Goal: Transaction & Acquisition: Purchase product/service

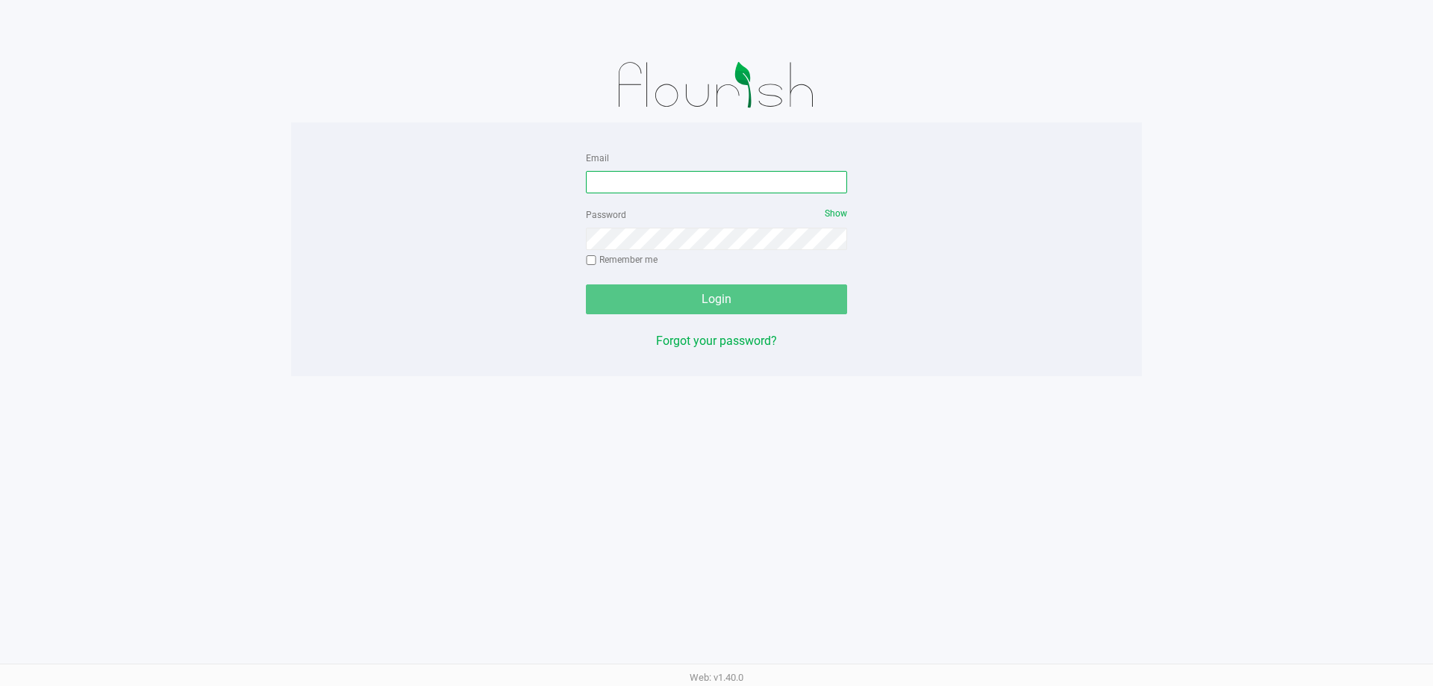
click at [685, 180] on input "Email" at bounding box center [716, 182] width 261 height 22
type input "[EMAIL_ADDRESS][DOMAIN_NAME]"
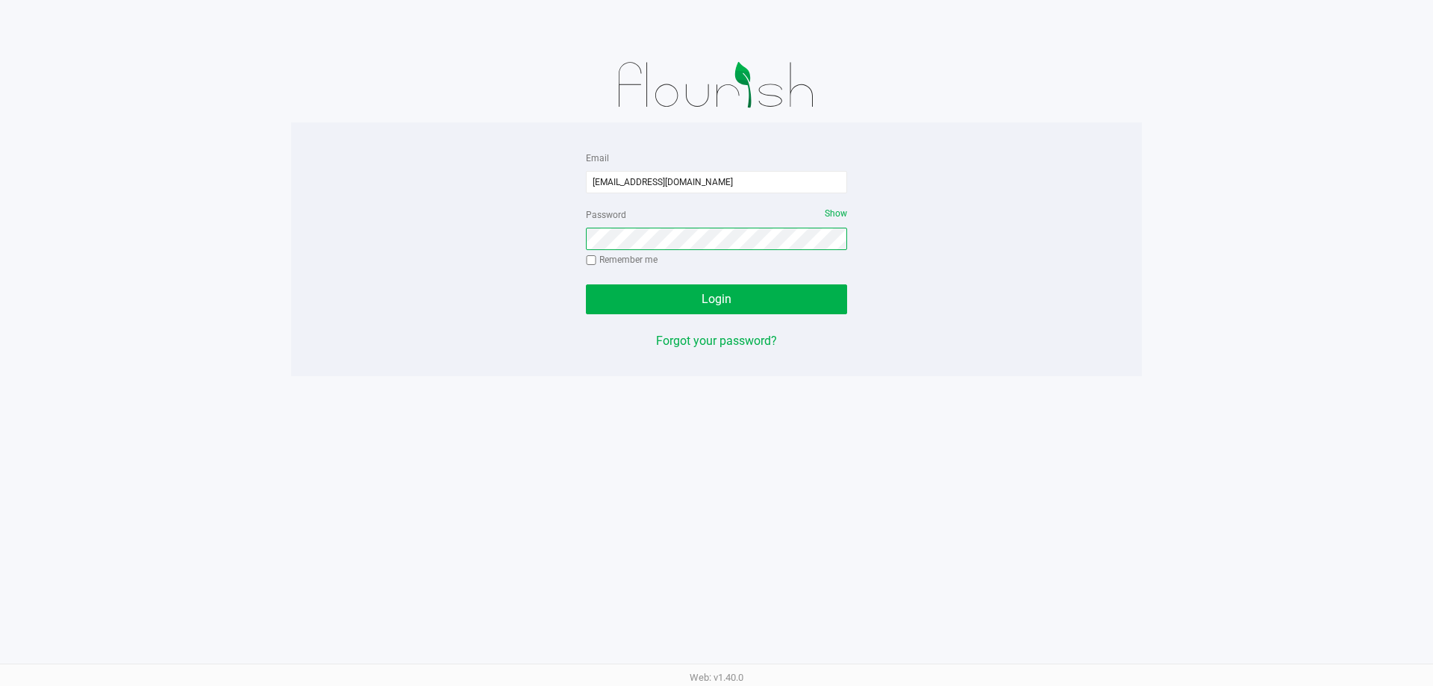
click at [586, 284] on button "Login" at bounding box center [716, 299] width 261 height 30
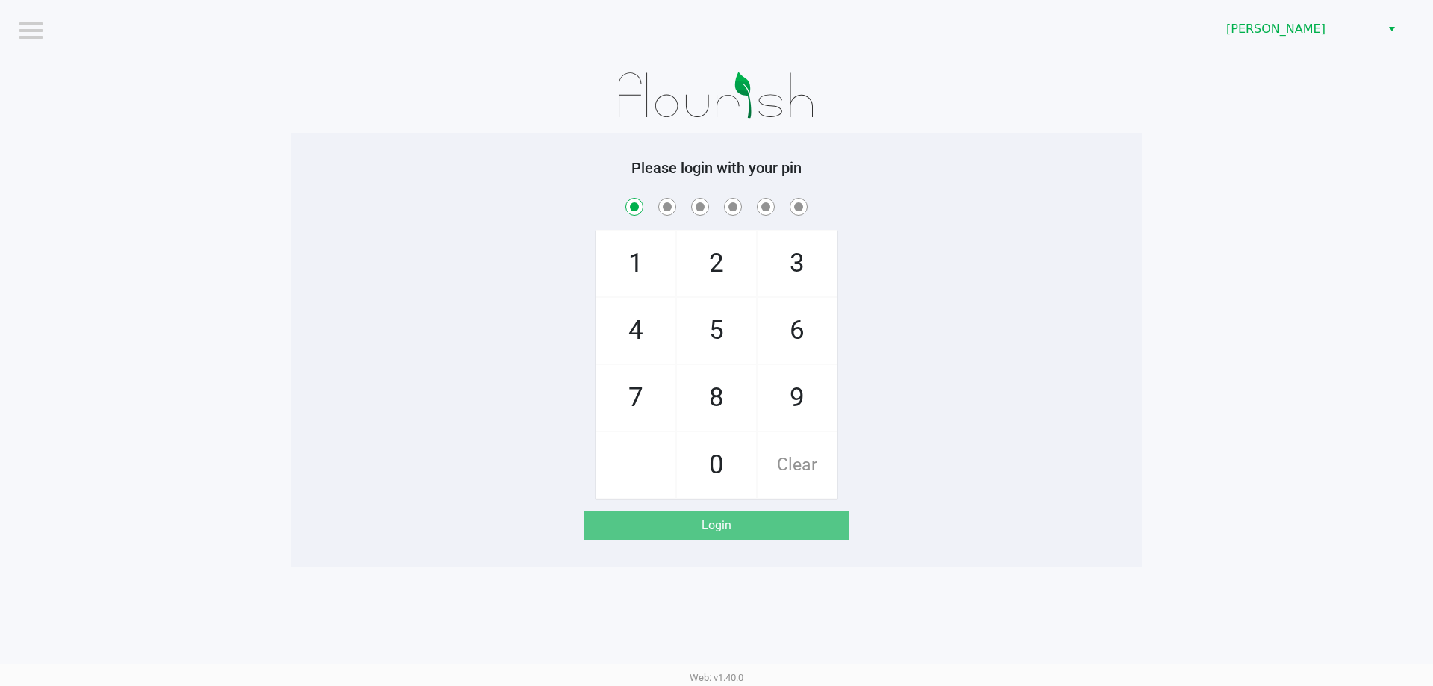
checkbox input "true"
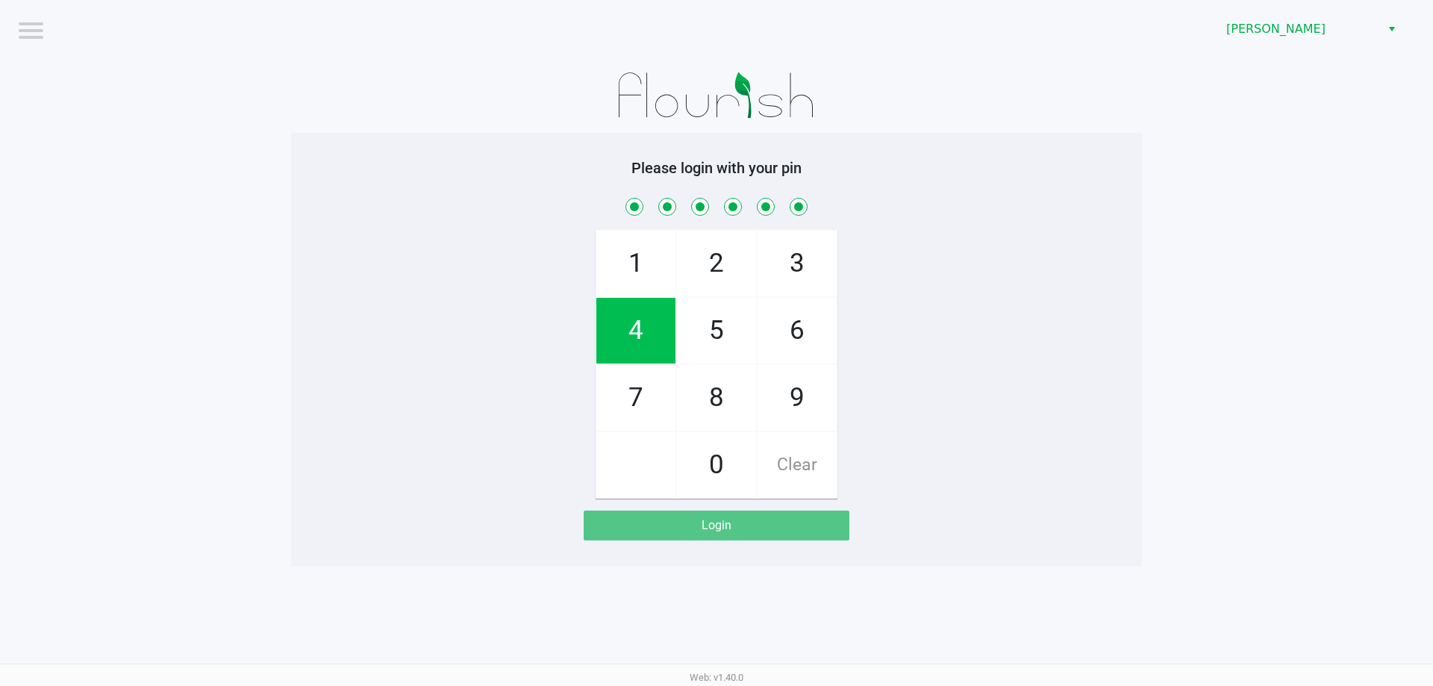
checkbox input "true"
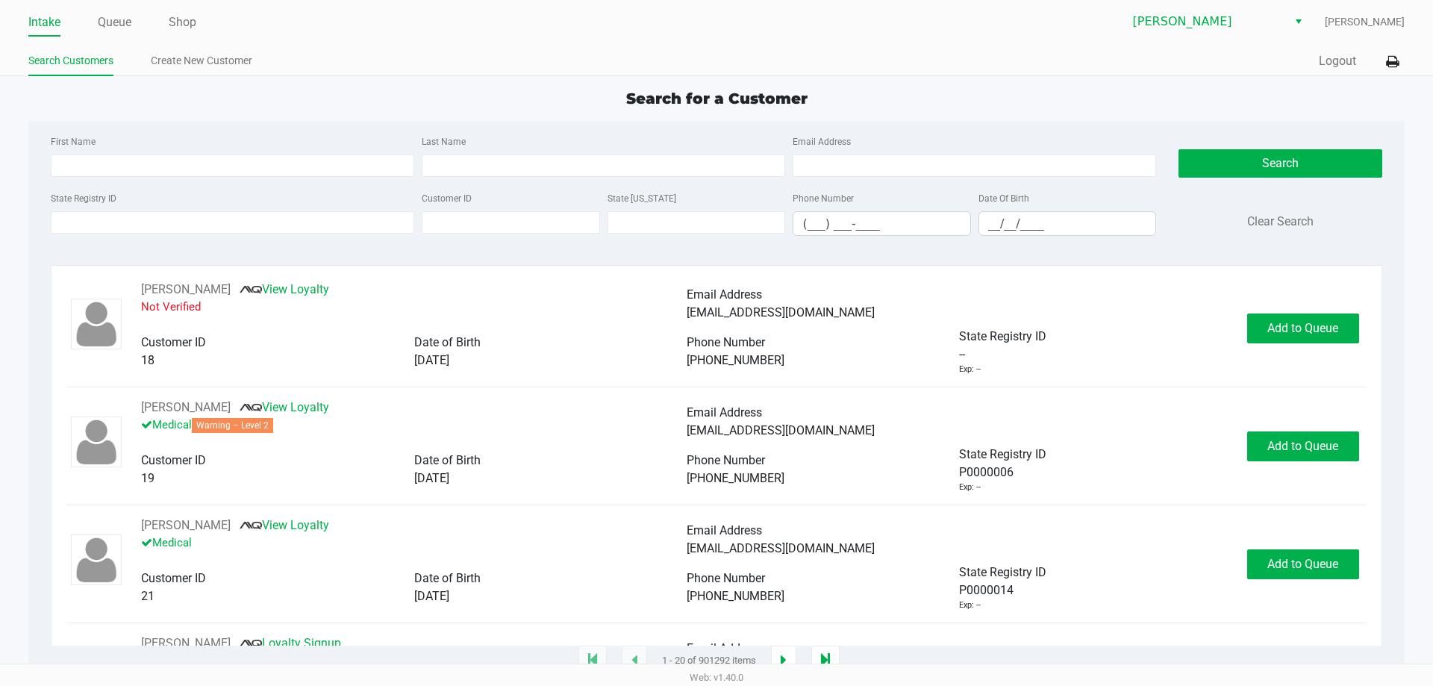
click at [877, 40] on div "Intake Queue Shop [PERSON_NAME] [PERSON_NAME] Search Customers Create New Custo…" at bounding box center [716, 38] width 1433 height 76
click at [1380, 57] on button at bounding box center [1392, 62] width 25 height 28
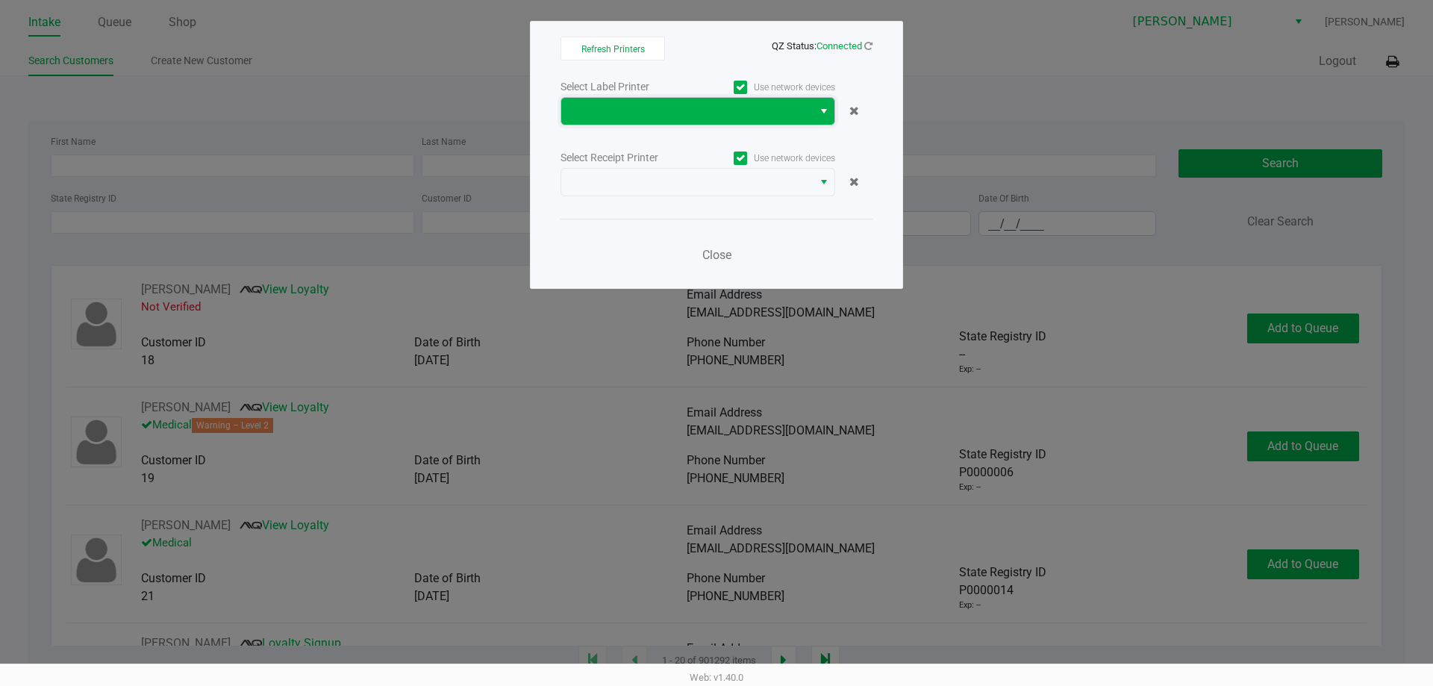
click at [683, 114] on span at bounding box center [687, 111] width 234 height 18
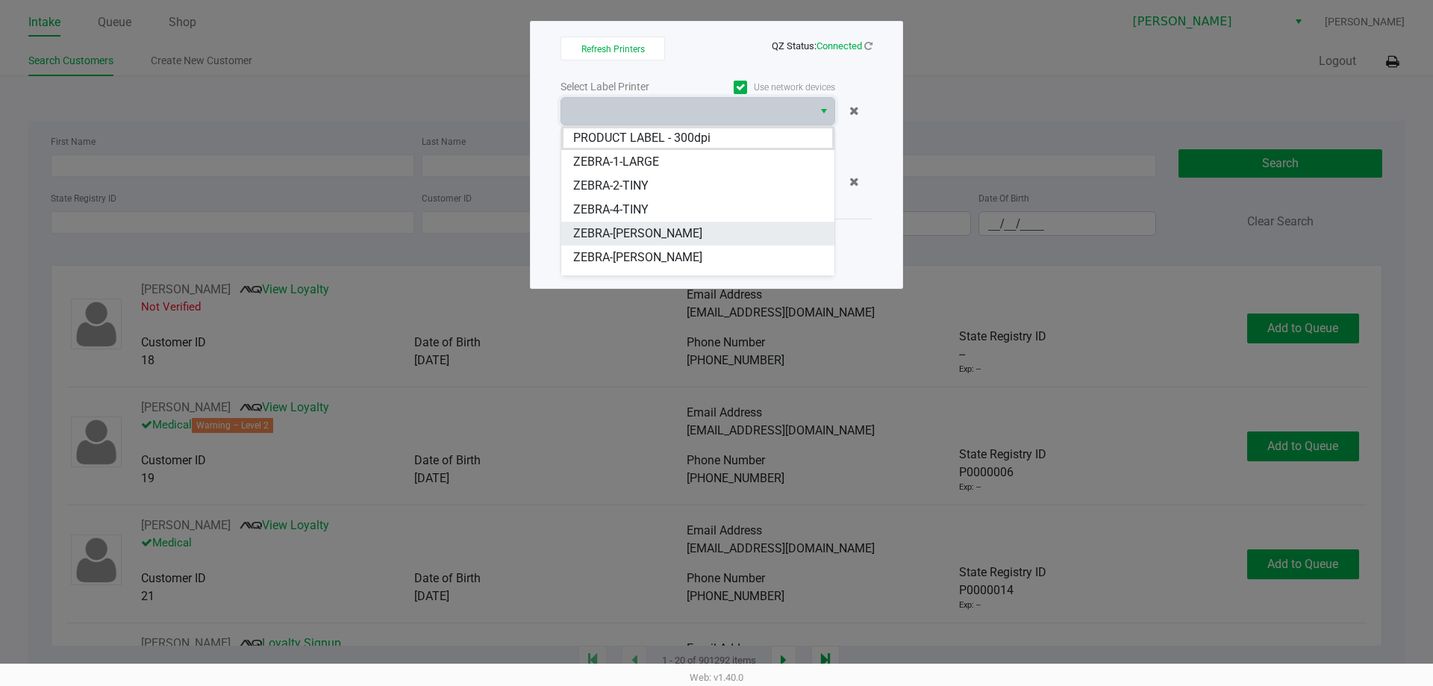
click at [673, 228] on span "ZEBRA-[PERSON_NAME]" at bounding box center [637, 234] width 129 height 18
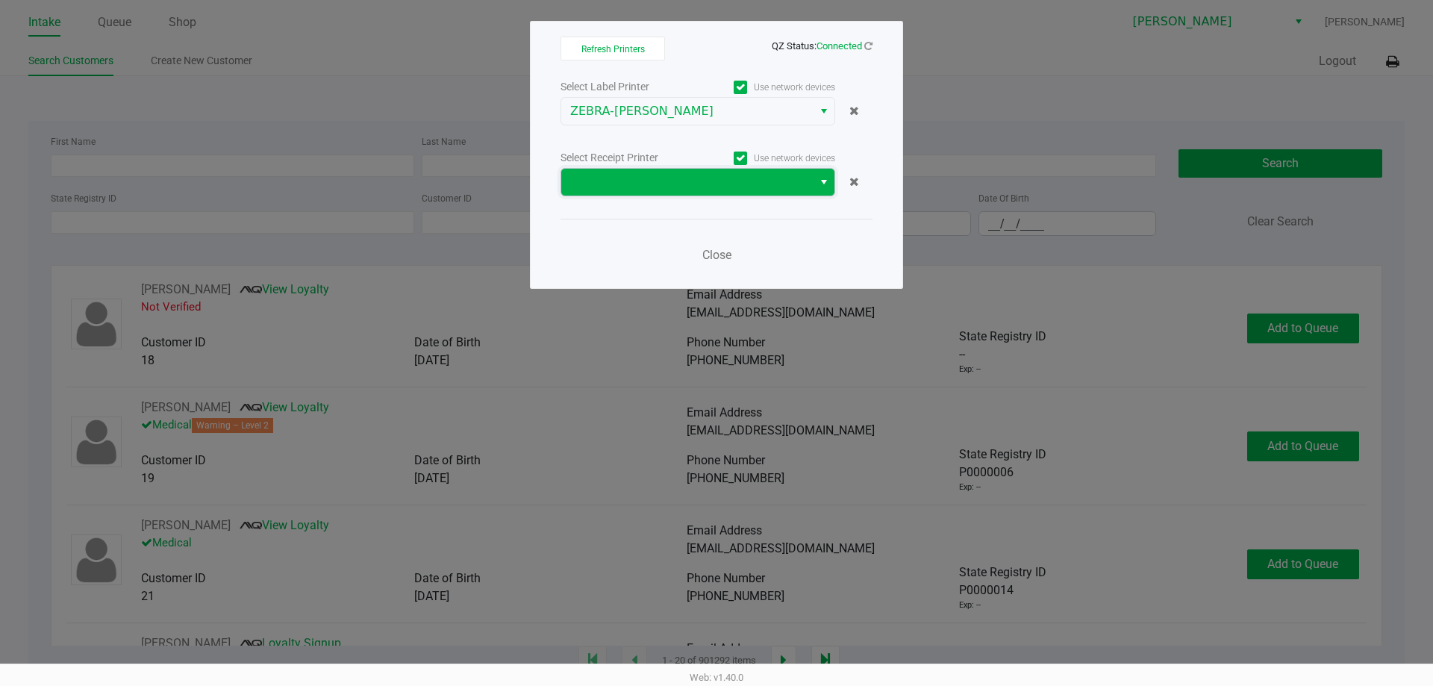
click at [670, 173] on span at bounding box center [687, 182] width 234 height 18
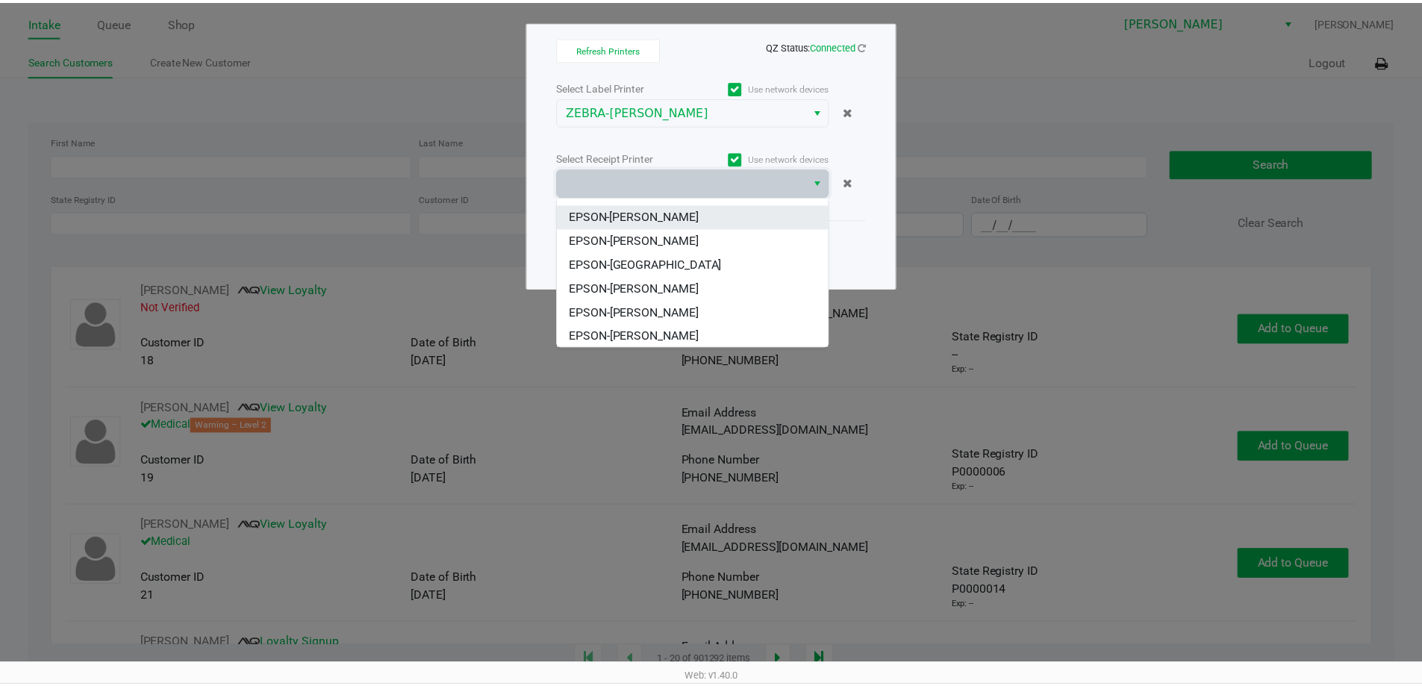
scroll to position [66, 0]
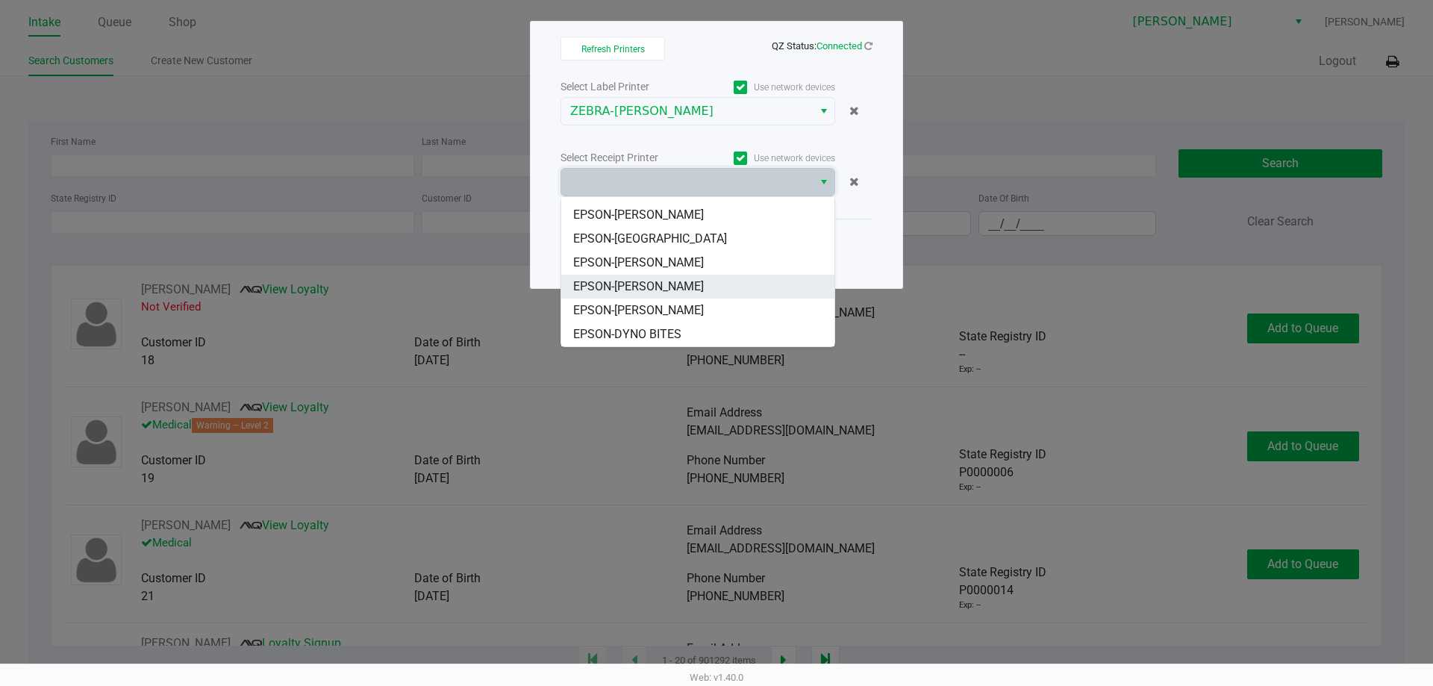
click at [677, 287] on span "EPSON-[PERSON_NAME]" at bounding box center [638, 287] width 131 height 18
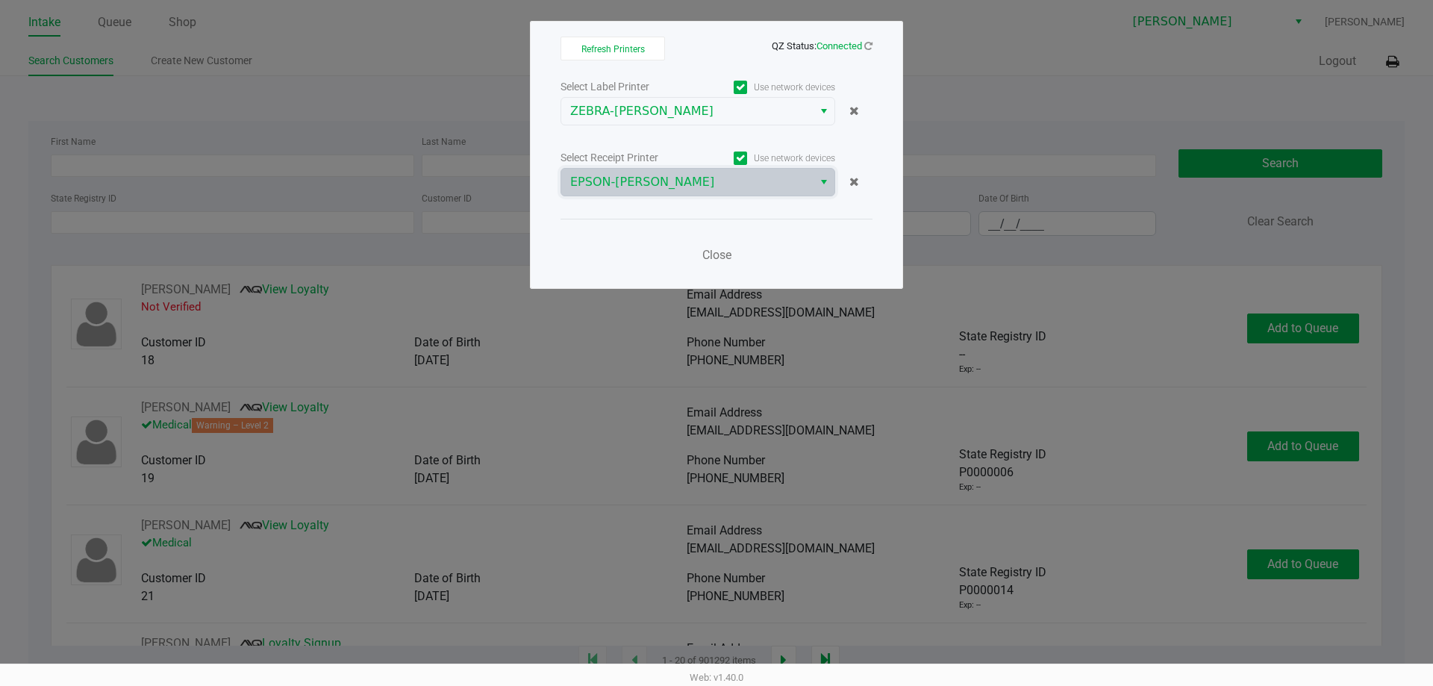
click at [629, 252] on div "Close" at bounding box center [717, 246] width 312 height 54
click at [868, 46] on icon at bounding box center [868, 46] width 8 height 10
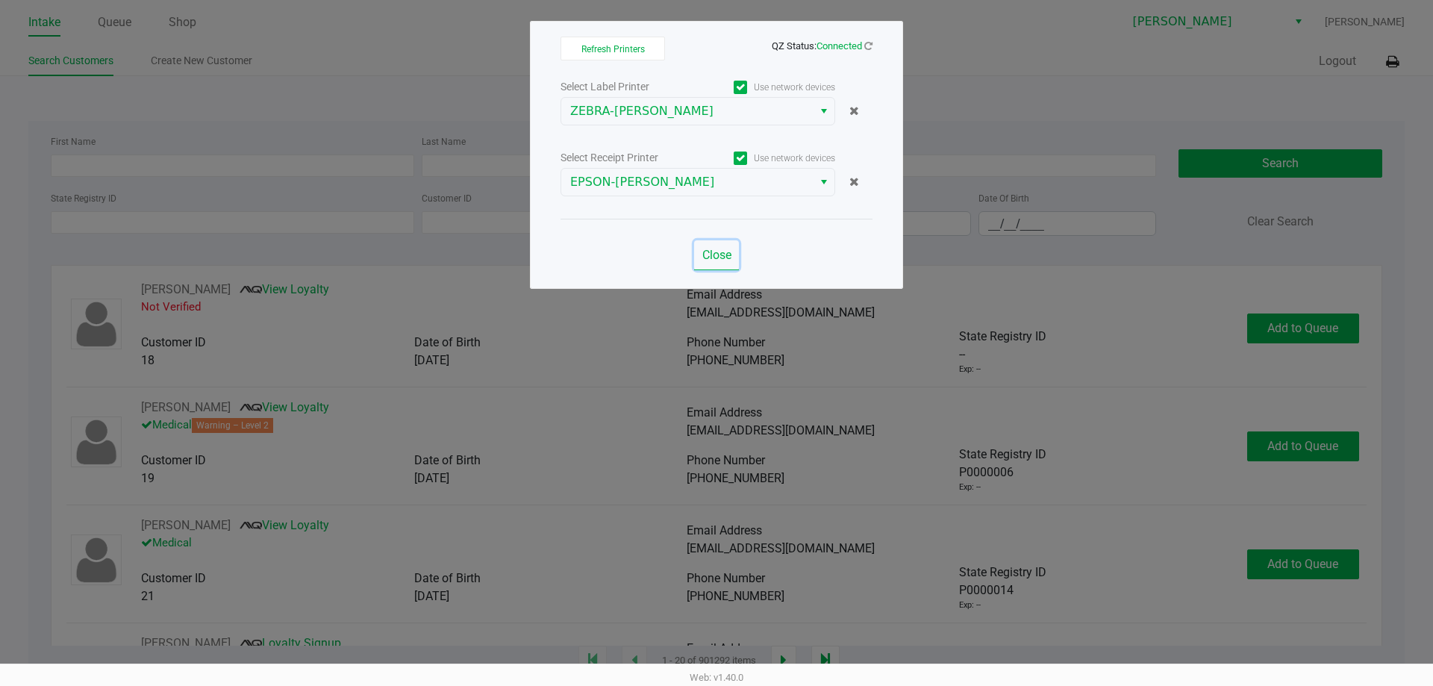
click at [713, 243] on button "Close" at bounding box center [716, 255] width 45 height 30
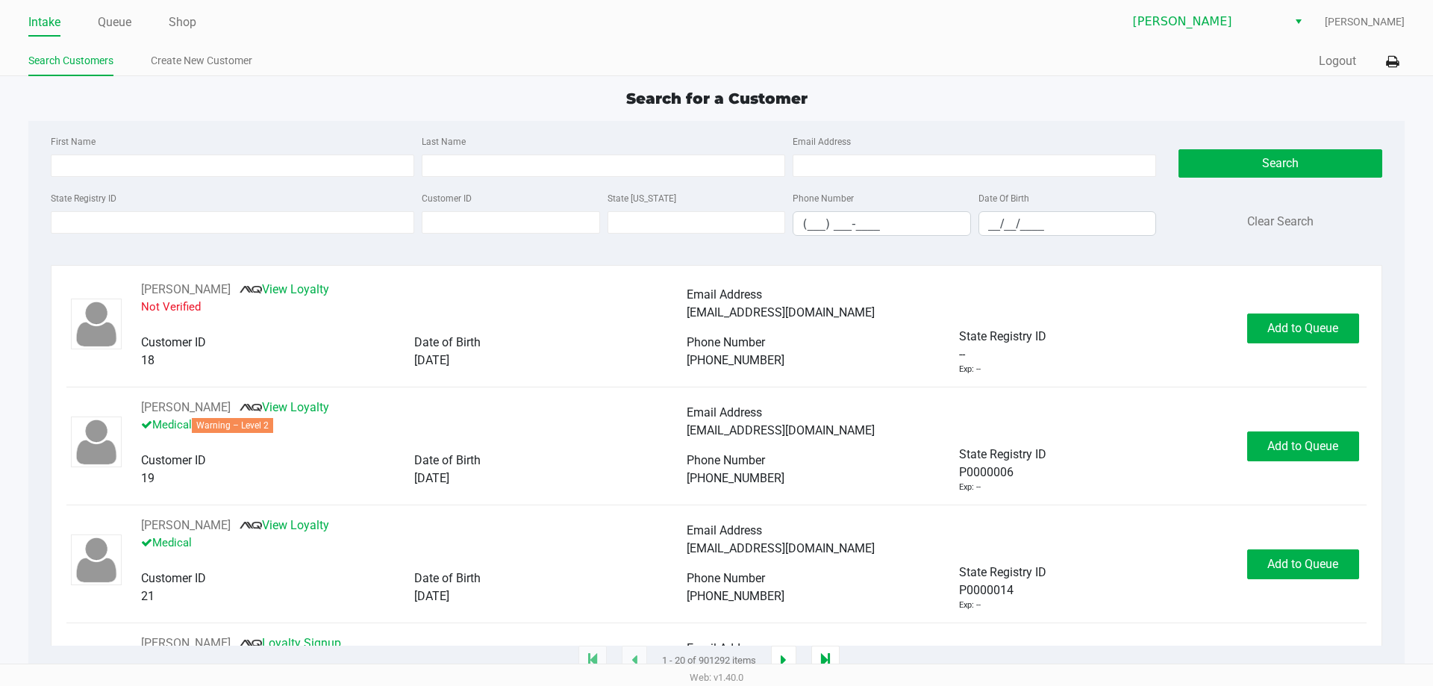
click at [368, 106] on div "Search for a Customer" at bounding box center [716, 98] width 1398 height 22
click at [537, 112] on div "Search for a Customer First Name Last Name Email Address State Registry ID Cust…" at bounding box center [716, 374] width 1376 height 574
click at [558, 111] on div "Search for a Customer First Name Last Name Email Address State Registry ID Cust…" at bounding box center [716, 374] width 1376 height 574
click at [256, 230] on input "State Registry ID" at bounding box center [233, 222] width 364 height 22
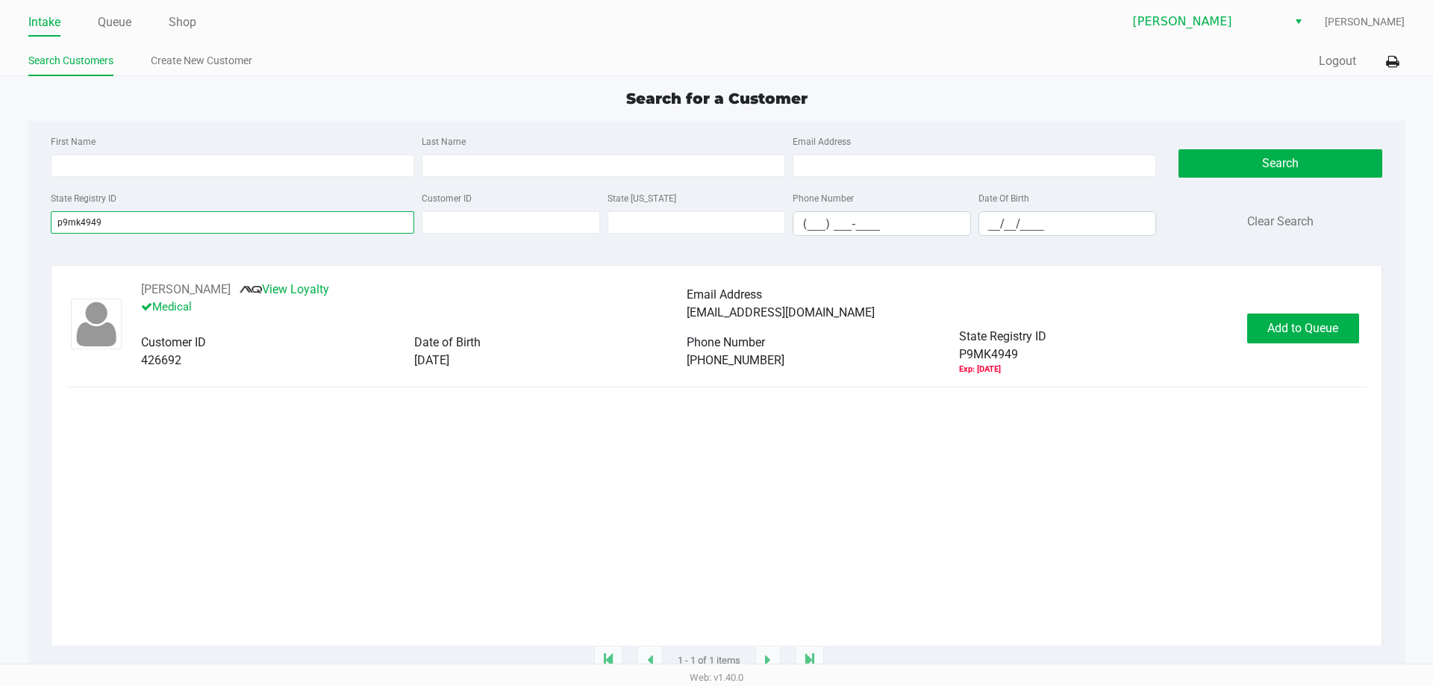
type input "p9mk4949"
click at [1275, 338] on button "Add to Queue" at bounding box center [1303, 329] width 112 height 30
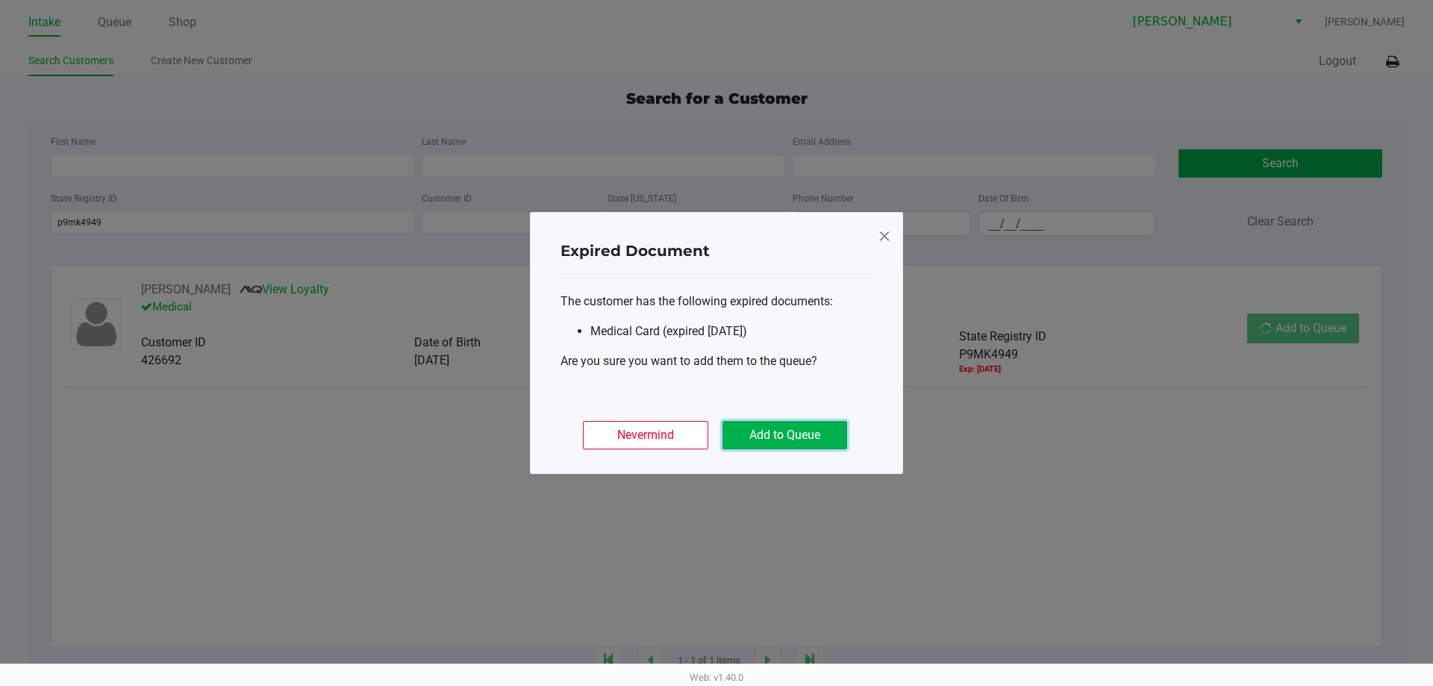
click at [835, 428] on button "Add to Queue" at bounding box center [785, 435] width 125 height 28
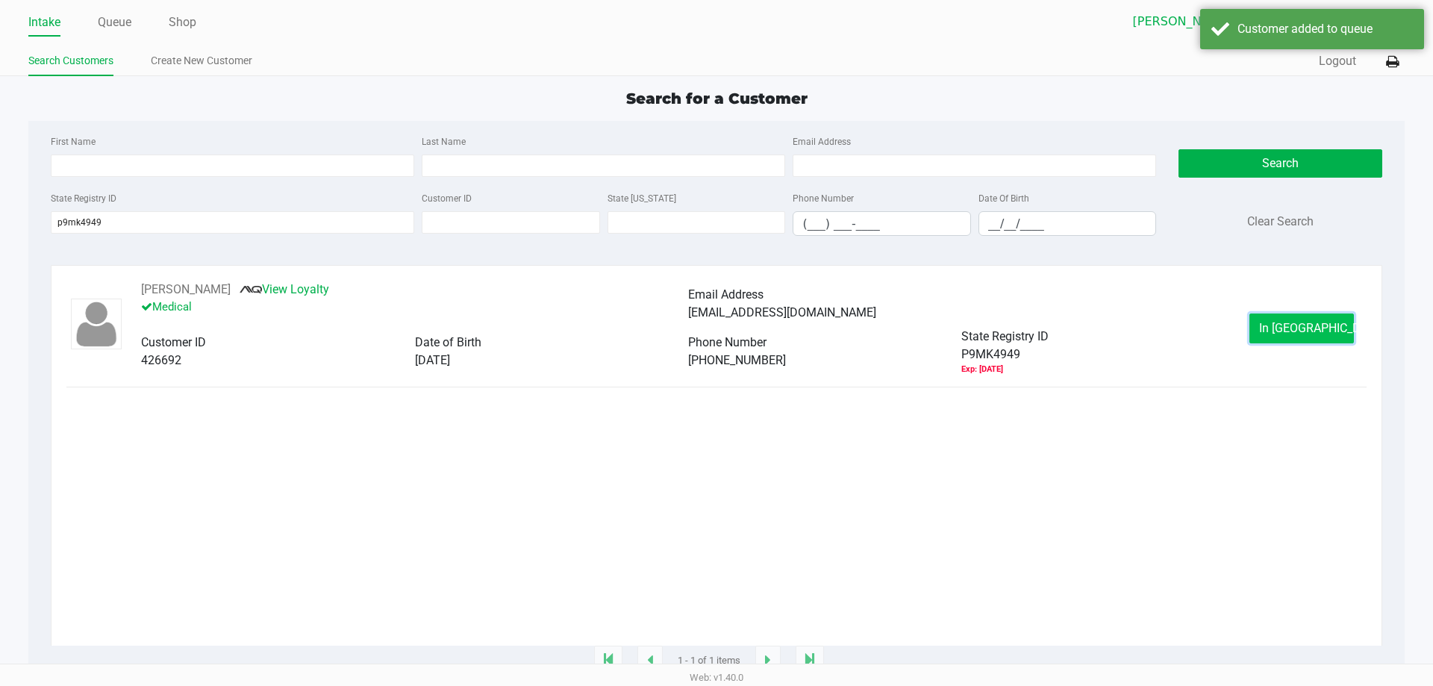
click at [1319, 323] on span "In [GEOGRAPHIC_DATA]" at bounding box center [1321, 328] width 125 height 14
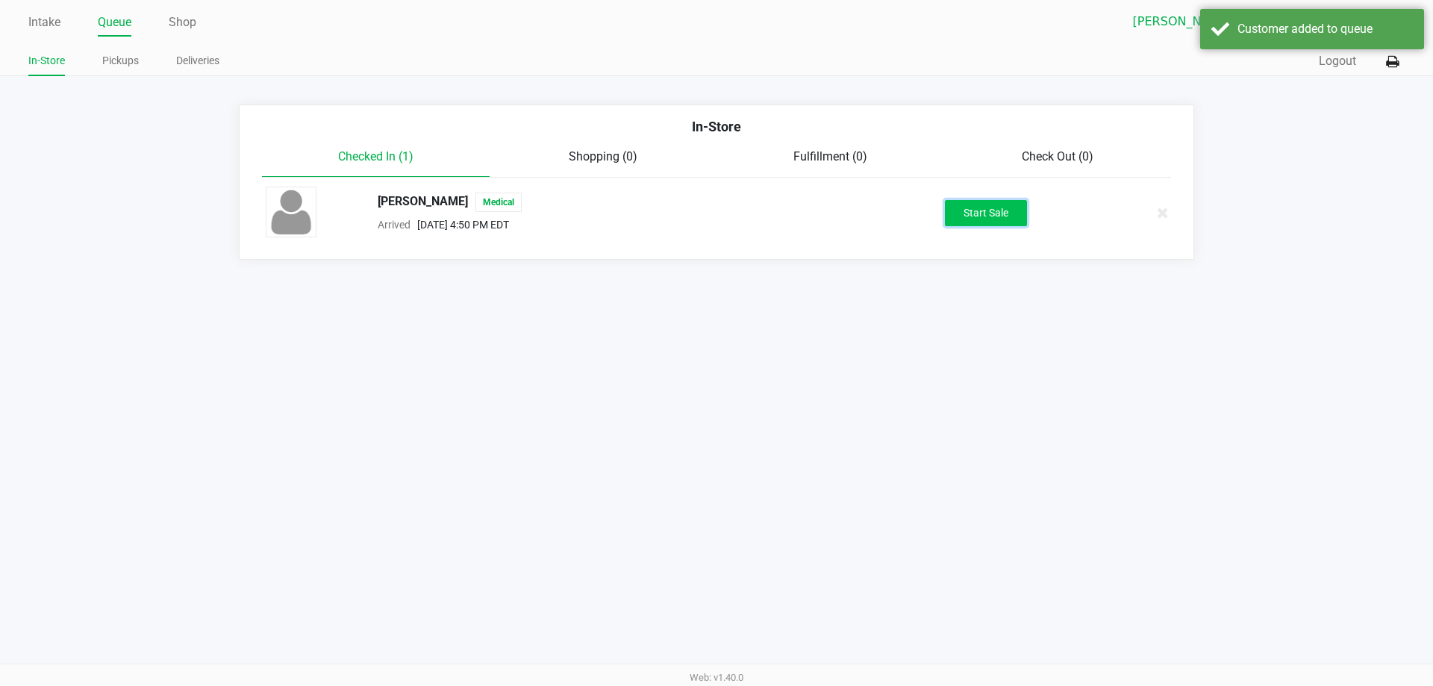
click at [1012, 213] on button "Start Sale" at bounding box center [986, 213] width 82 height 26
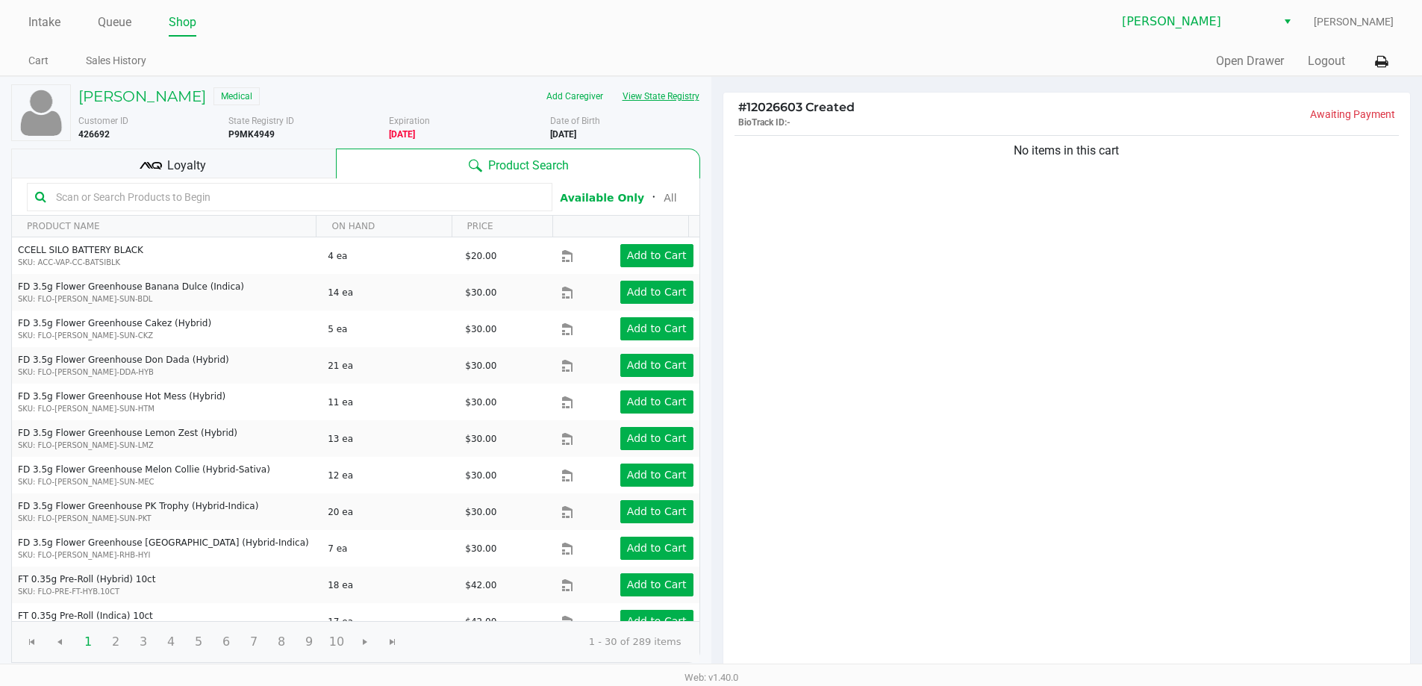
click at [649, 107] on button "View State Registry" at bounding box center [656, 96] width 87 height 24
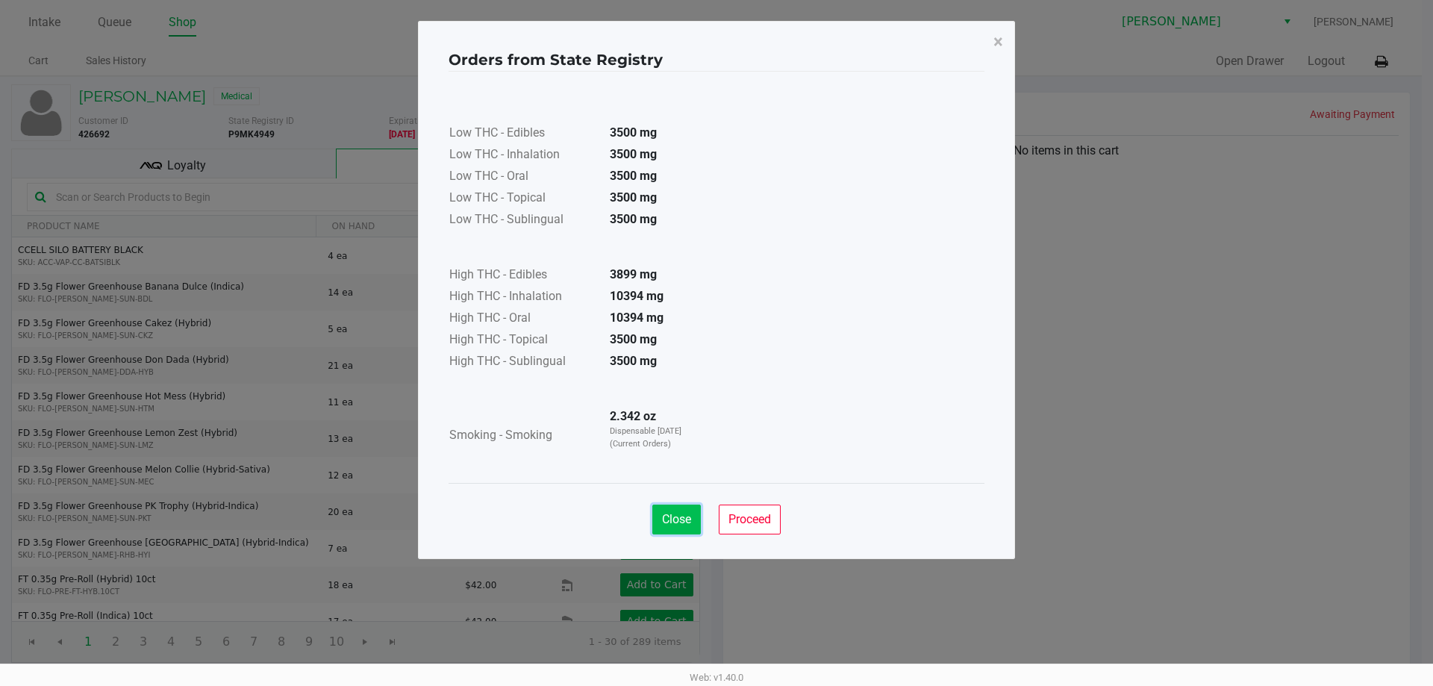
click at [676, 526] on button "Close" at bounding box center [676, 520] width 49 height 30
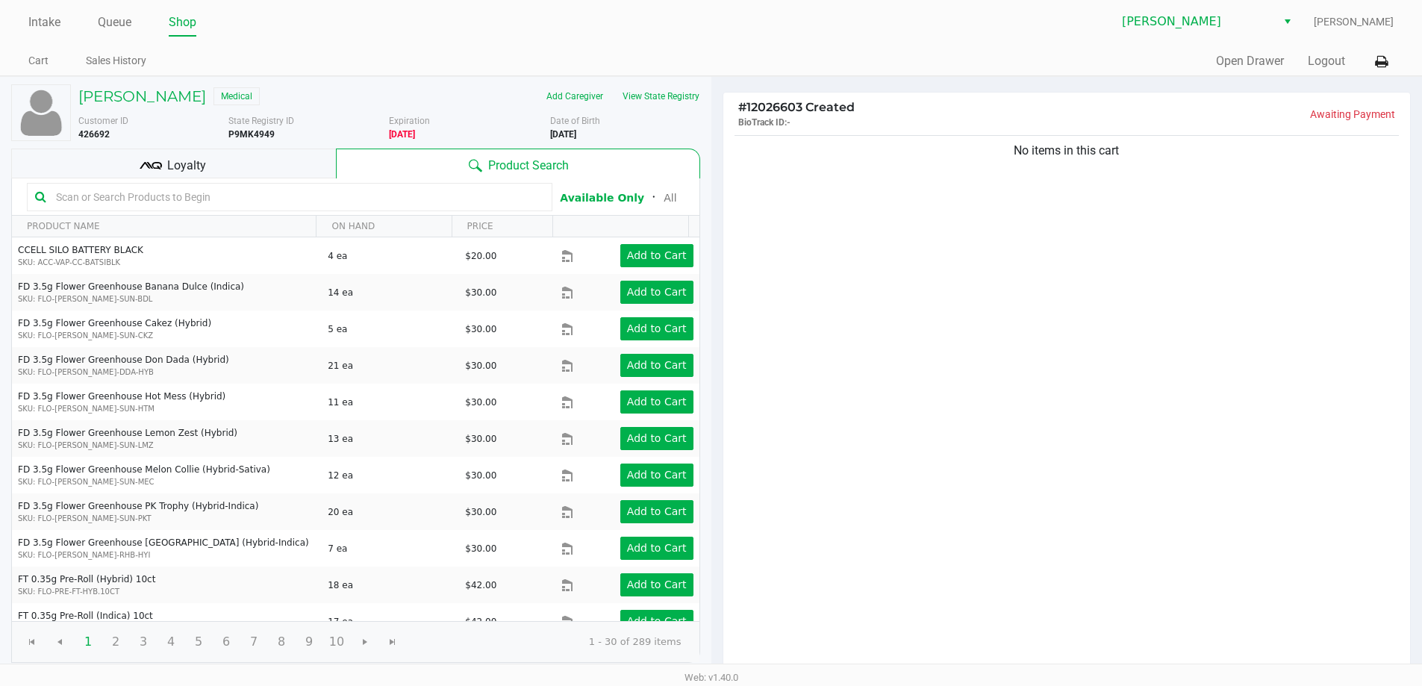
click at [416, 199] on input "text" at bounding box center [297, 197] width 494 height 22
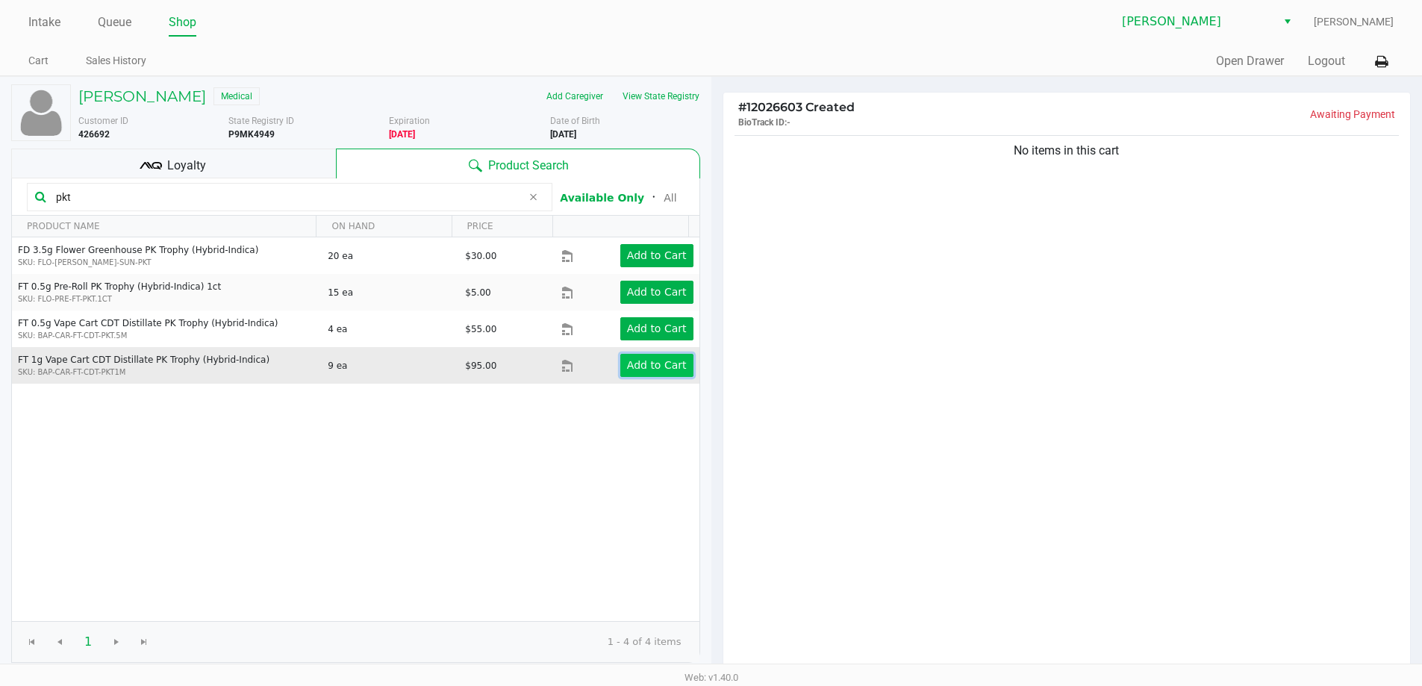
click at [649, 367] on app-button-loader "Add to Cart" at bounding box center [657, 365] width 60 height 12
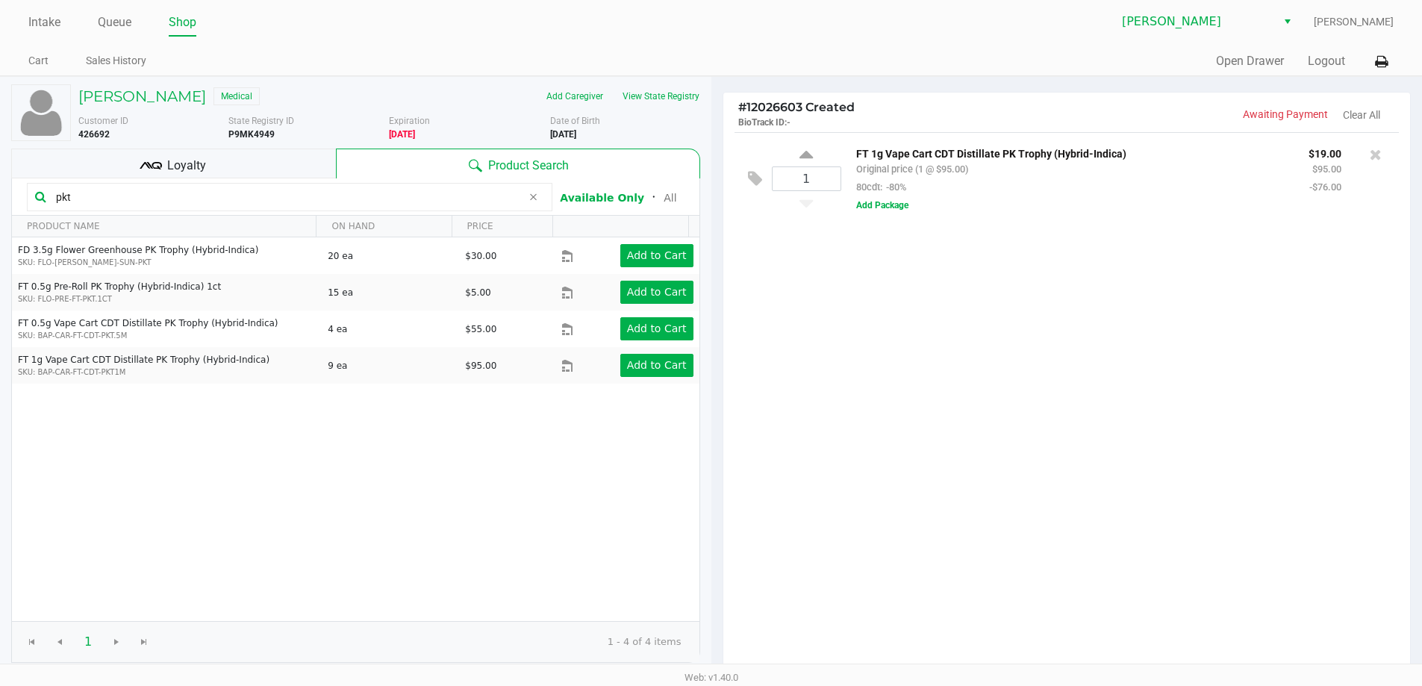
click at [103, 199] on input "pkt" at bounding box center [286, 197] width 472 height 22
type input "p"
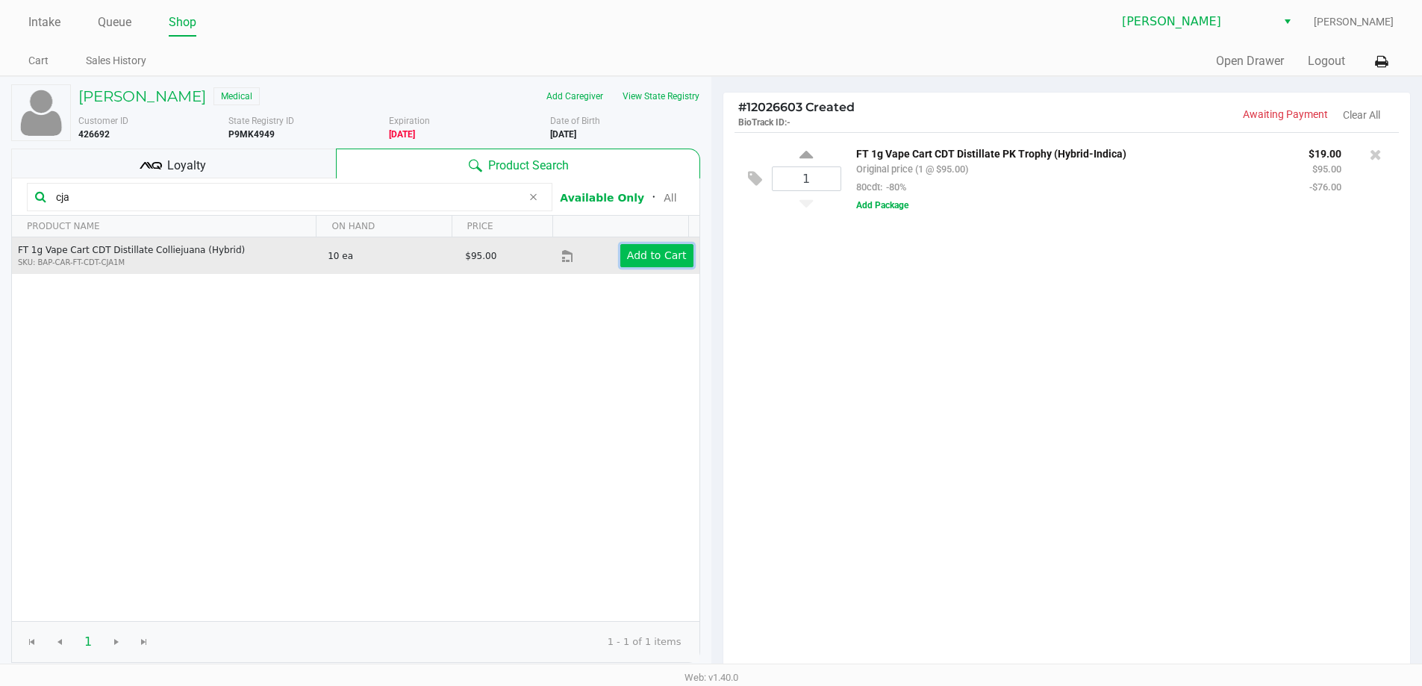
click at [655, 264] on button "Add to Cart" at bounding box center [656, 255] width 73 height 23
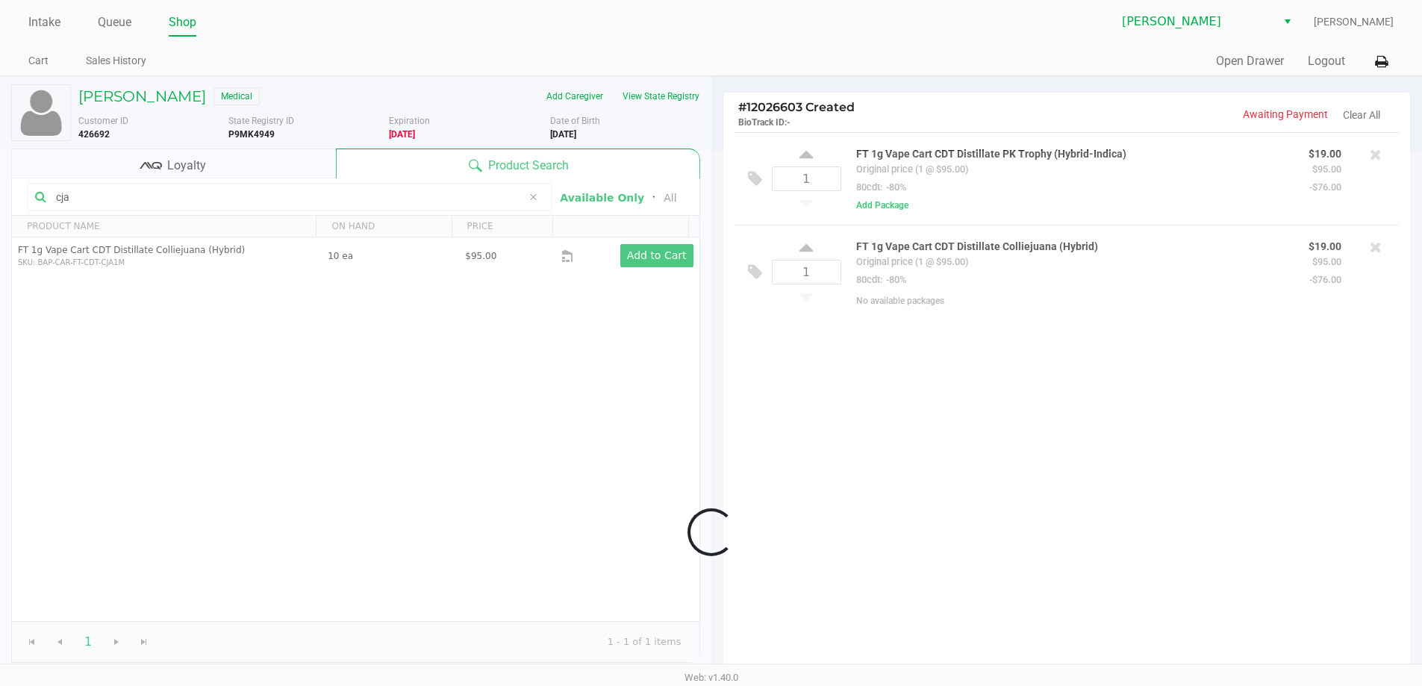
click at [112, 193] on input "cja" at bounding box center [286, 197] width 472 height 22
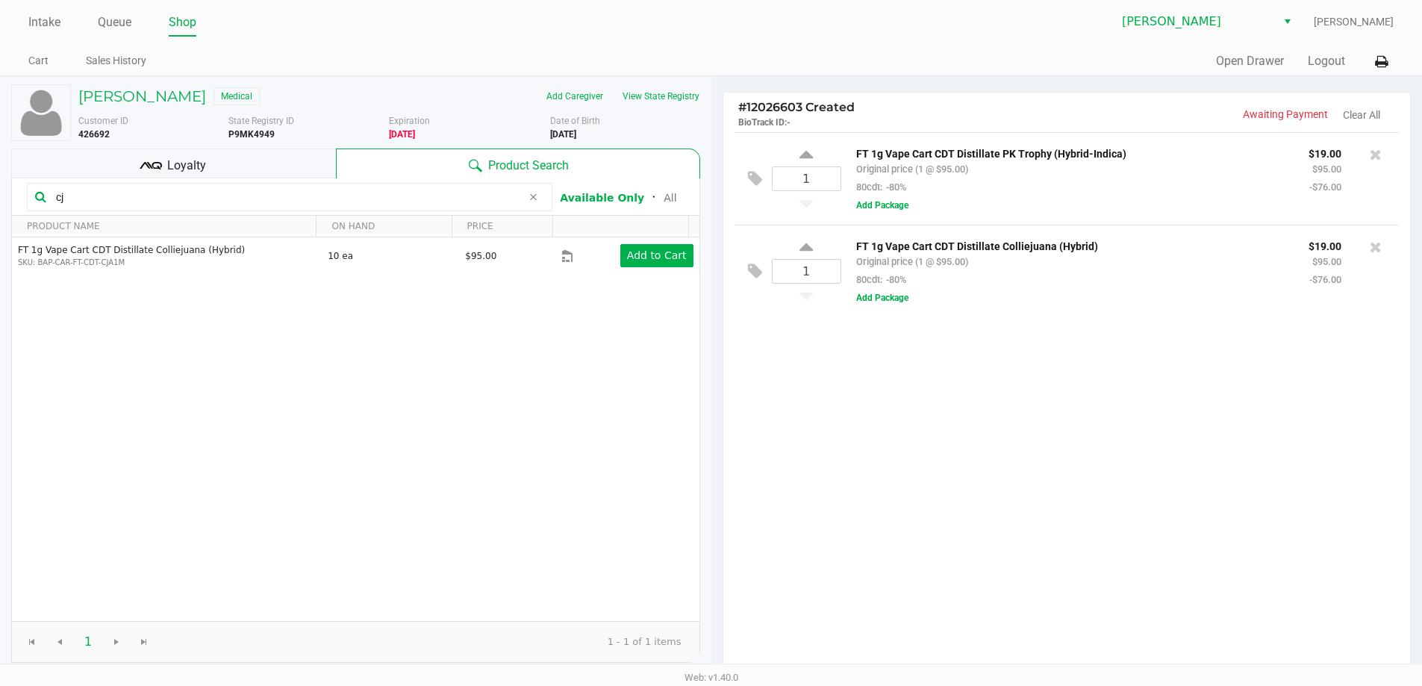
type input "c"
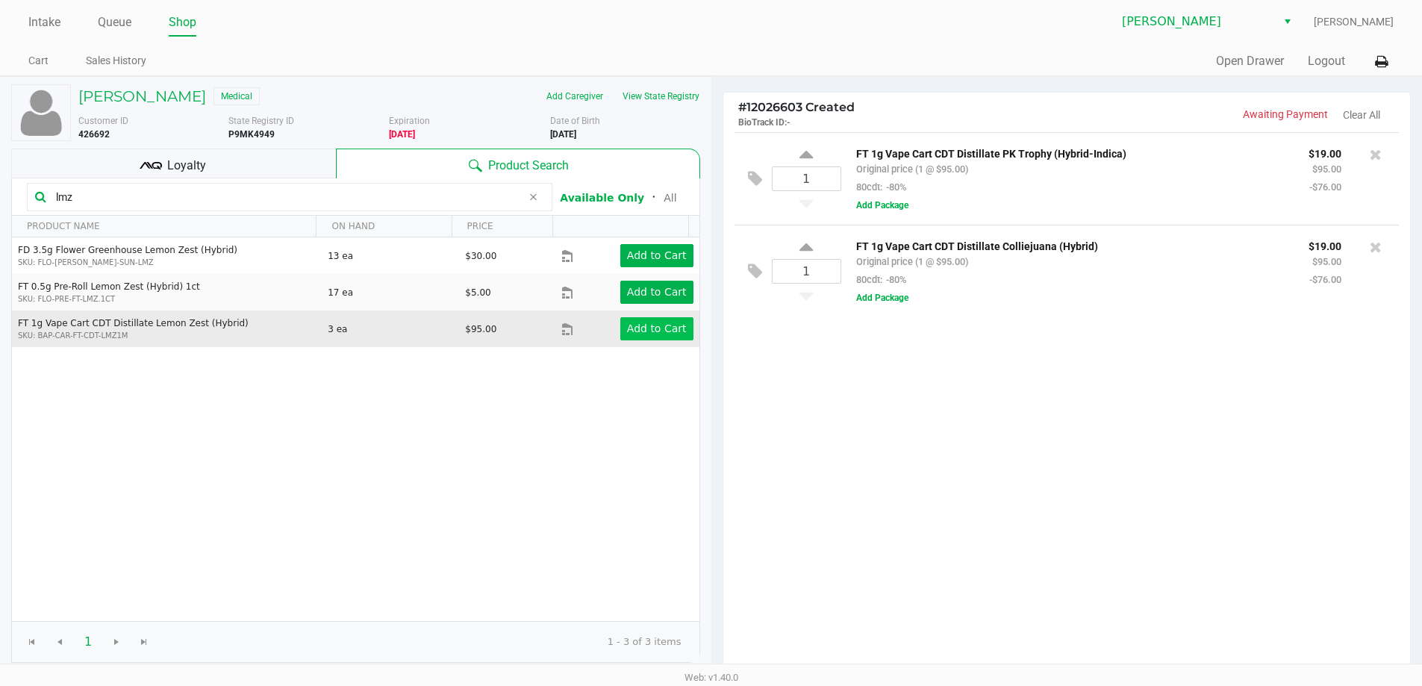
type input "lmz"
click at [656, 324] on app-button-loader "Add to Cart" at bounding box center [657, 329] width 60 height 12
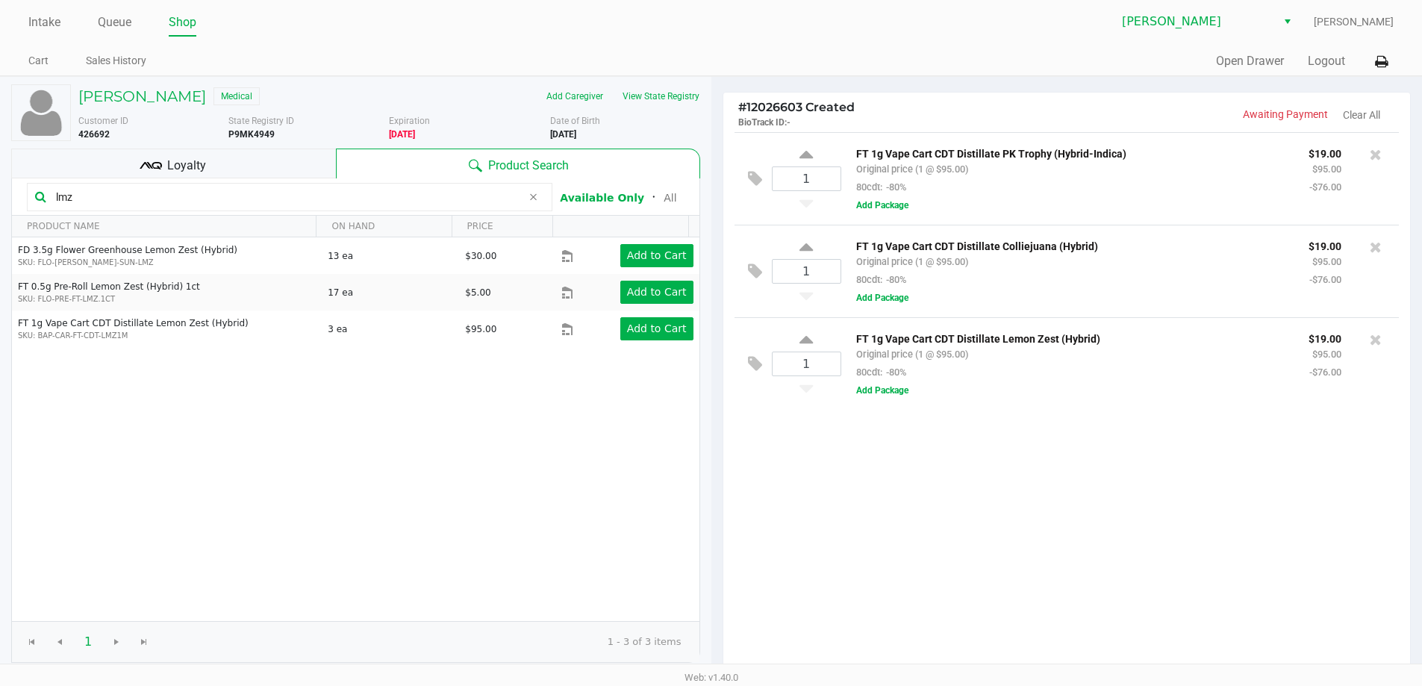
click at [984, 505] on div "1 FT 1g Vape Cart CDT Distillate PK Trophy (Hybrid-Indica) Original price (1 @ …" at bounding box center [1067, 403] width 688 height 542
click at [706, 96] on div "Add Caregiver View State Registry" at bounding box center [550, 96] width 322 height 24
click at [656, 88] on button "View State Registry" at bounding box center [656, 96] width 87 height 24
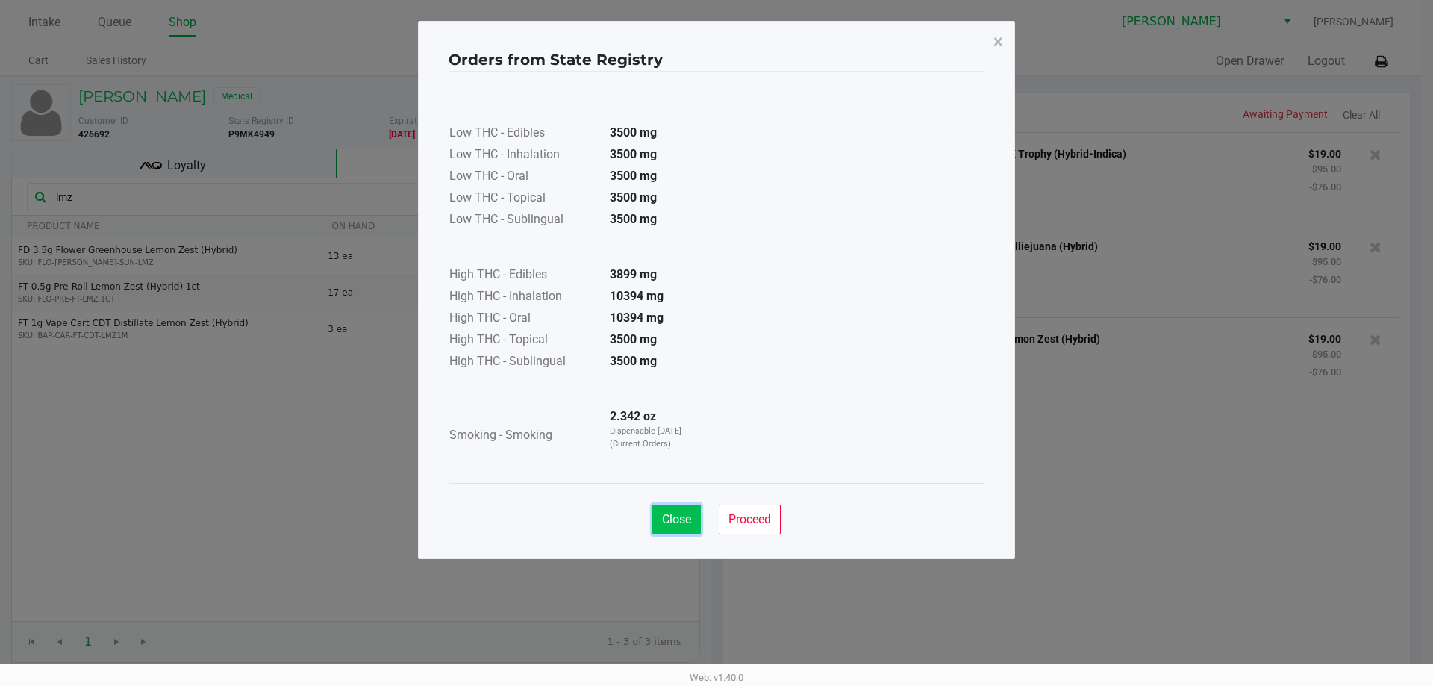
click at [688, 509] on button "Close" at bounding box center [676, 520] width 49 height 30
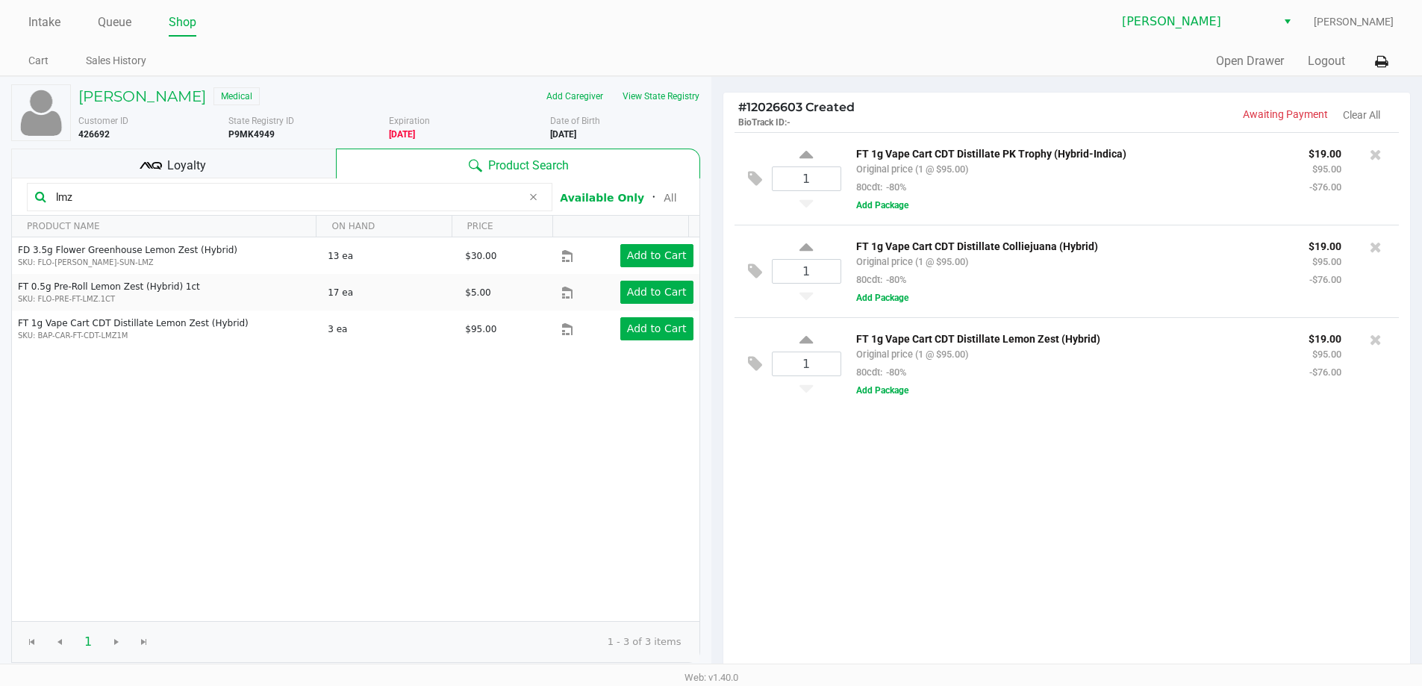
drag, startPoint x: 979, startPoint y: 482, endPoint x: 965, endPoint y: 504, distance: 26.5
click at [975, 491] on div "1 FT 1g Vape Cart CDT Distillate PK Trophy (Hybrid-Indica) Original price (1 @ …" at bounding box center [1067, 403] width 688 height 542
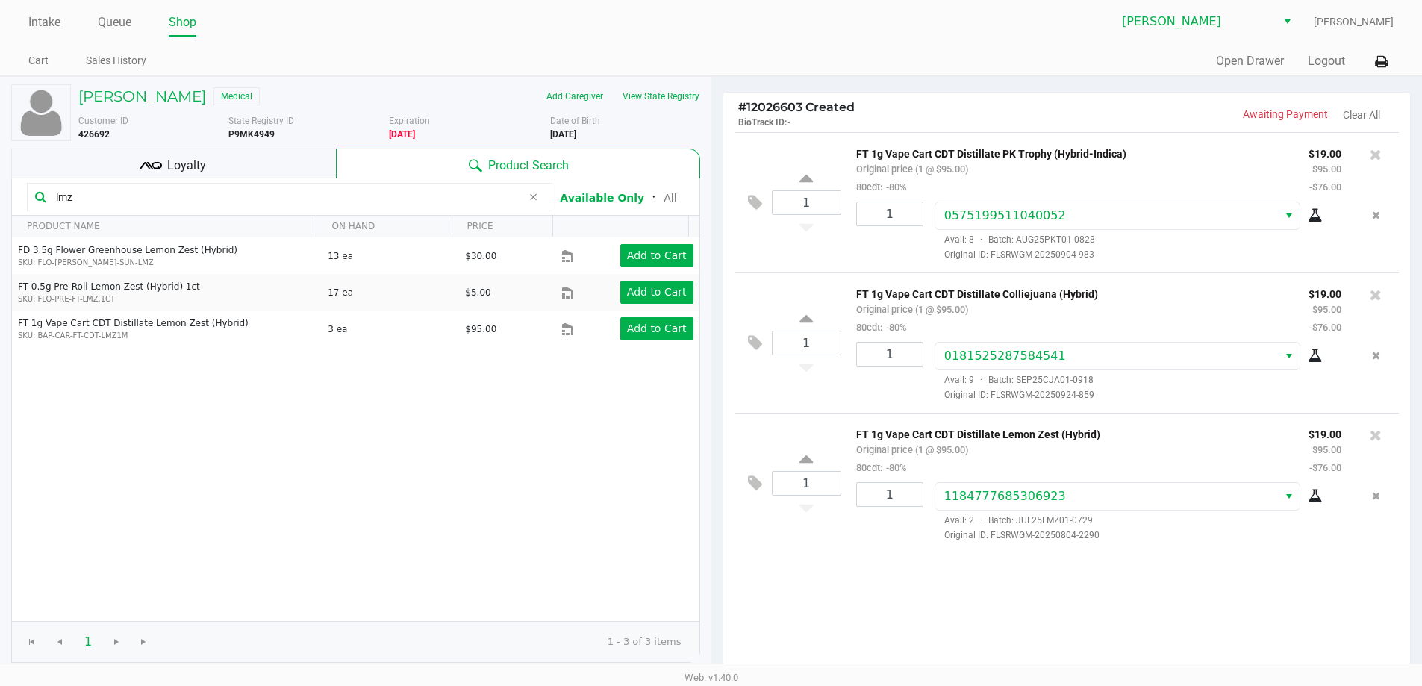
scroll to position [153, 0]
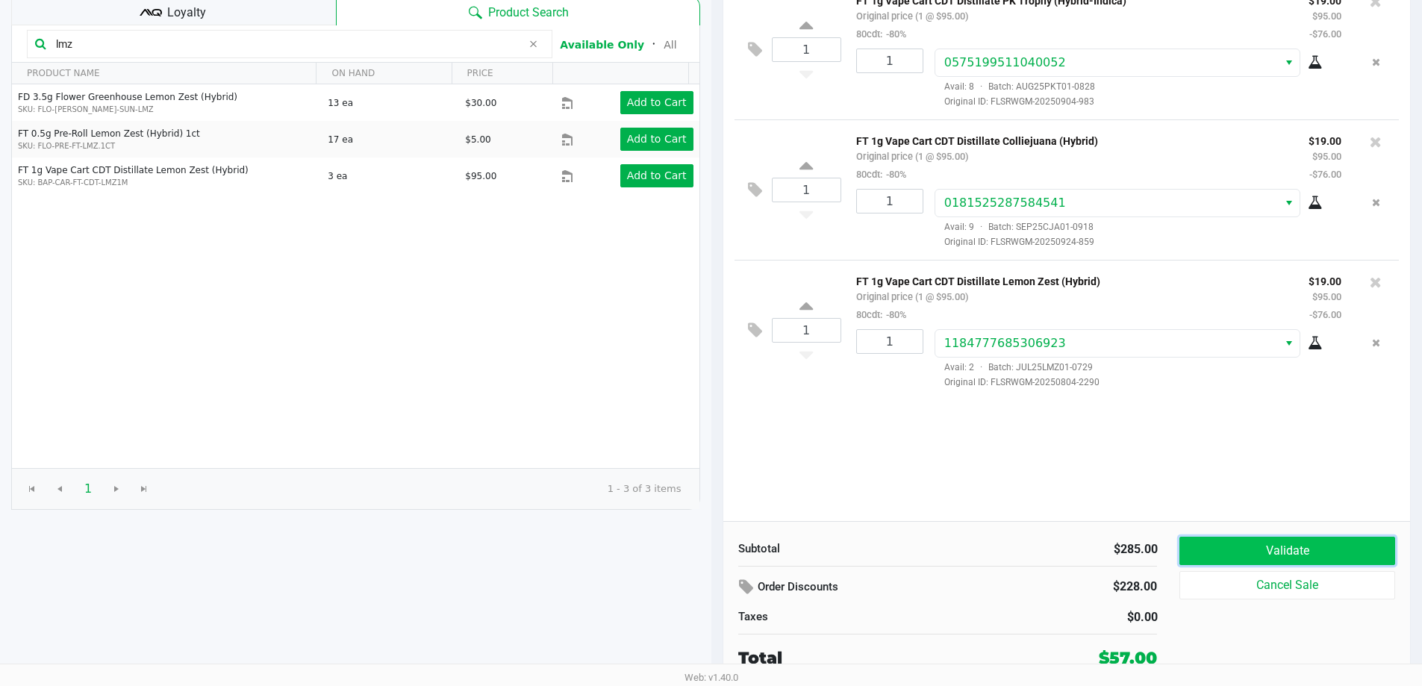
click at [1314, 547] on button "Validate" at bounding box center [1287, 551] width 215 height 28
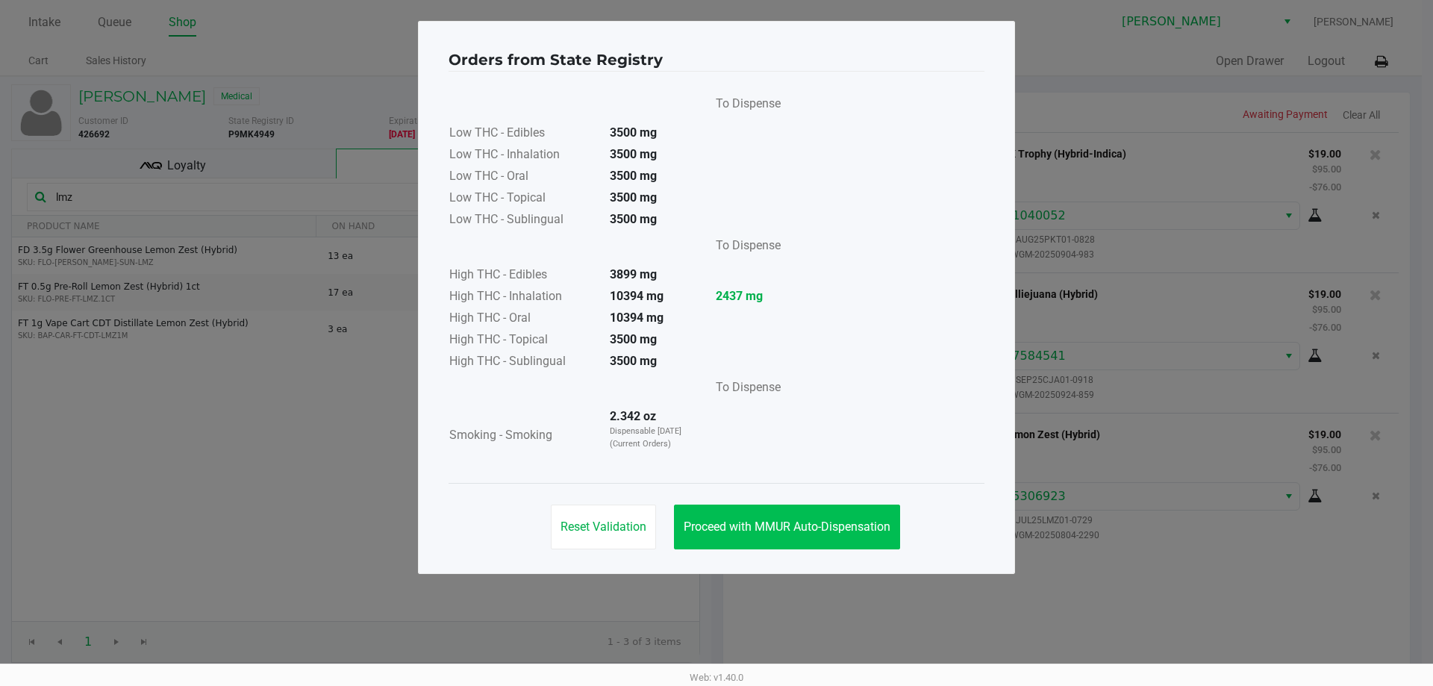
click at [811, 535] on button "Proceed with MMUR Auto-Dispensation" at bounding box center [787, 527] width 226 height 45
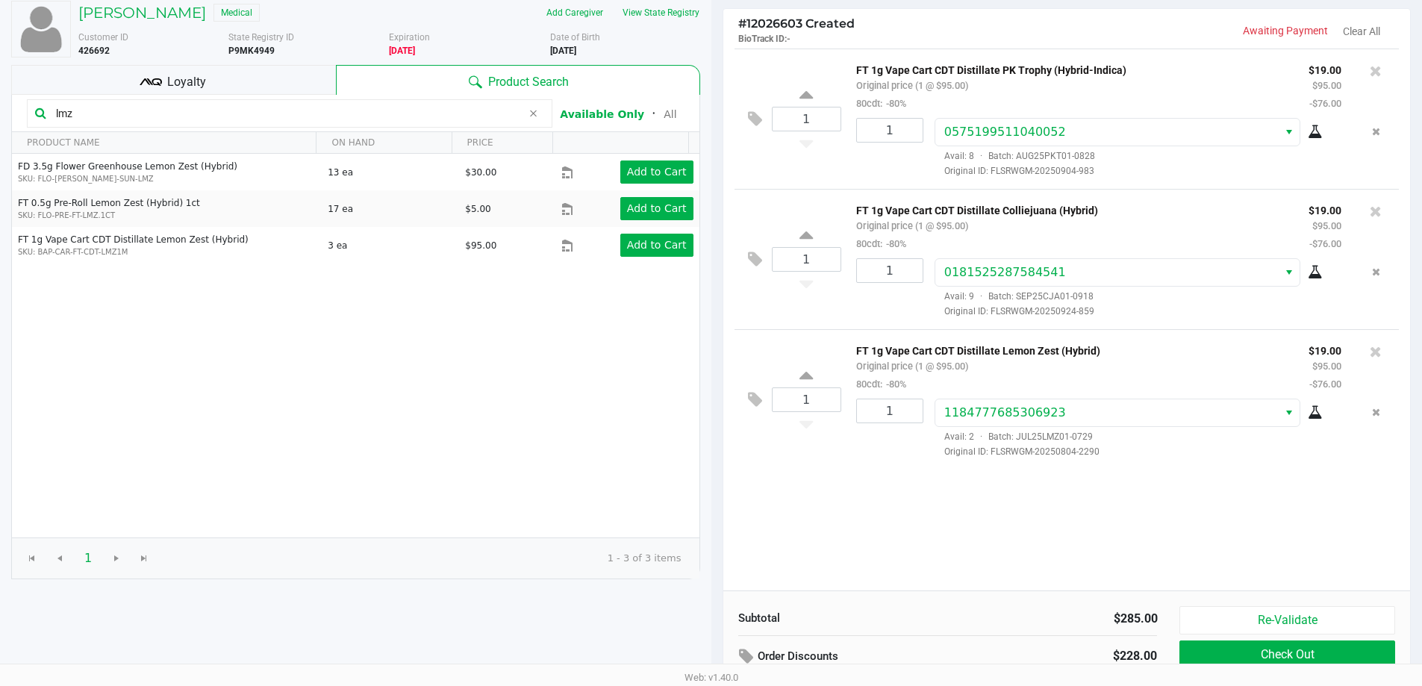
scroll to position [153, 0]
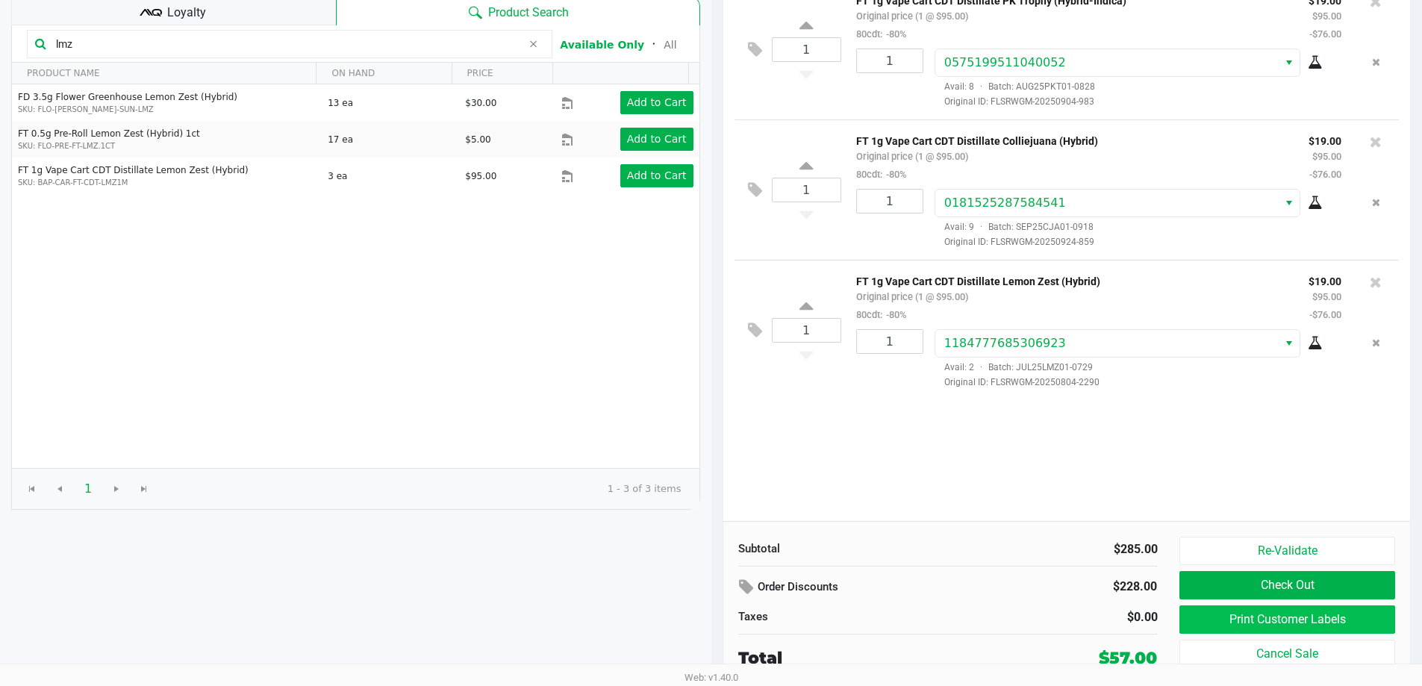
click at [1295, 611] on button "Print Customer Labels" at bounding box center [1287, 619] width 215 height 28
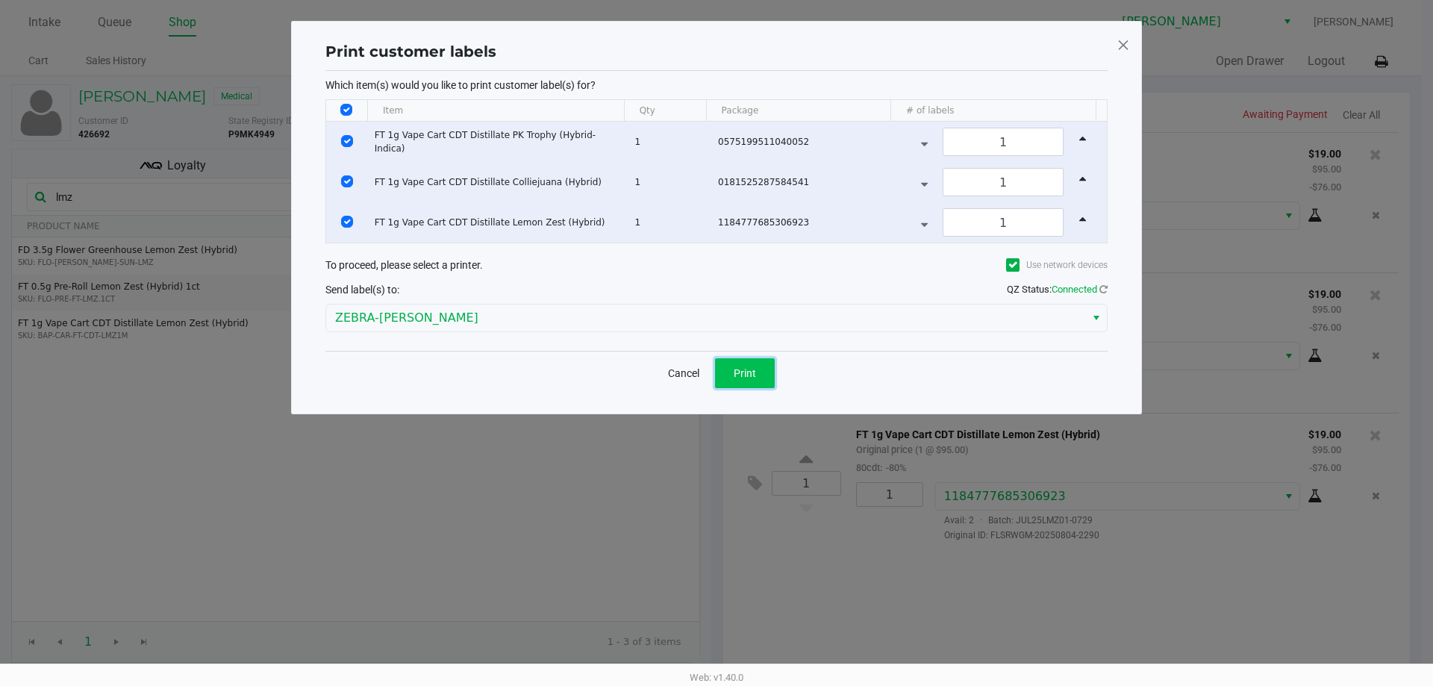
click at [750, 384] on button "Print" at bounding box center [745, 373] width 60 height 30
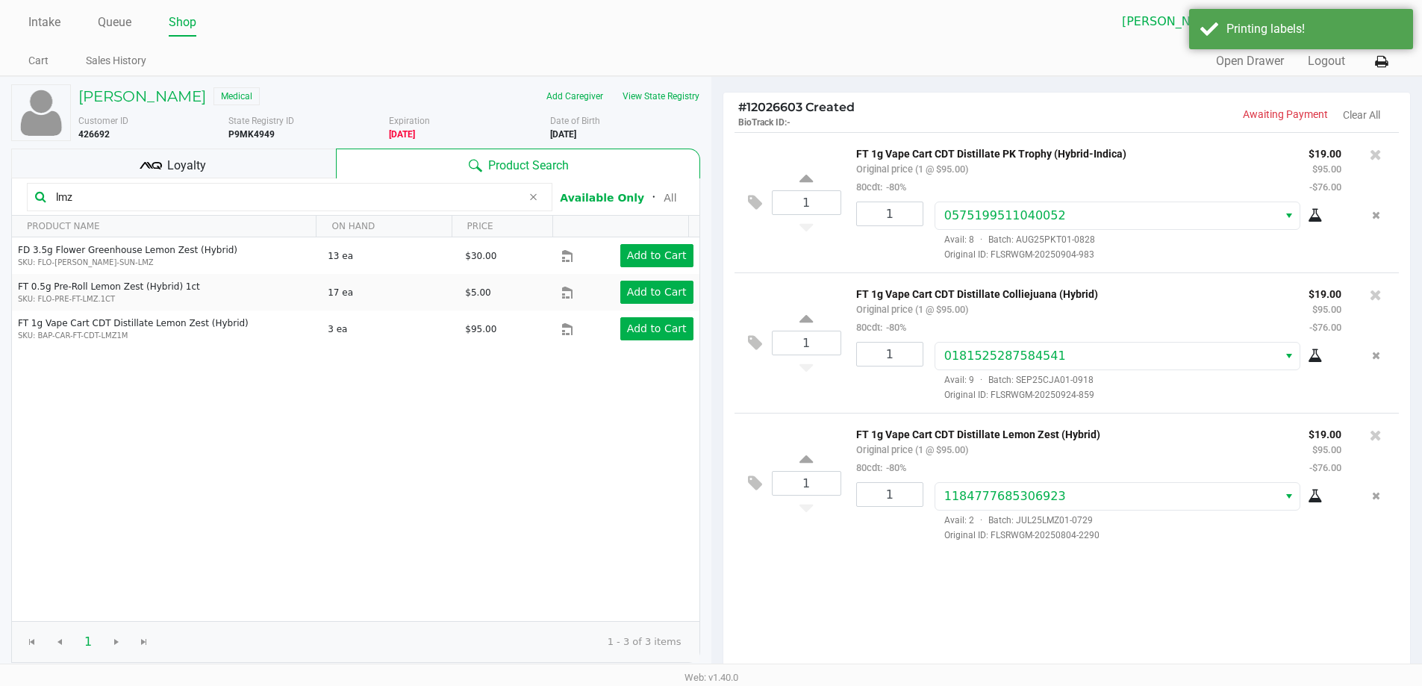
click at [297, 167] on div "Loyalty" at bounding box center [173, 164] width 325 height 30
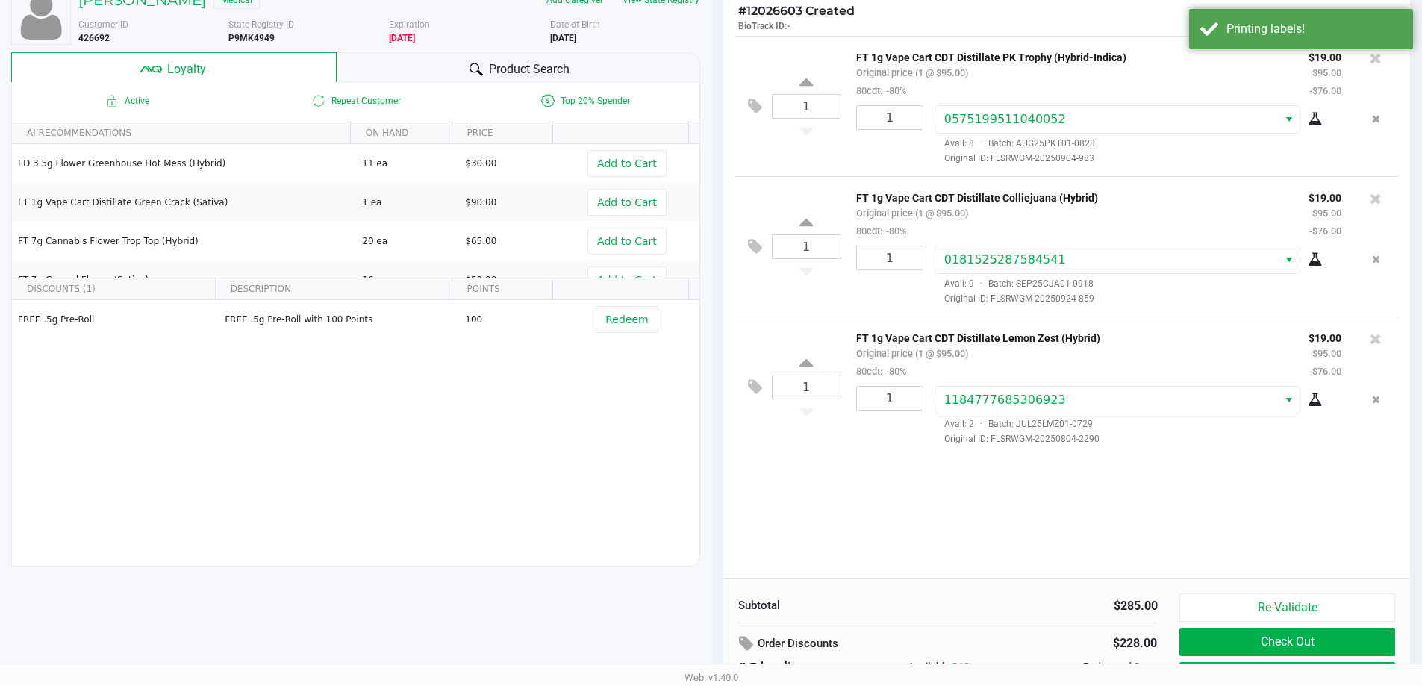
scroll to position [171, 0]
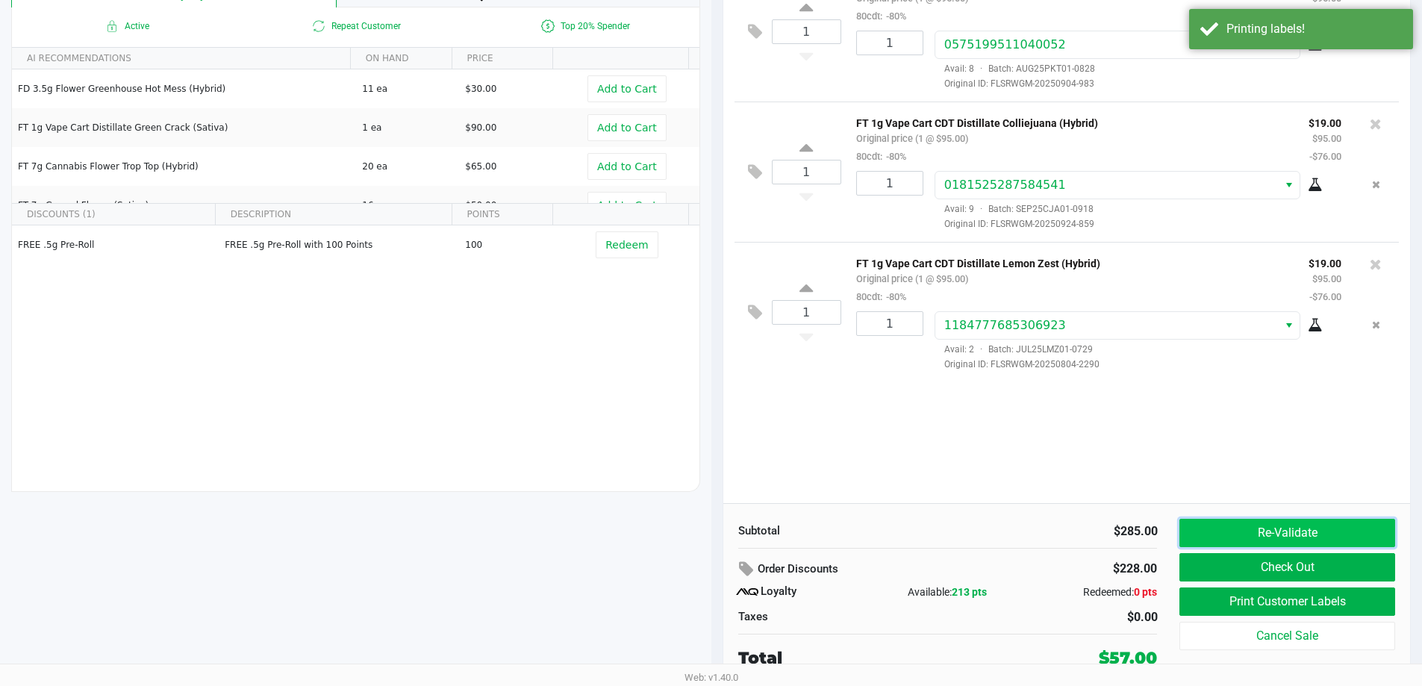
click at [1303, 526] on button "Re-Validate" at bounding box center [1287, 533] width 215 height 28
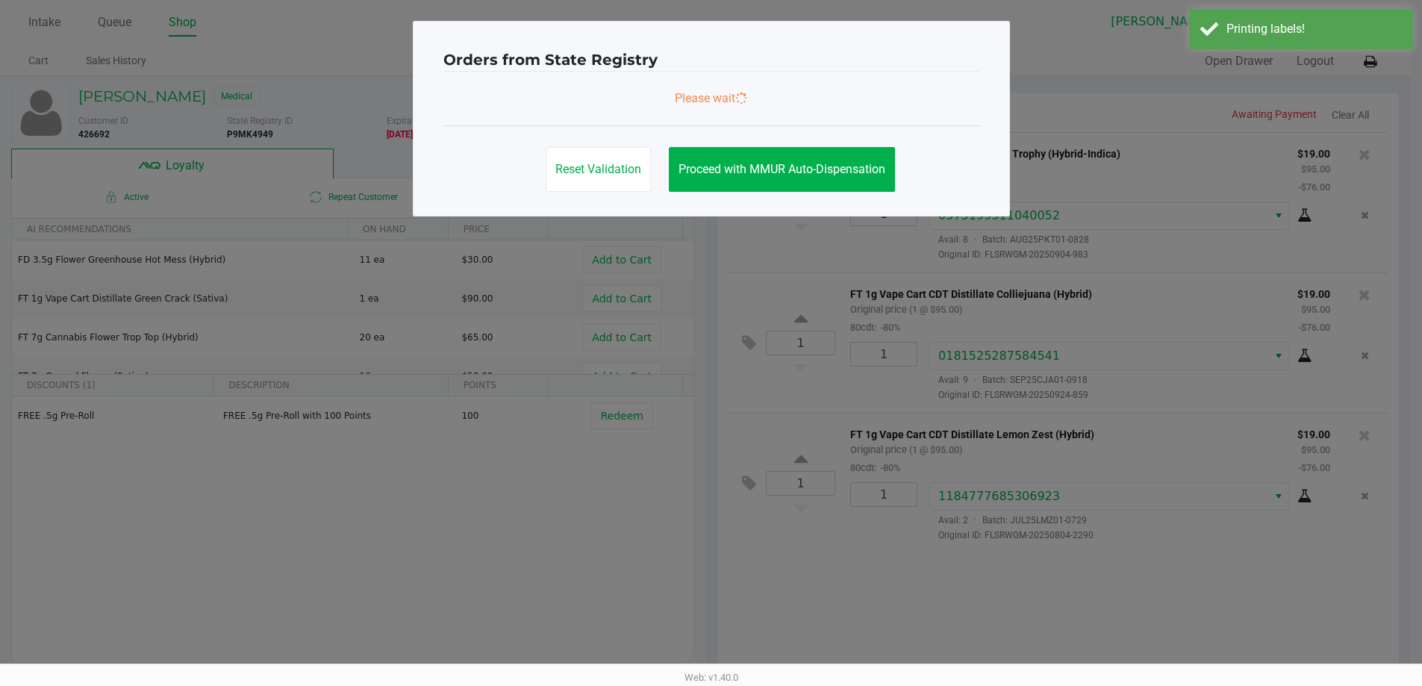
scroll to position [0, 0]
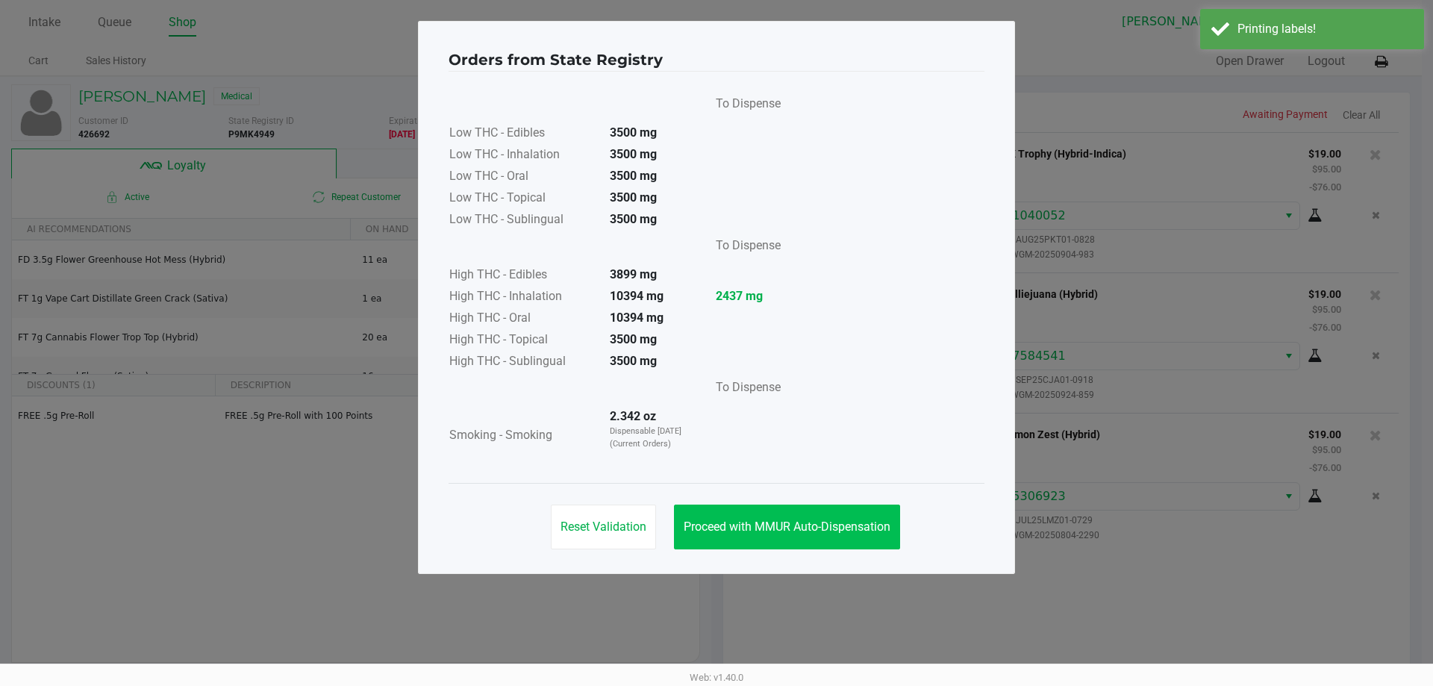
click at [846, 522] on span "Proceed with MMUR Auto-Dispensation" at bounding box center [787, 527] width 207 height 14
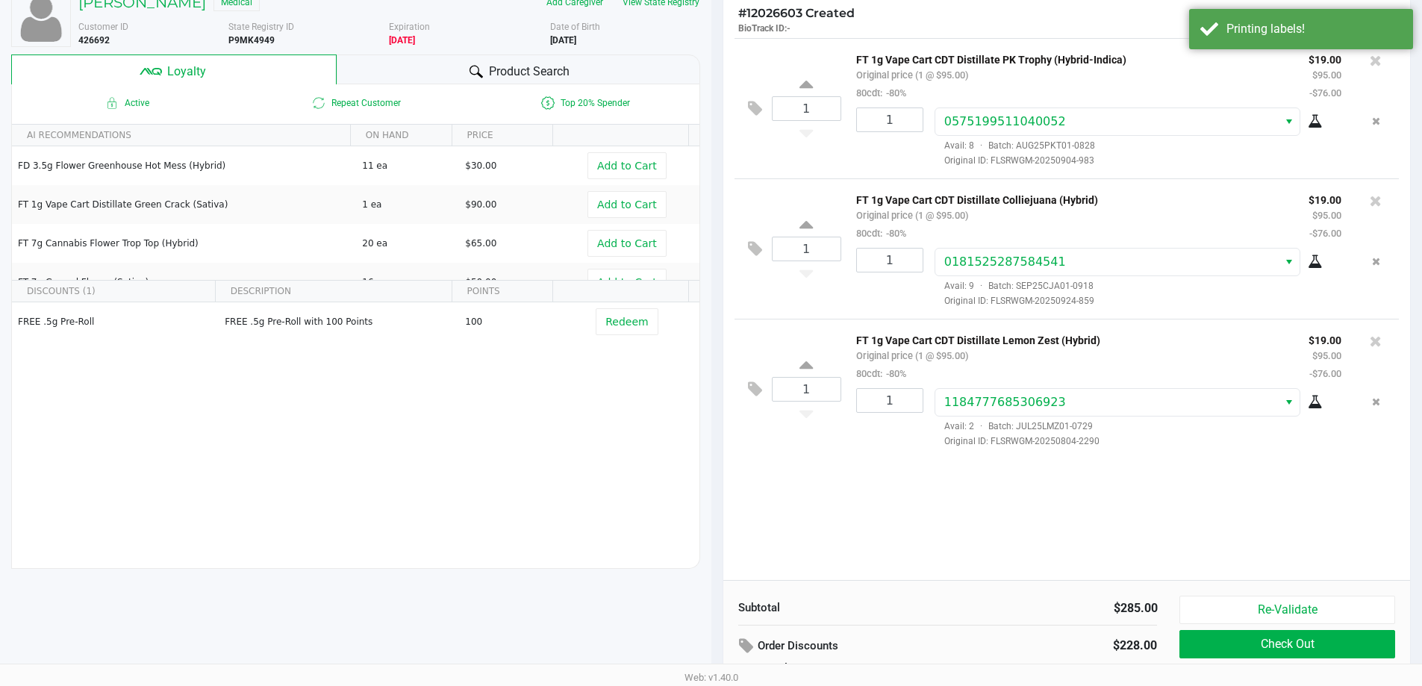
scroll to position [171, 0]
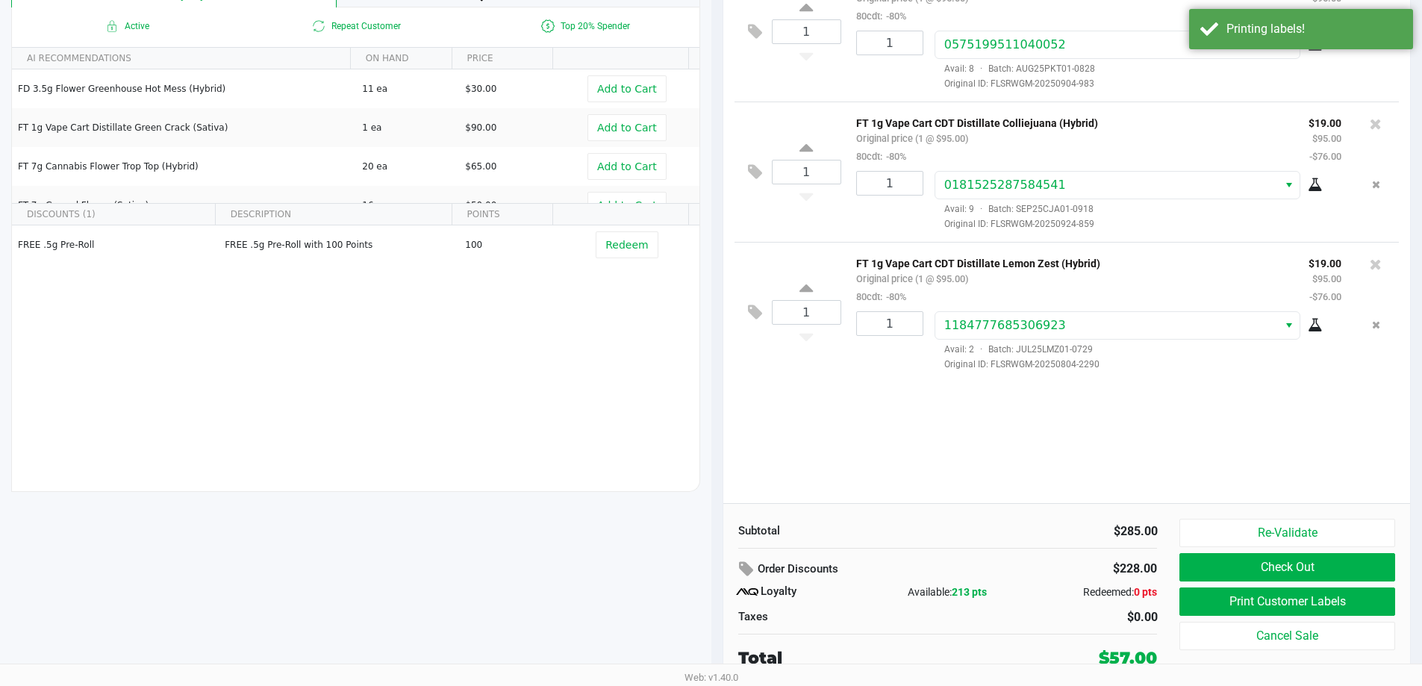
click at [1322, 558] on button "Check Out" at bounding box center [1287, 567] width 215 height 28
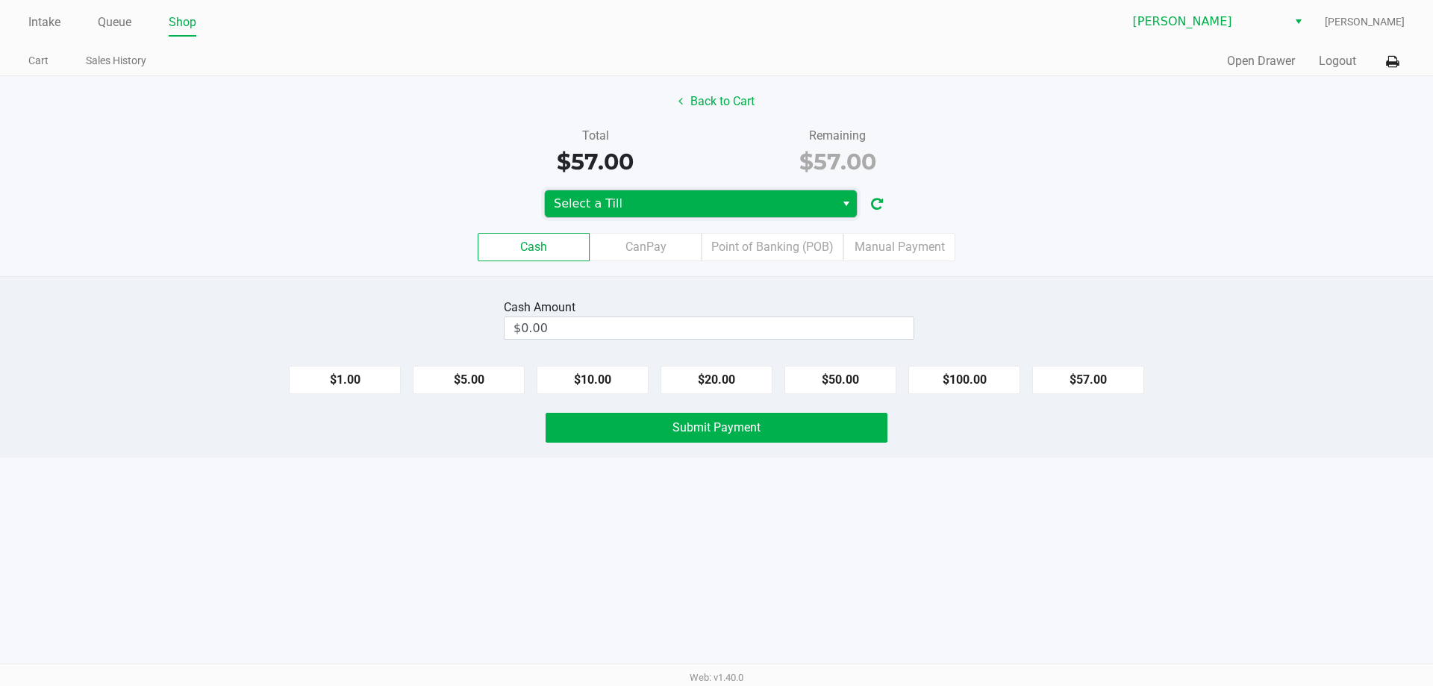
click at [740, 193] on span "Select a Till" at bounding box center [690, 203] width 290 height 27
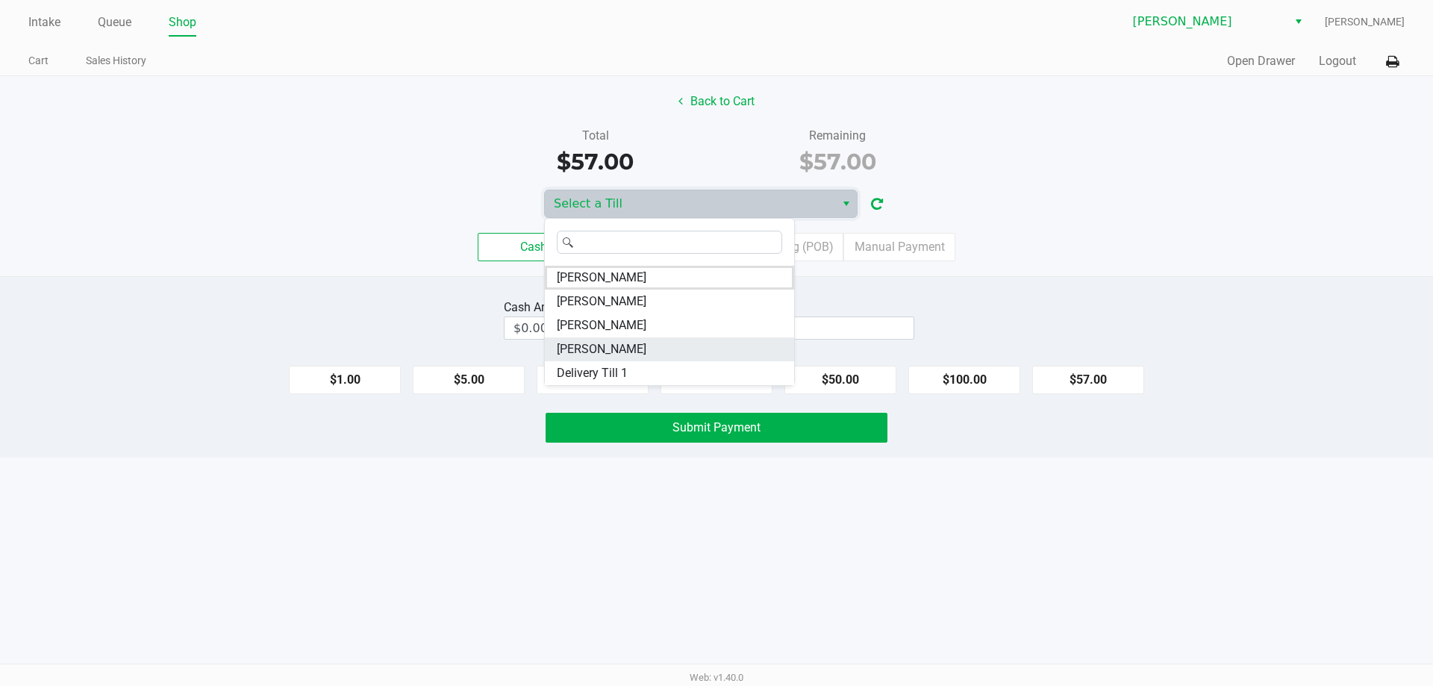
click at [637, 348] on li "[PERSON_NAME]" at bounding box center [669, 349] width 249 height 24
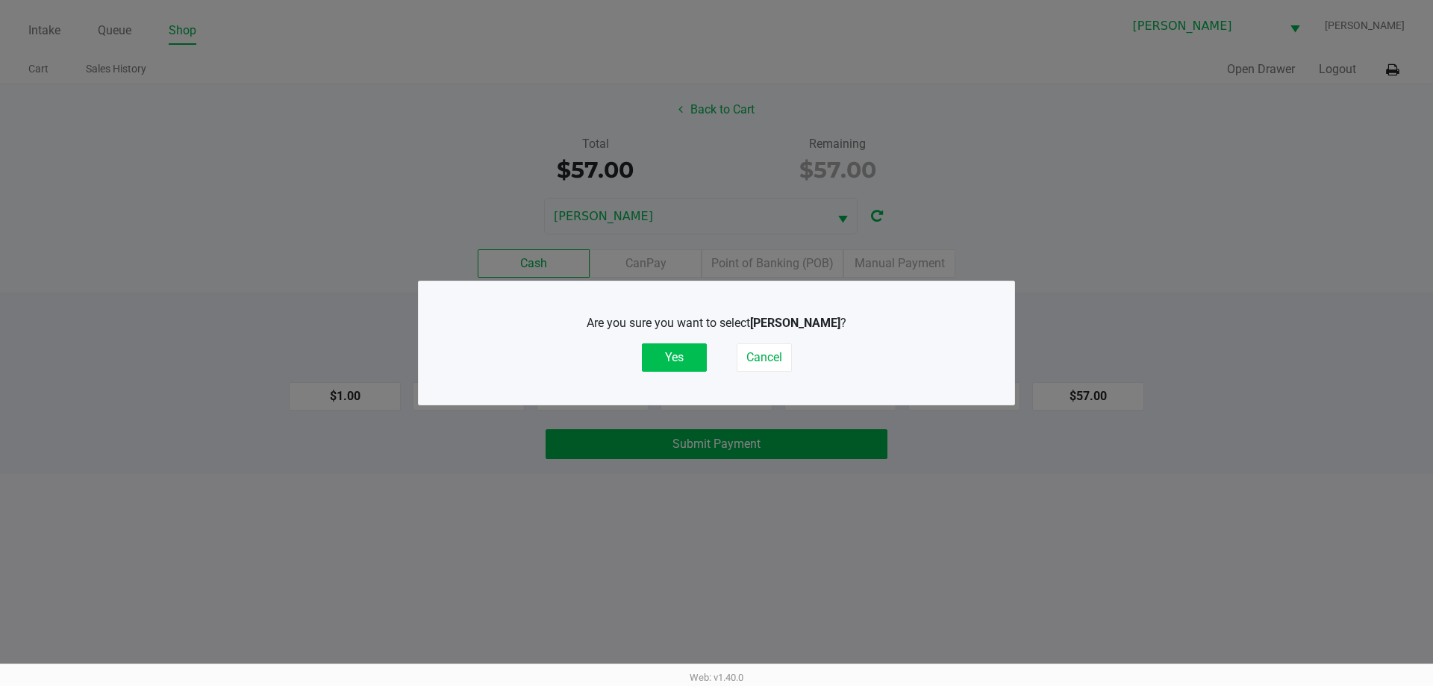
click at [690, 356] on button "Yes" at bounding box center [674, 357] width 65 height 28
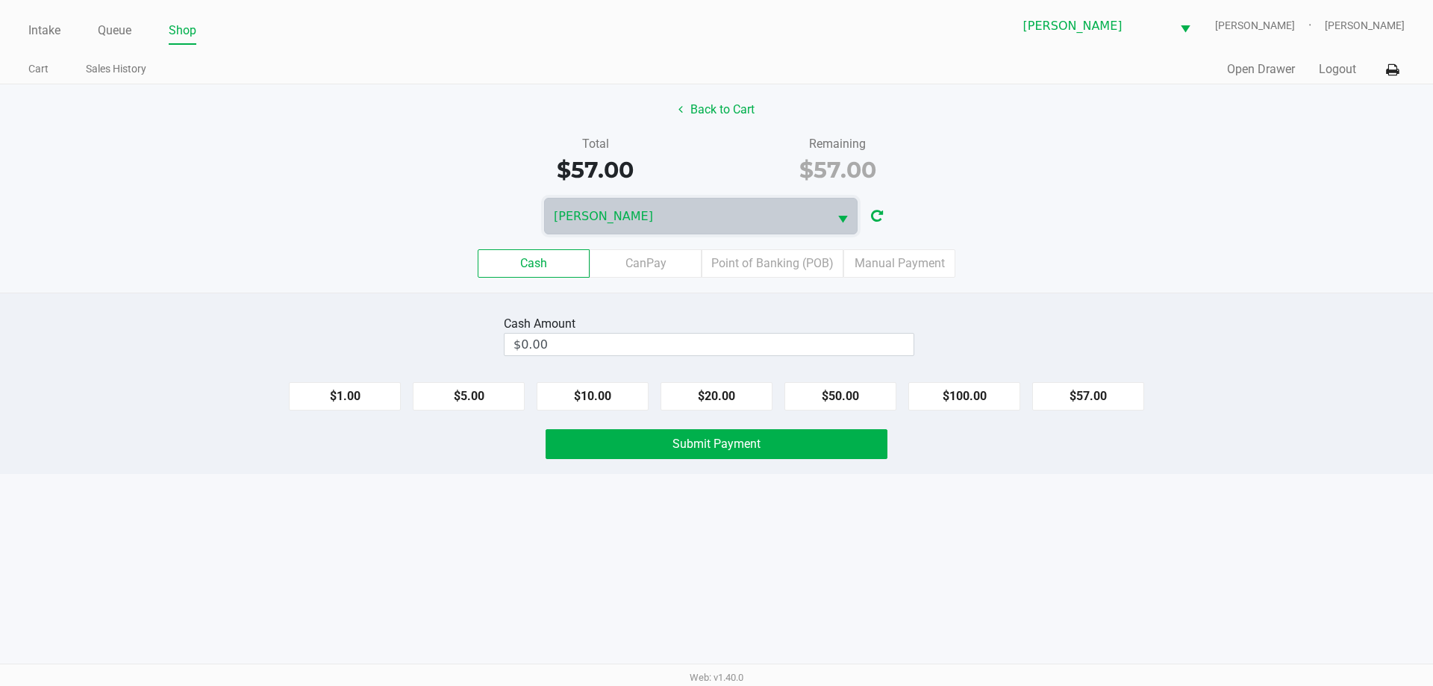
click at [1056, 247] on div "Cash CanPay Point of Banking (POB) Manual Payment" at bounding box center [717, 263] width 1456 height 58
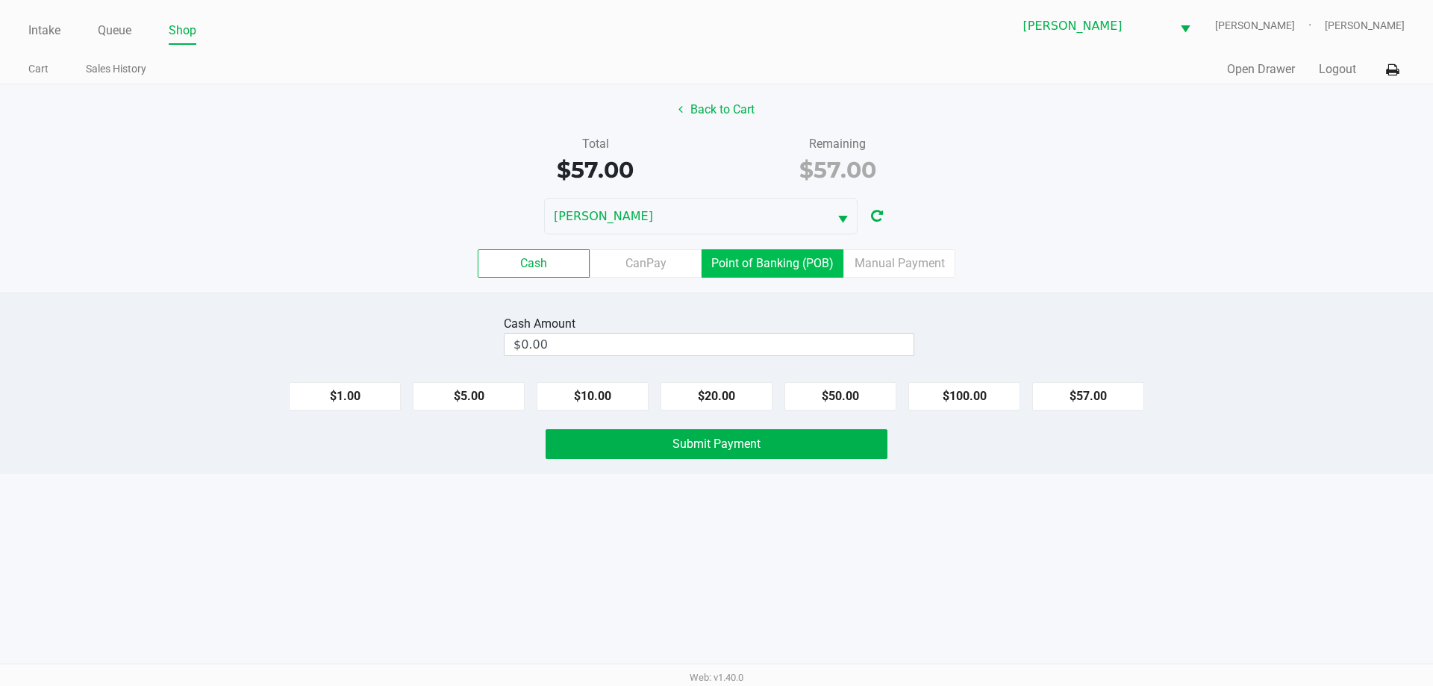
click at [778, 266] on label "Point of Banking (POB)" at bounding box center [773, 263] width 142 height 28
click at [0, 0] on 7 "Point of Banking (POB)" at bounding box center [0, 0] width 0 height 0
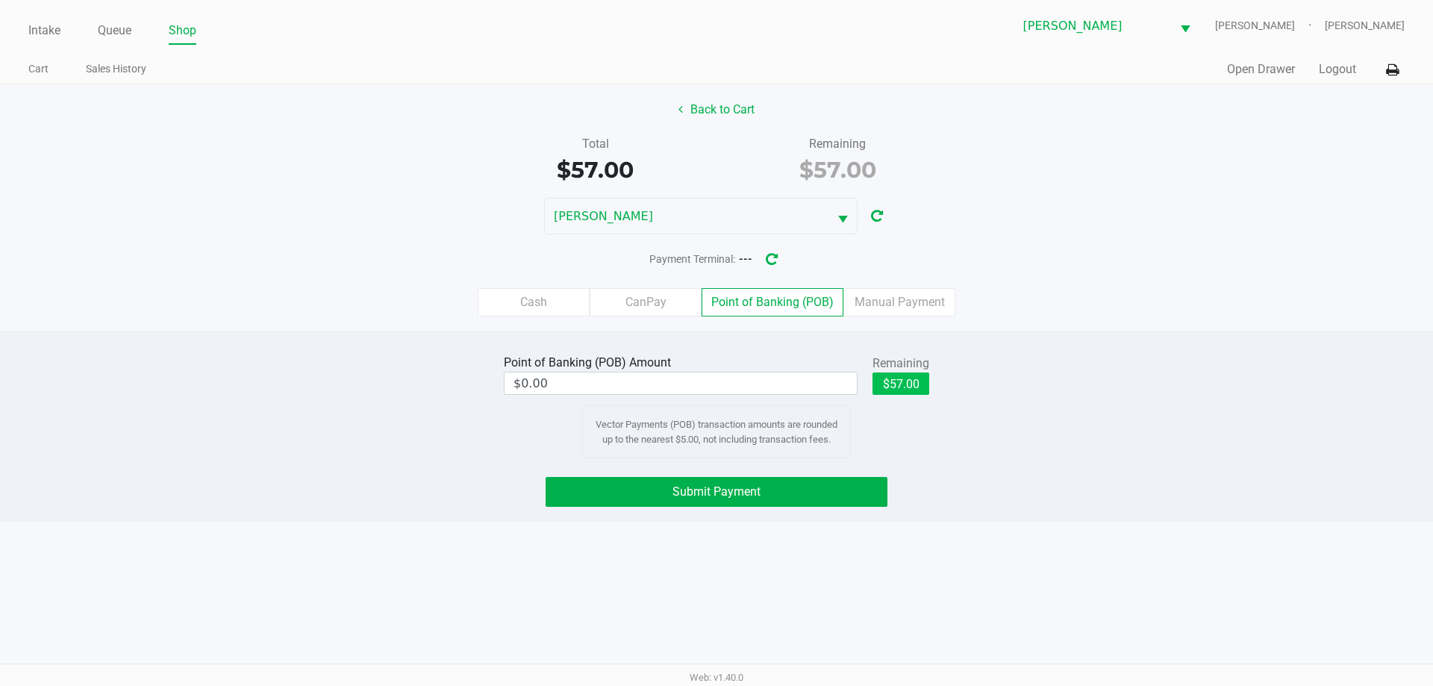
click at [901, 388] on button "$57.00" at bounding box center [901, 384] width 57 height 22
type input "$57.00"
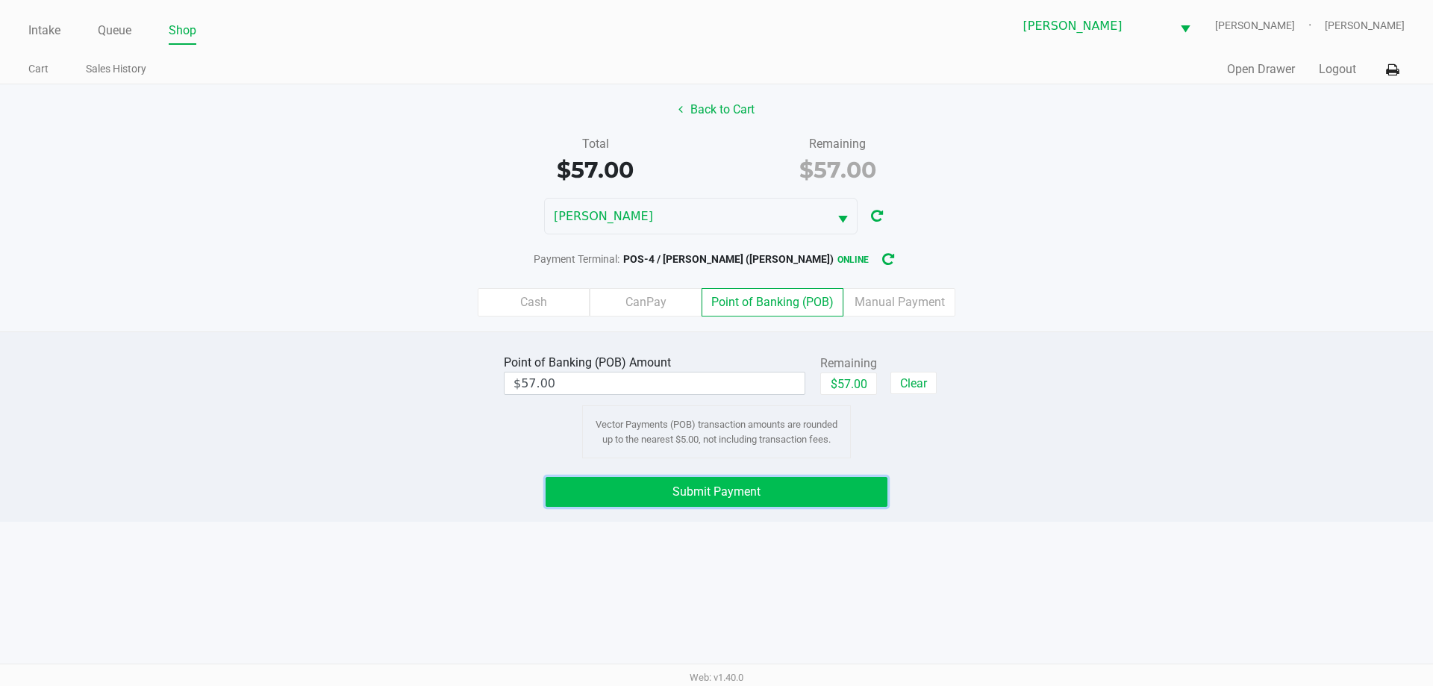
click at [849, 482] on button "Submit Payment" at bounding box center [717, 492] width 342 height 30
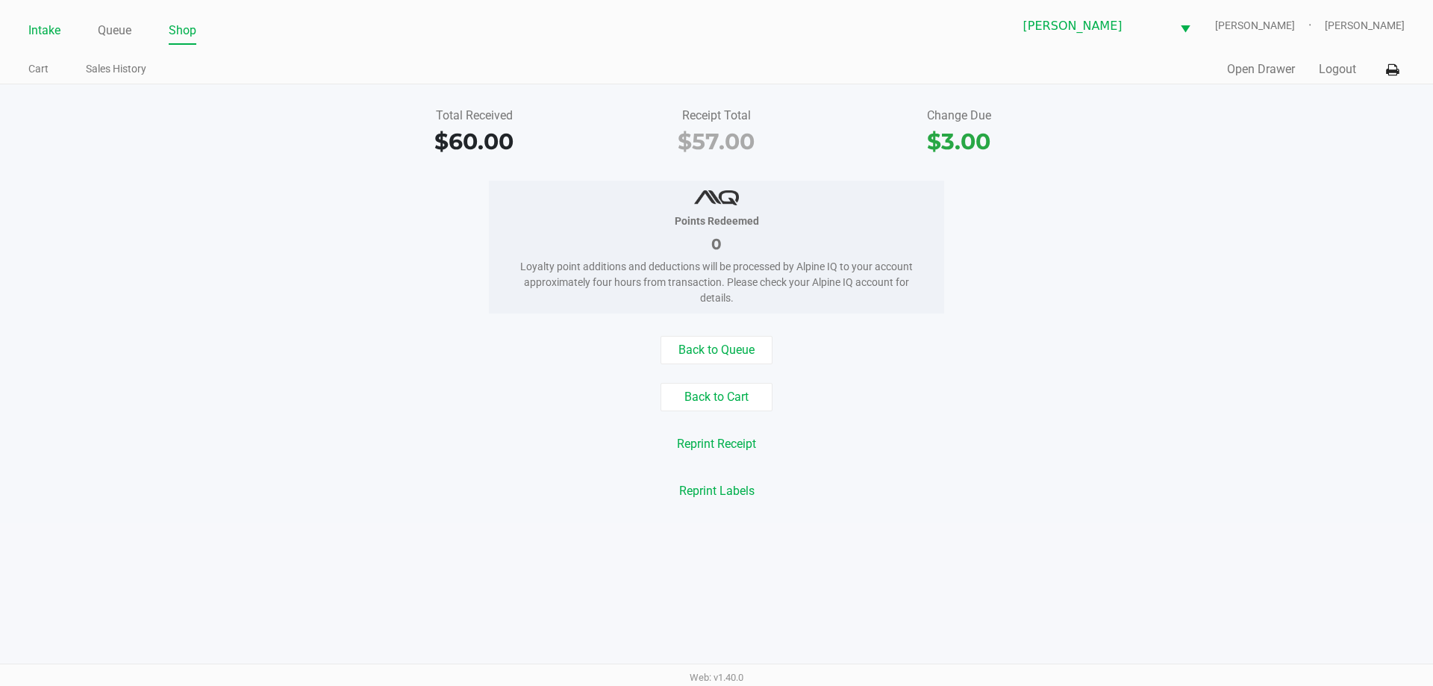
click at [51, 28] on link "Intake" at bounding box center [44, 30] width 32 height 21
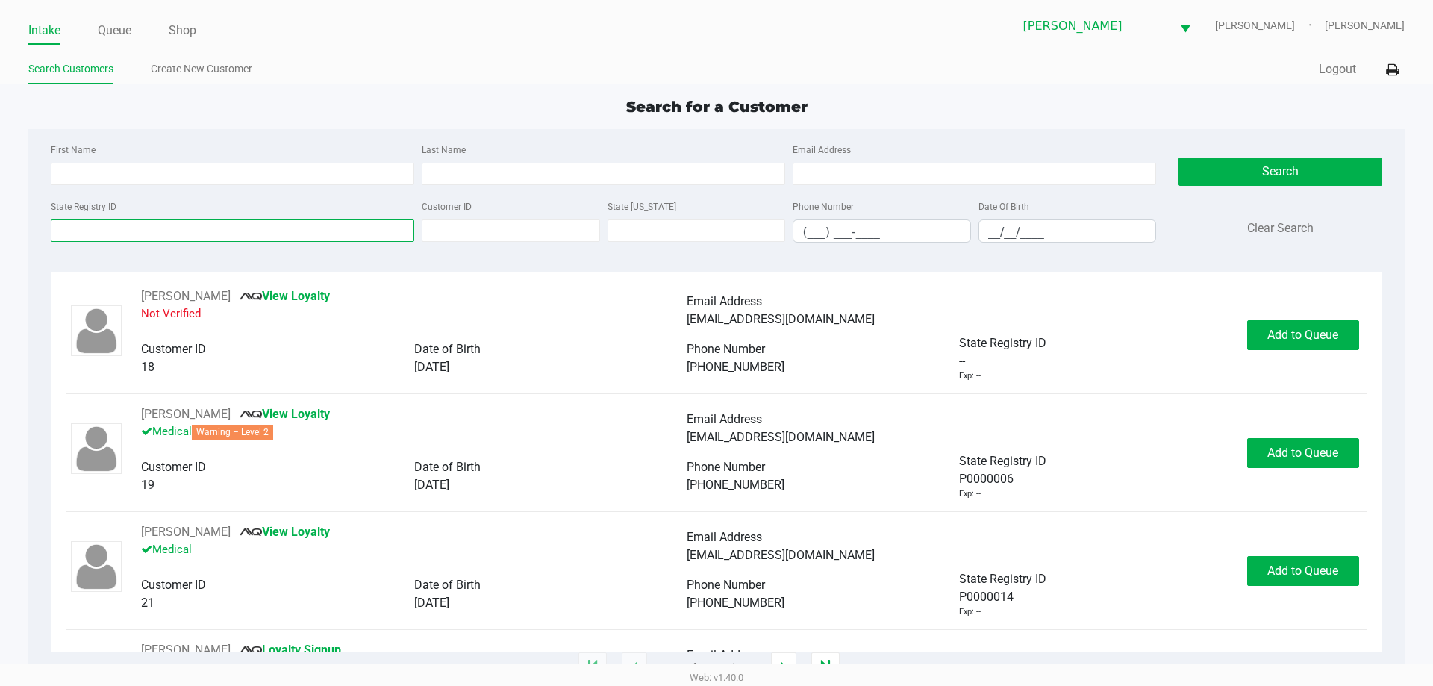
click at [358, 237] on input "State Registry ID" at bounding box center [233, 230] width 364 height 22
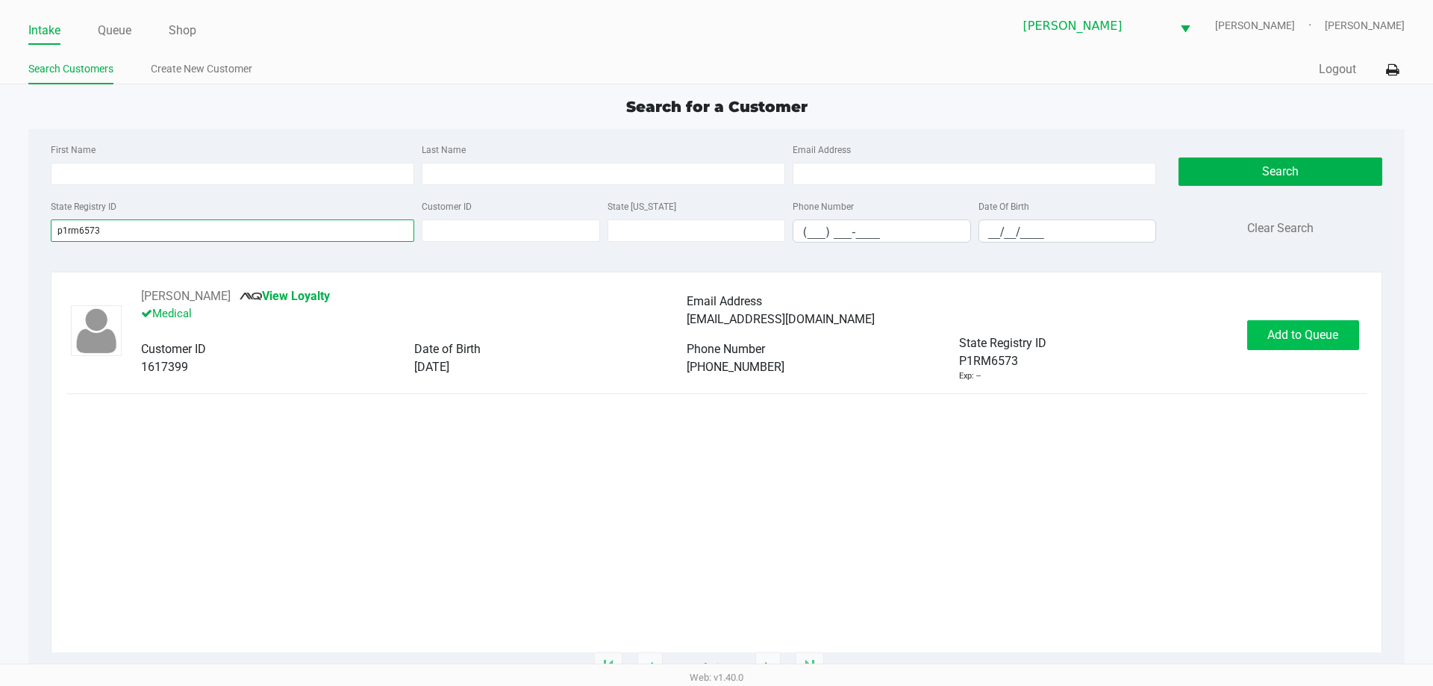
type input "p1rm6573"
click at [1302, 331] on span "Add to Queue" at bounding box center [1303, 335] width 71 height 14
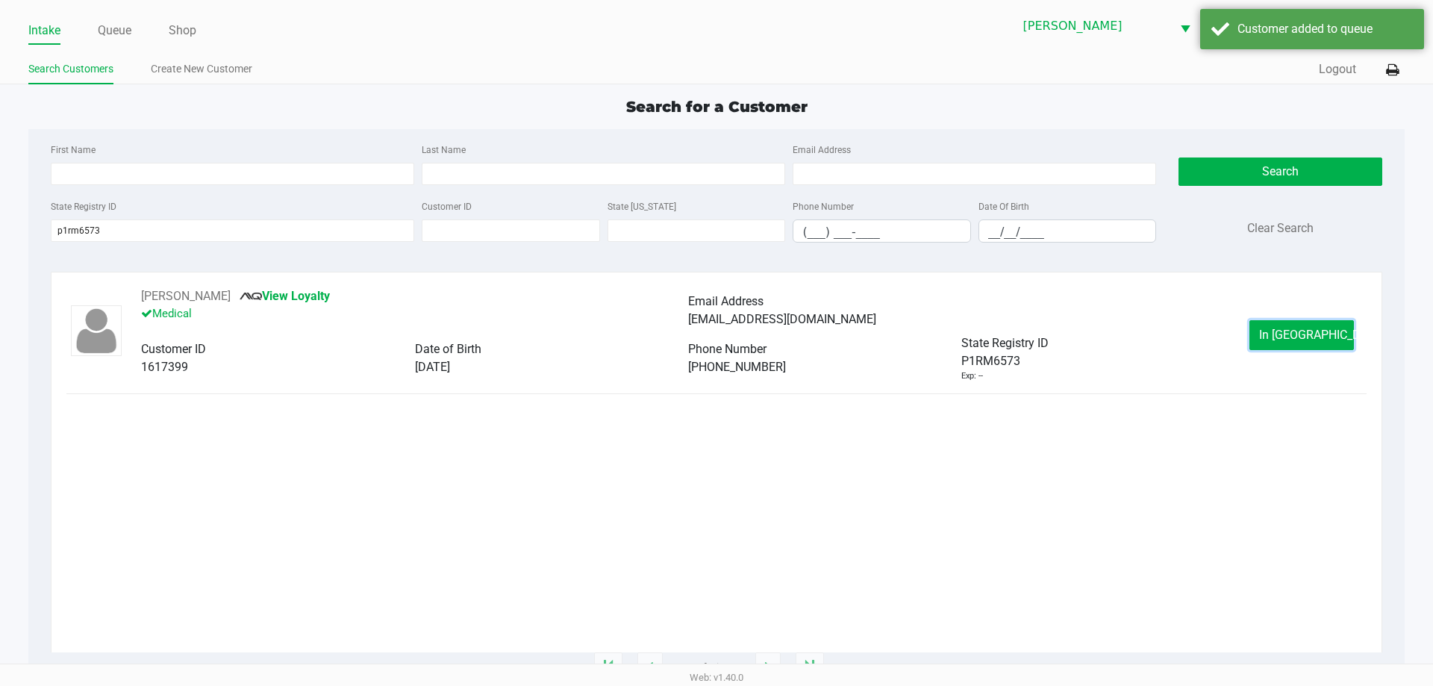
click at [1300, 335] on span "In [GEOGRAPHIC_DATA]" at bounding box center [1321, 335] width 125 height 14
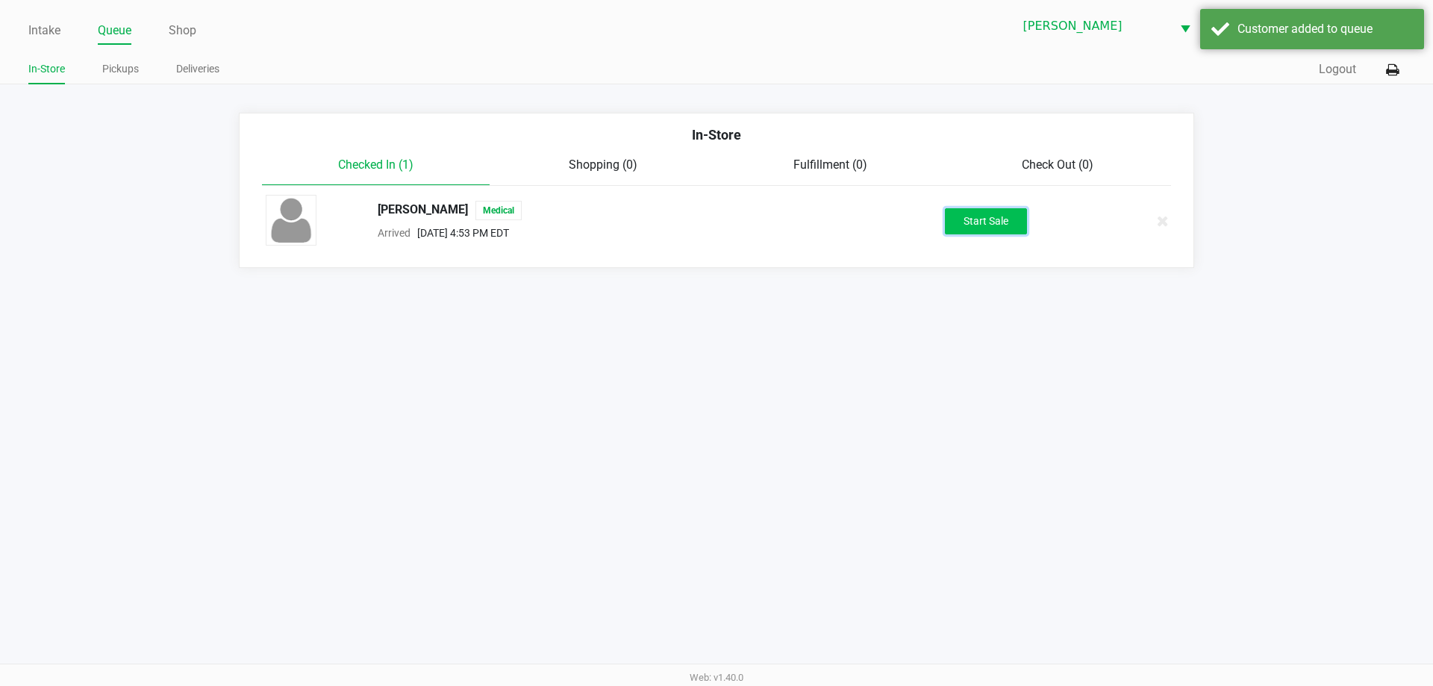
click at [1024, 220] on button "Start Sale" at bounding box center [986, 221] width 82 height 26
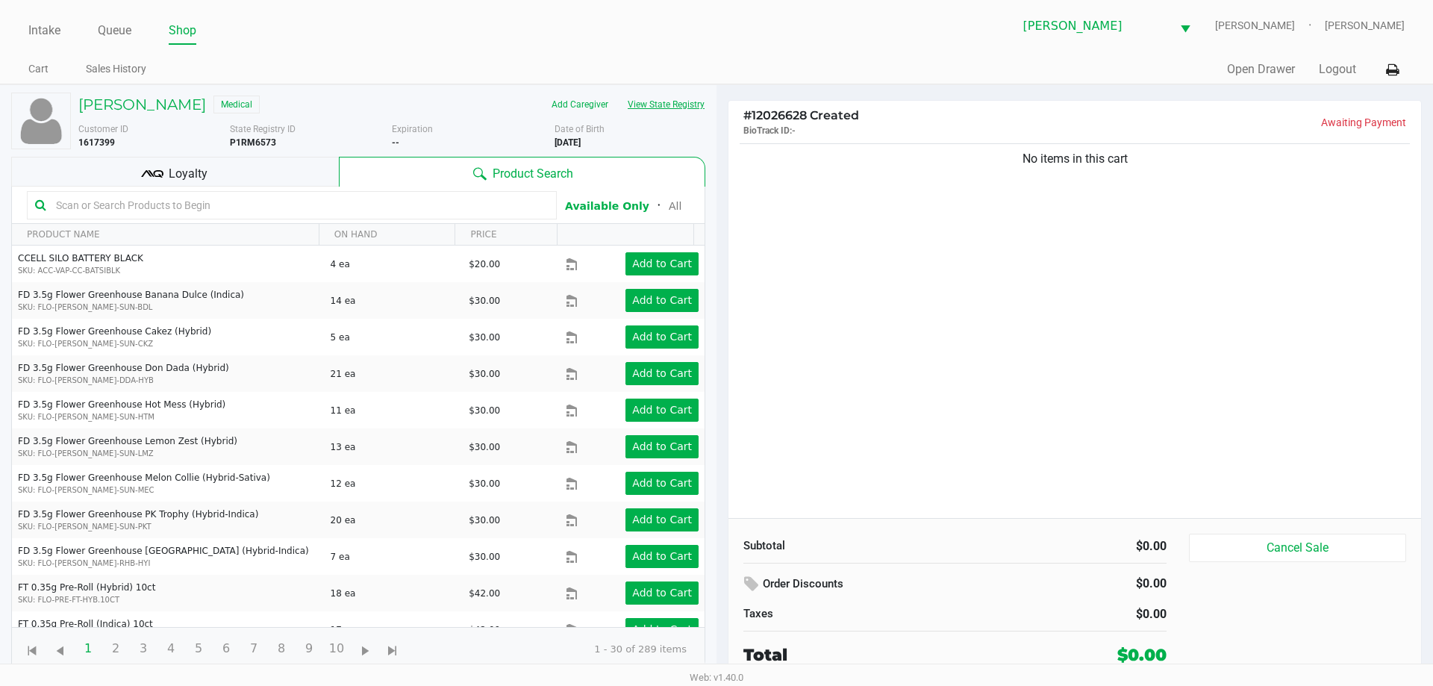
click at [658, 105] on button "View State Registry" at bounding box center [661, 105] width 87 height 24
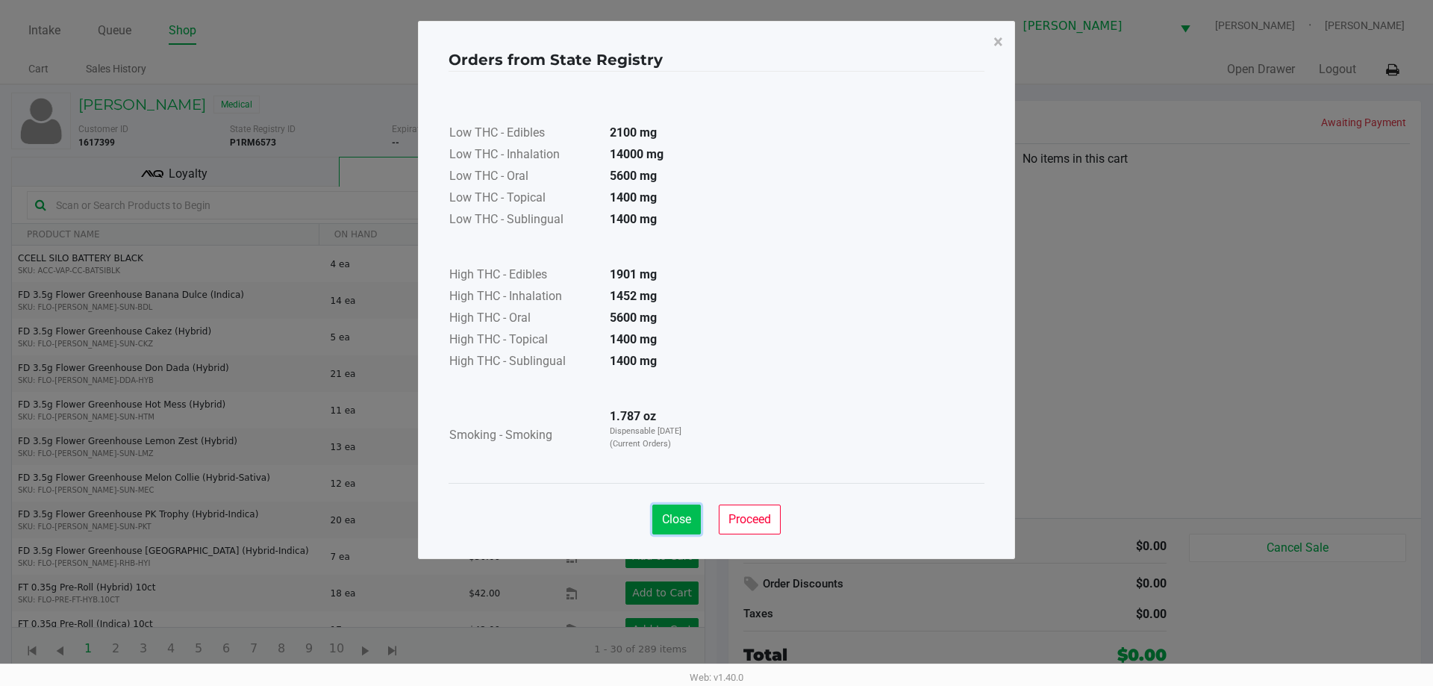
click at [664, 517] on span "Close" at bounding box center [676, 519] width 29 height 14
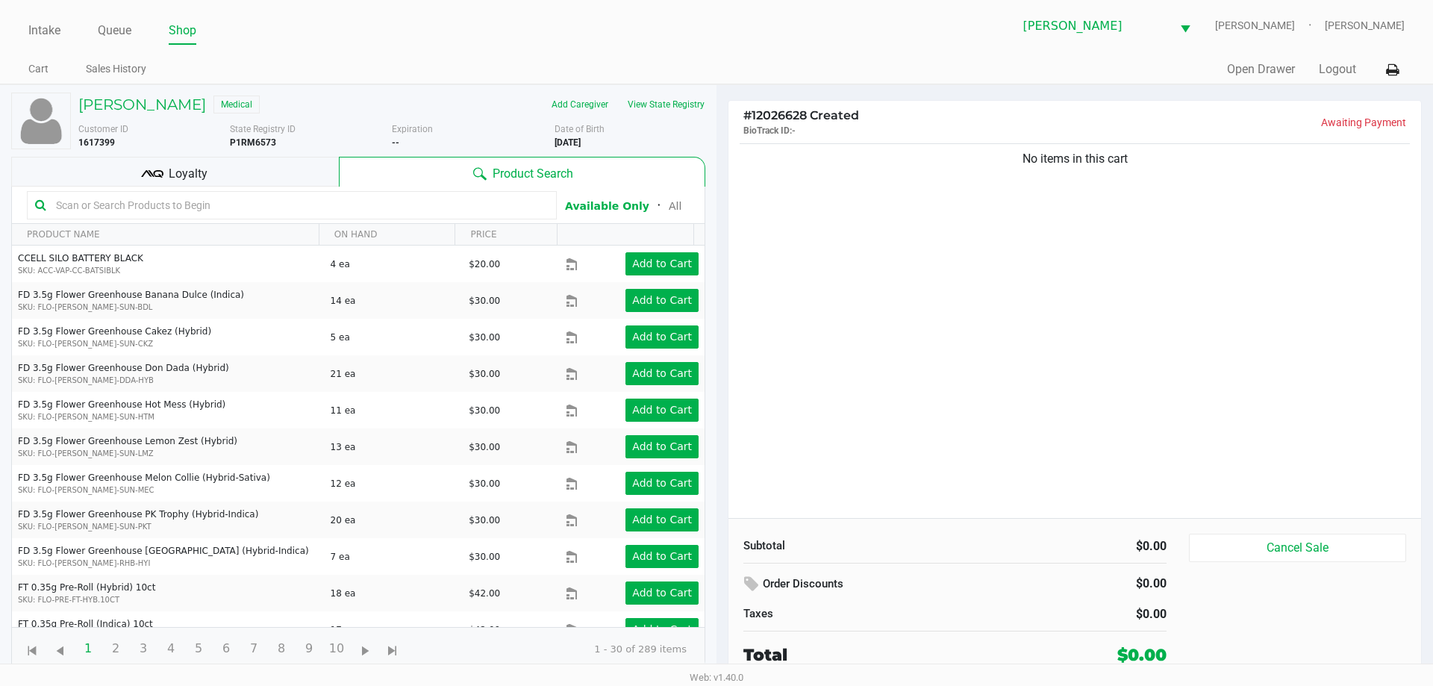
click at [218, 203] on input "text" at bounding box center [299, 205] width 499 height 22
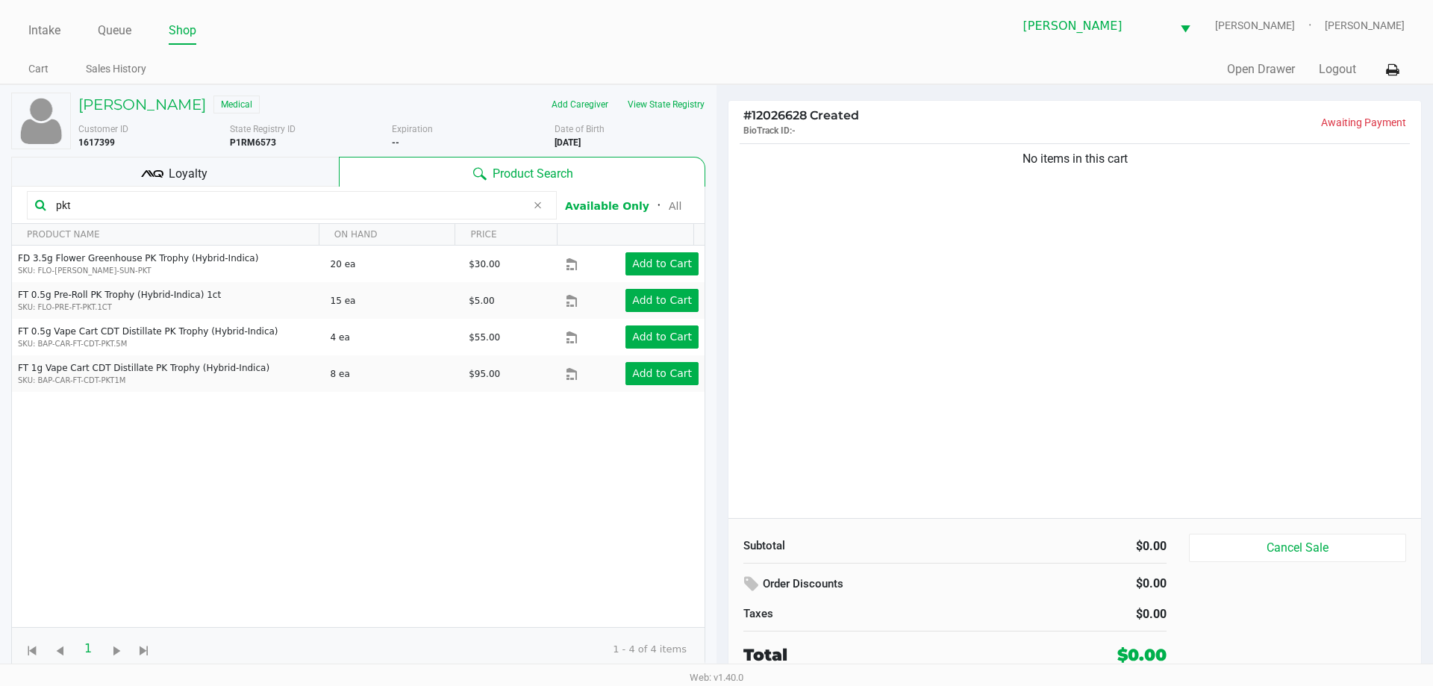
click at [413, 480] on div "FD 3.5g Flower Greenhouse PK Trophy (Hybrid-Indica) SKU: FLO-[PERSON_NAME]-SUN-…" at bounding box center [358, 436] width 693 height 381
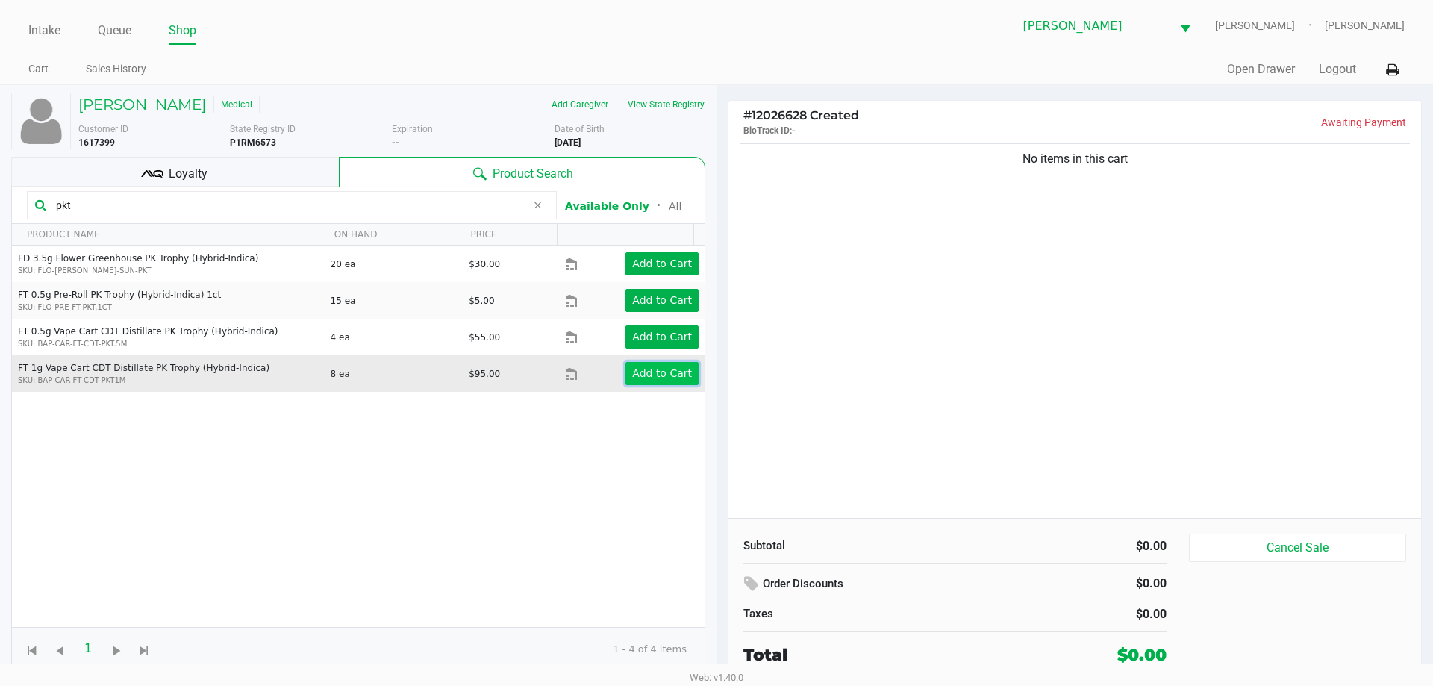
click at [663, 378] on app-button-loader "Add to Cart" at bounding box center [662, 373] width 60 height 12
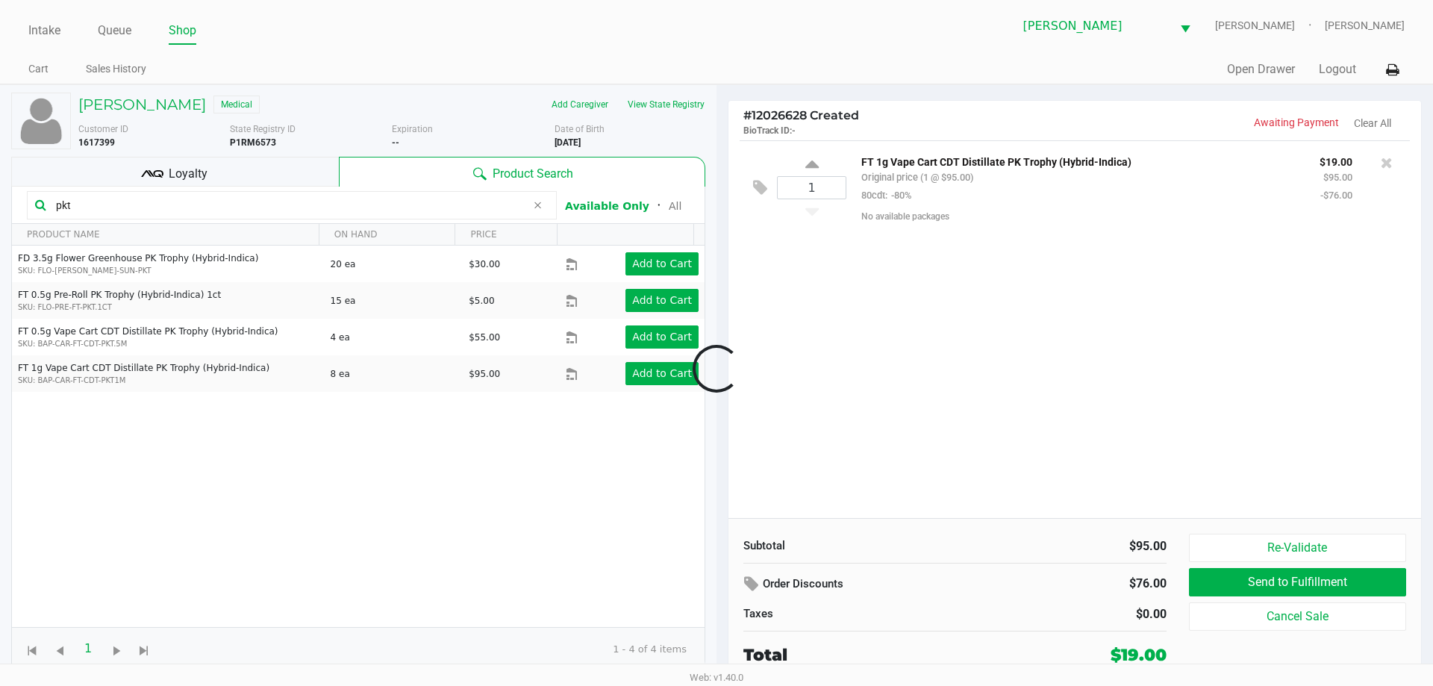
click at [99, 206] on div at bounding box center [716, 368] width 1433 height 419
click at [98, 198] on input "pkt" at bounding box center [288, 205] width 476 height 22
type input "p"
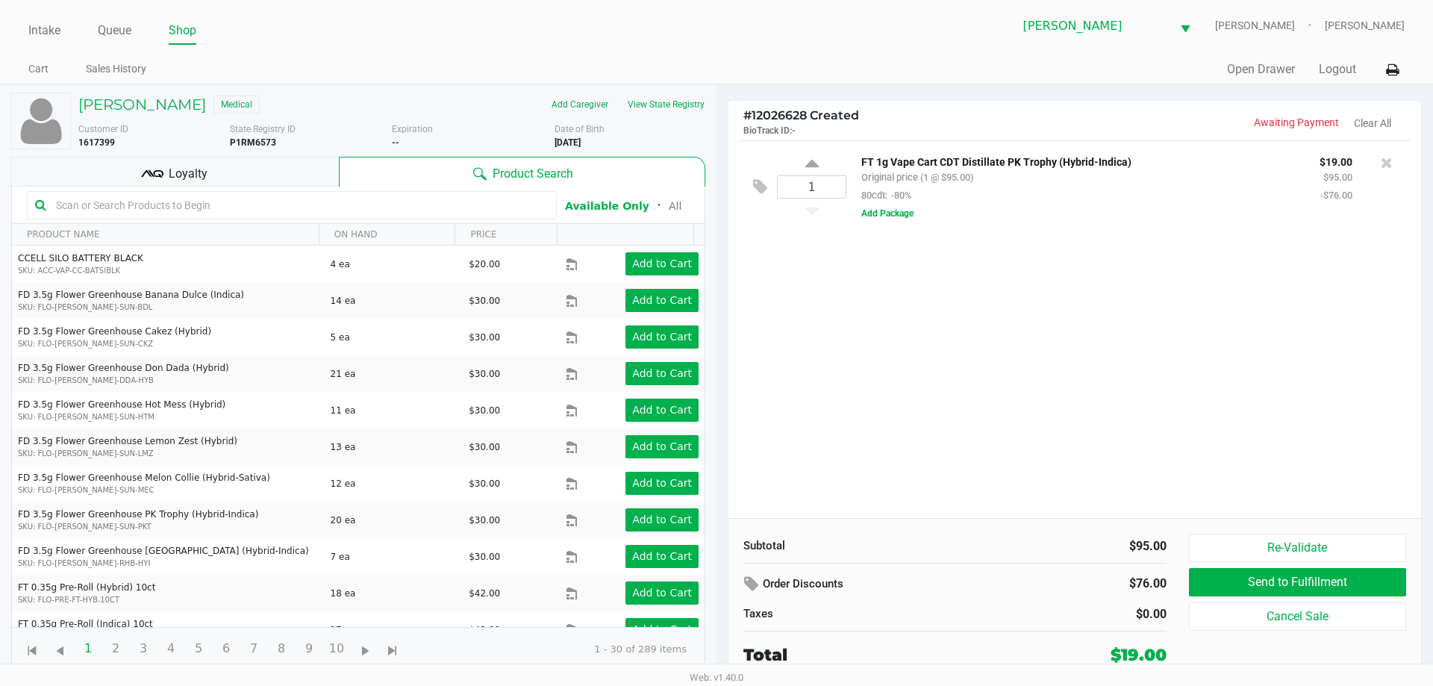
type input "`"
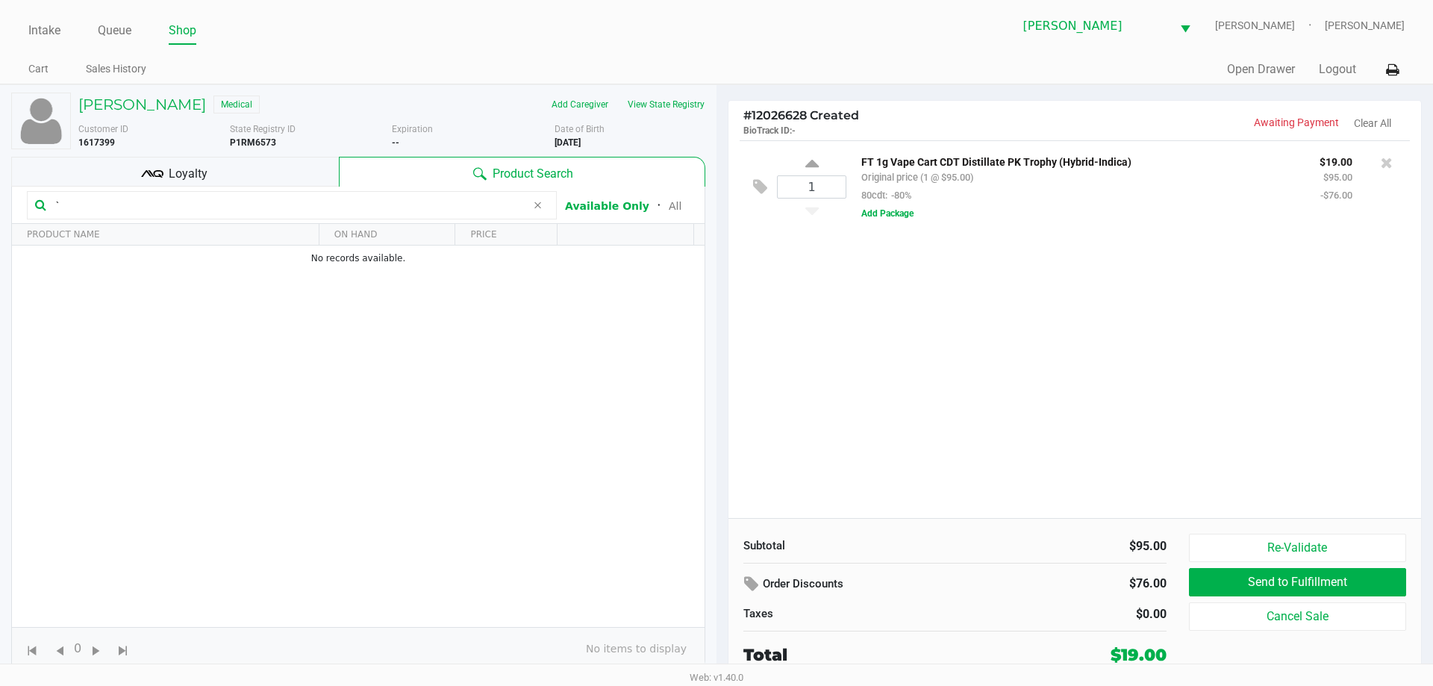
click at [167, 210] on input "`" at bounding box center [288, 205] width 476 height 22
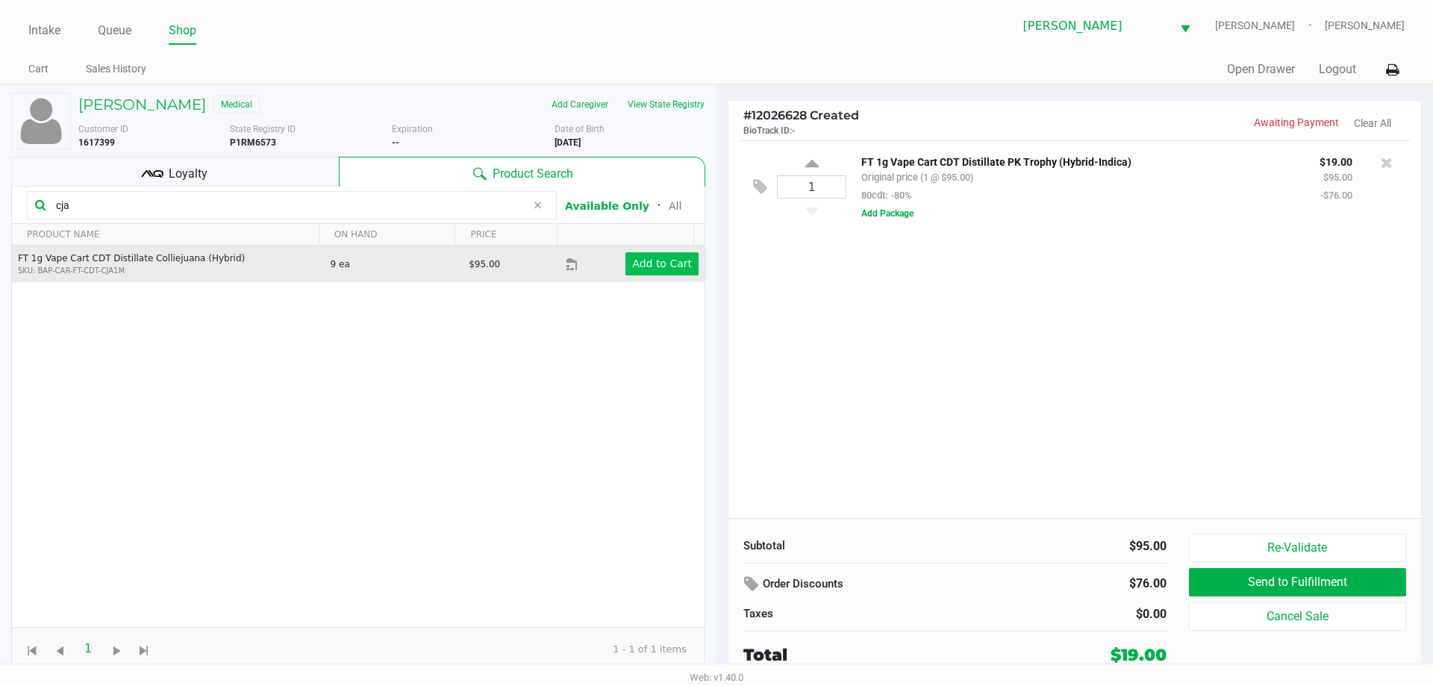
type input "cja"
click at [661, 261] on app-button-loader "Add to Cart" at bounding box center [662, 264] width 60 height 12
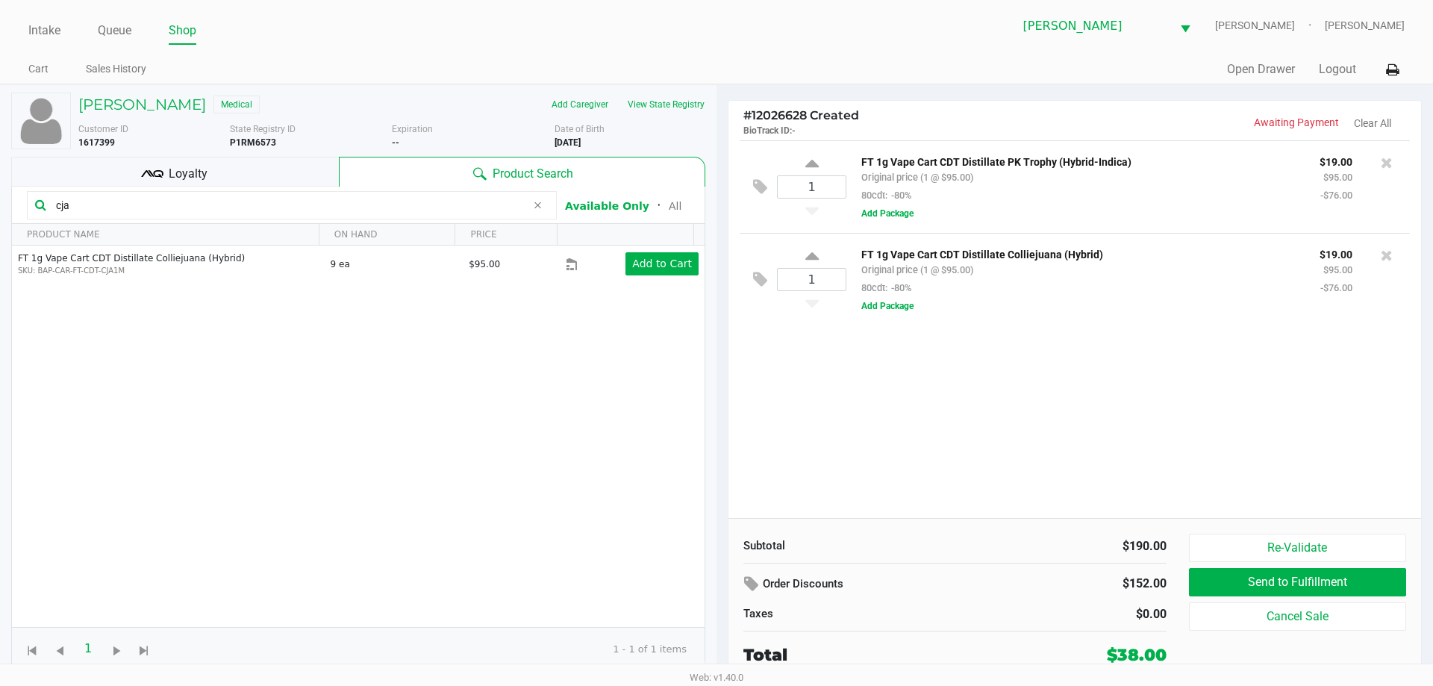
click at [975, 387] on div "1 FT 1g Vape Cart CDT Distillate PK Trophy (Hybrid-Indica) Original price (1 @ …" at bounding box center [1075, 329] width 693 height 378
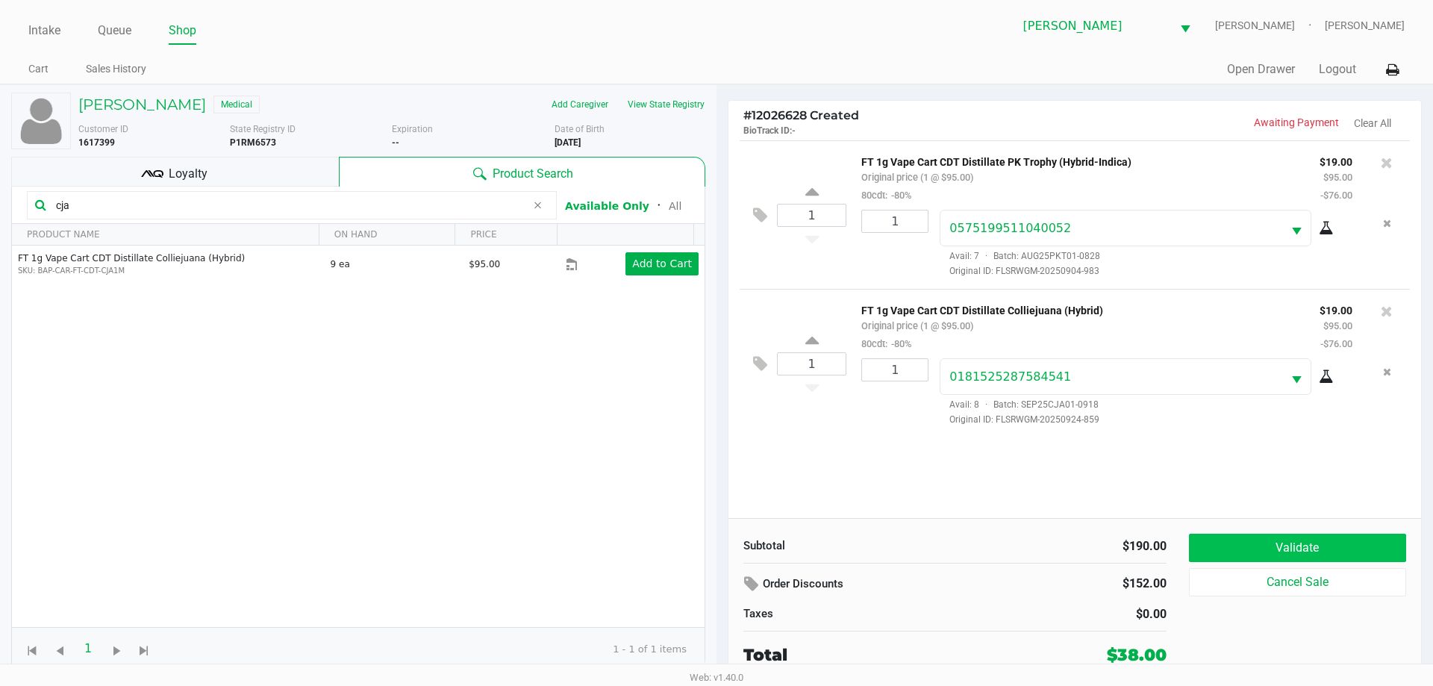
click at [1318, 552] on button "Validate" at bounding box center [1297, 548] width 217 height 28
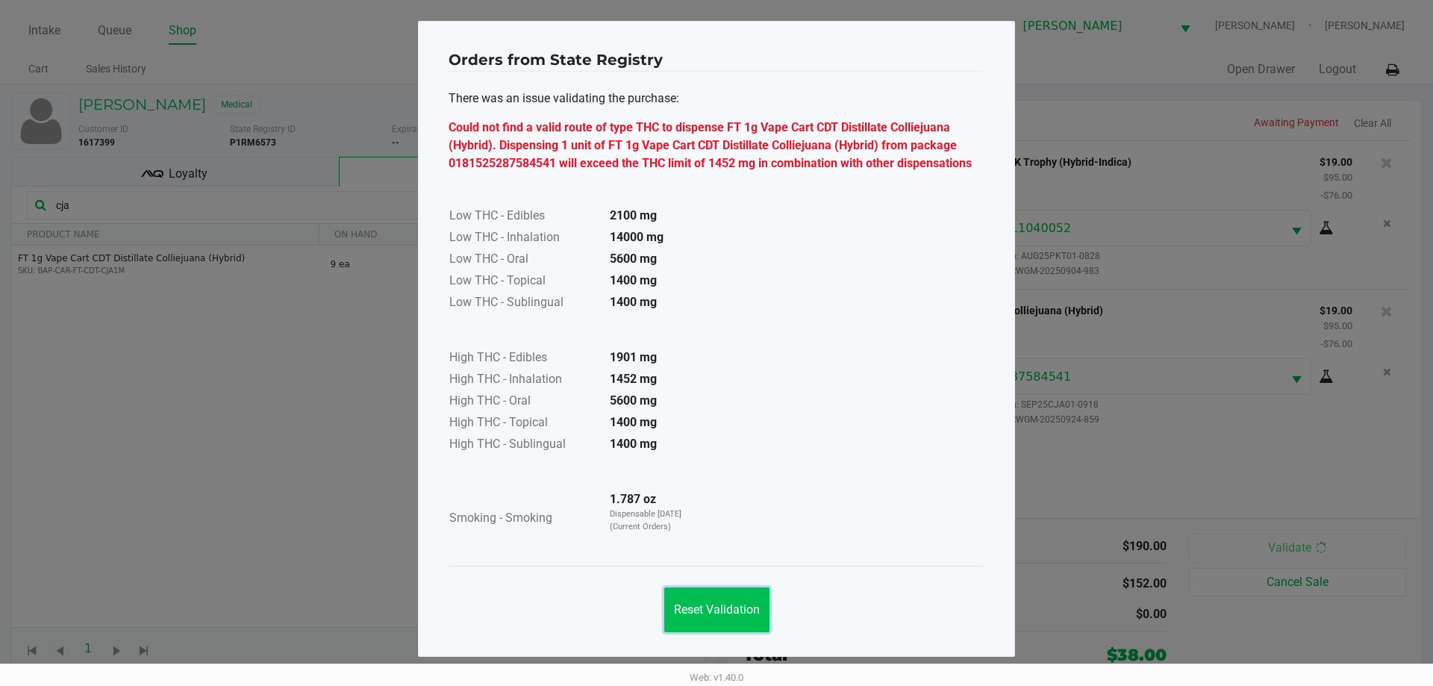
click at [729, 603] on span "Reset Validation" at bounding box center [717, 609] width 86 height 14
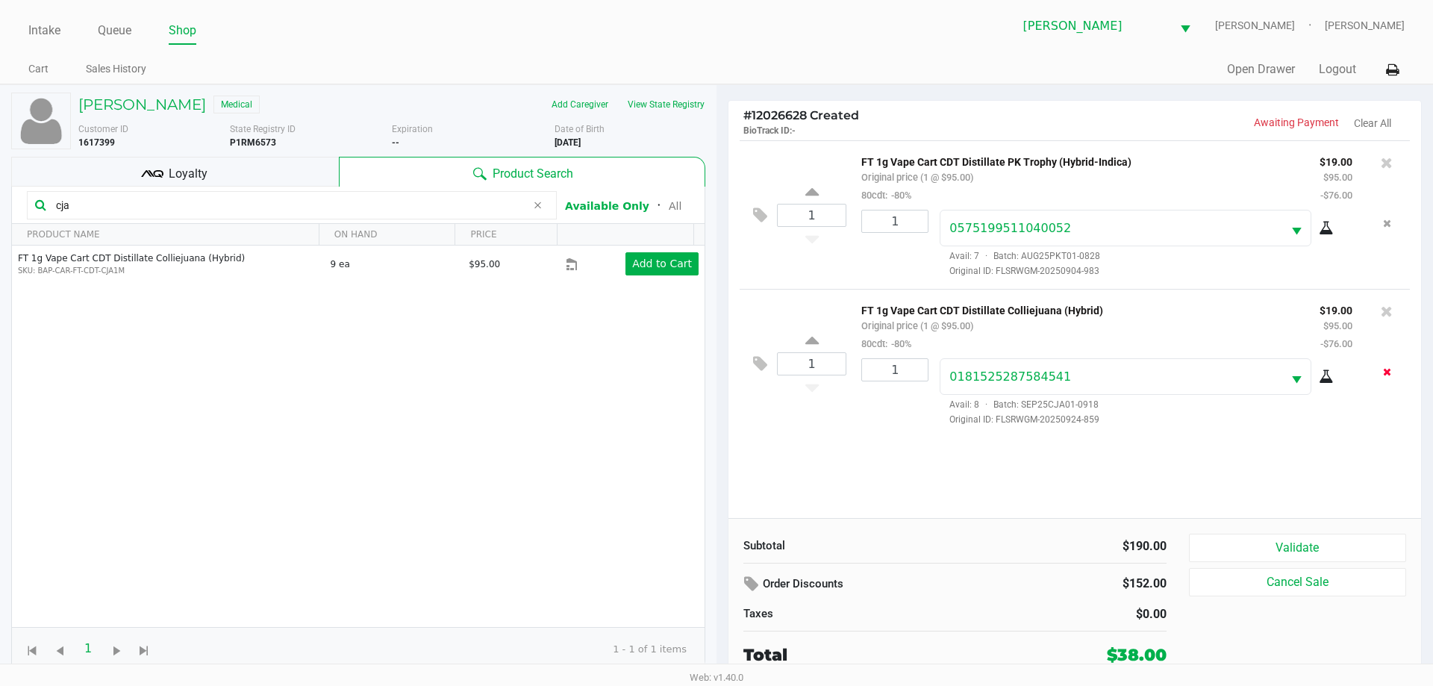
click at [1390, 370] on icon "Remove the package from the orderLine" at bounding box center [1387, 372] width 8 height 10
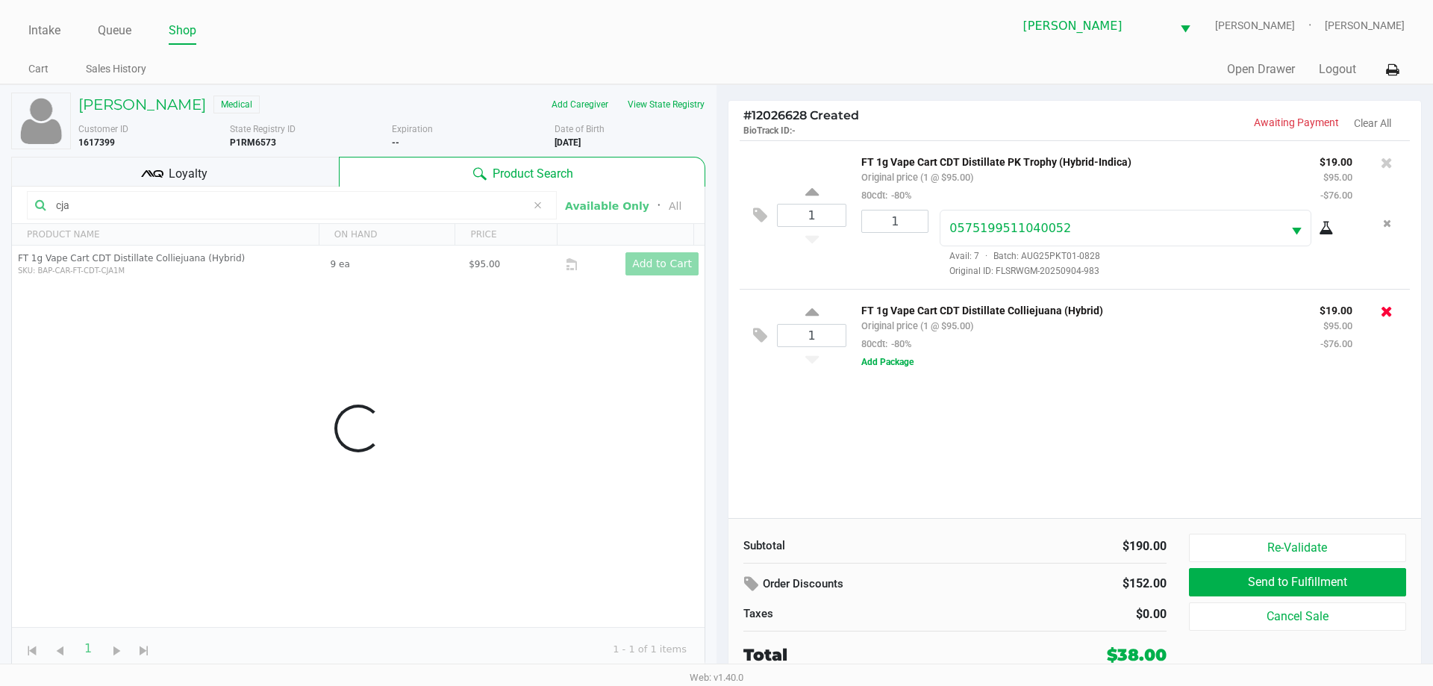
click at [1389, 314] on icon at bounding box center [1387, 311] width 12 height 15
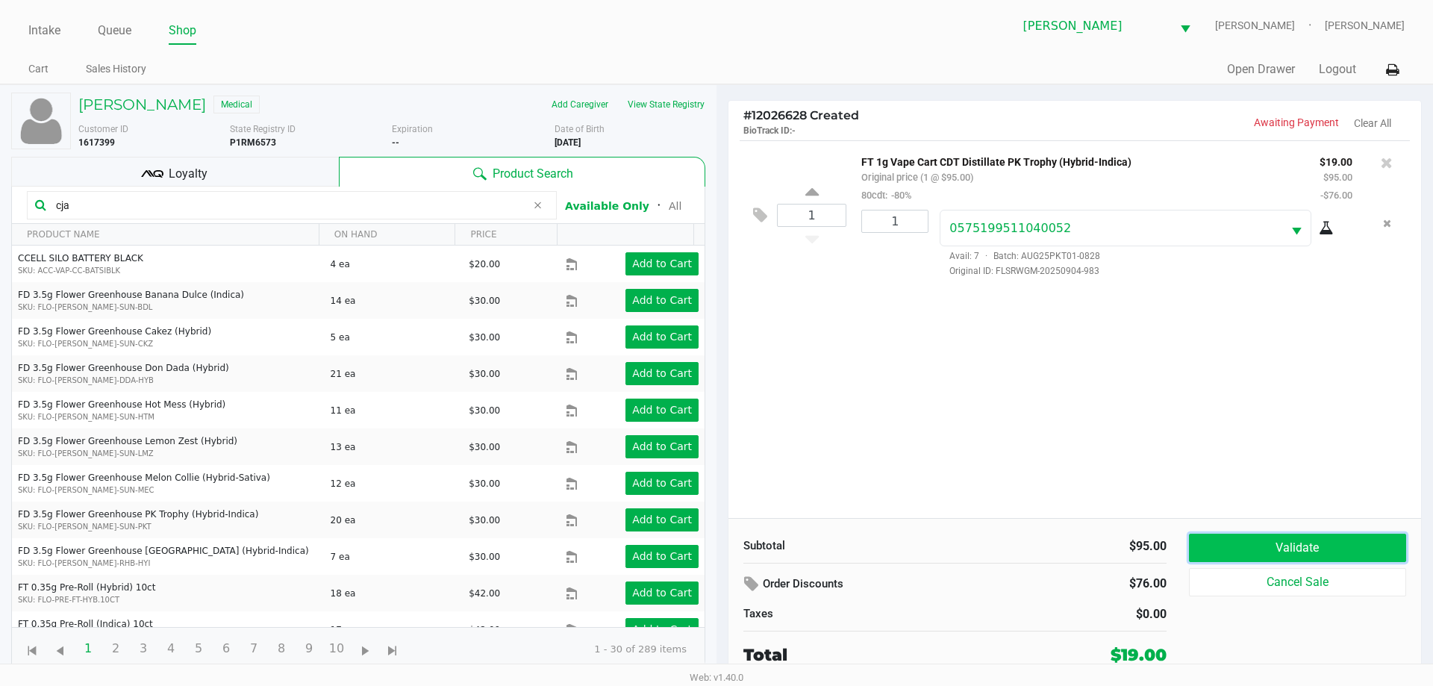
click at [1253, 548] on button "Validate" at bounding box center [1297, 548] width 217 height 28
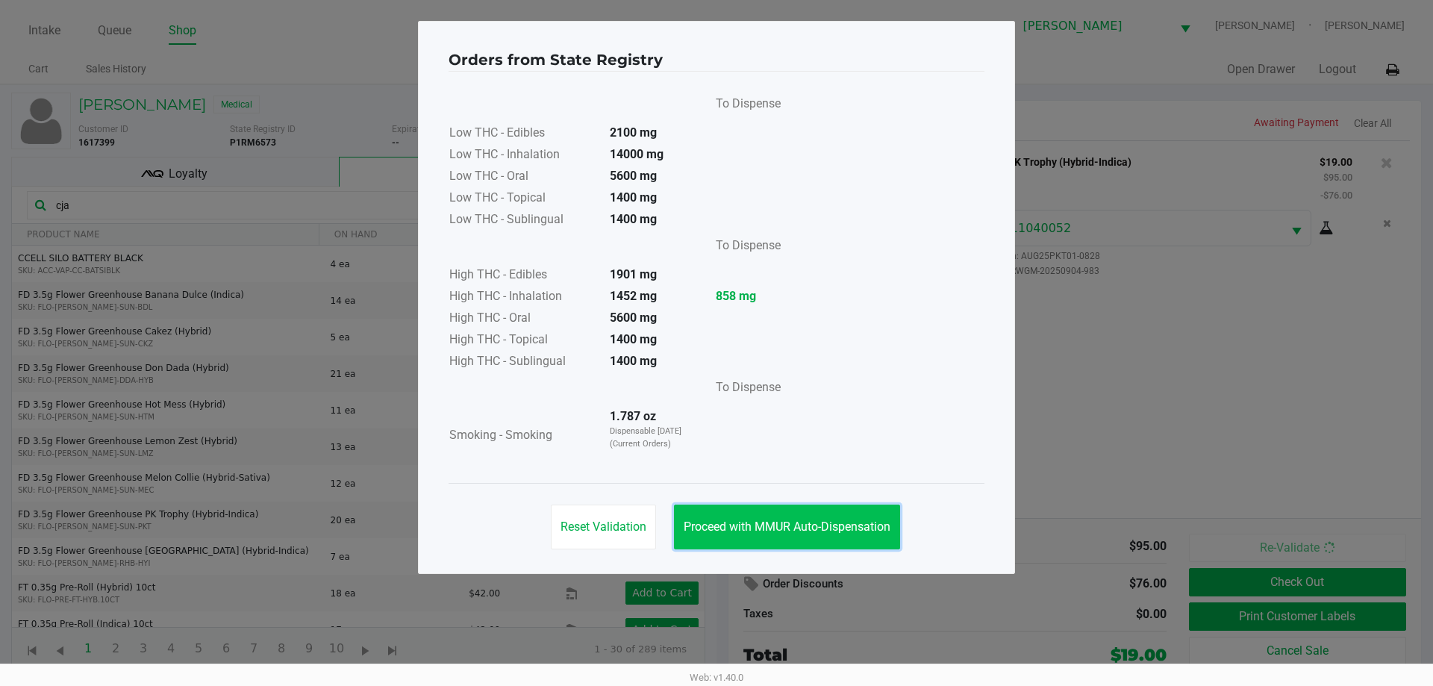
click at [823, 525] on span "Proceed with MMUR Auto-Dispensation" at bounding box center [787, 527] width 207 height 14
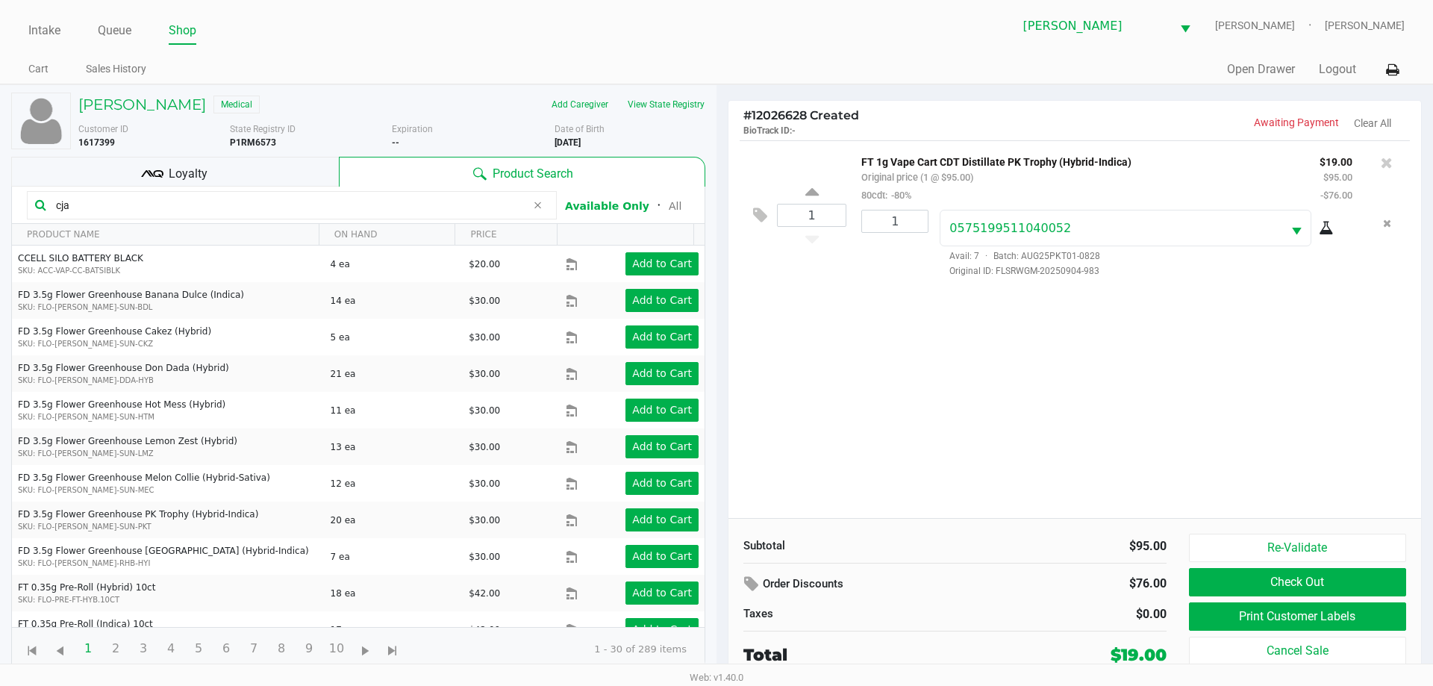
click at [1006, 443] on div "1 FT 1g Vape Cart CDT Distillate PK Trophy (Hybrid-Indica) Original price (1 @ …" at bounding box center [1075, 329] width 693 height 378
click at [906, 426] on div "1 FT 1g Vape Cart CDT Distillate PK Trophy (Hybrid-Indica) Original price (1 @ …" at bounding box center [1075, 329] width 693 height 378
click at [253, 178] on div "Loyalty" at bounding box center [175, 172] width 328 height 30
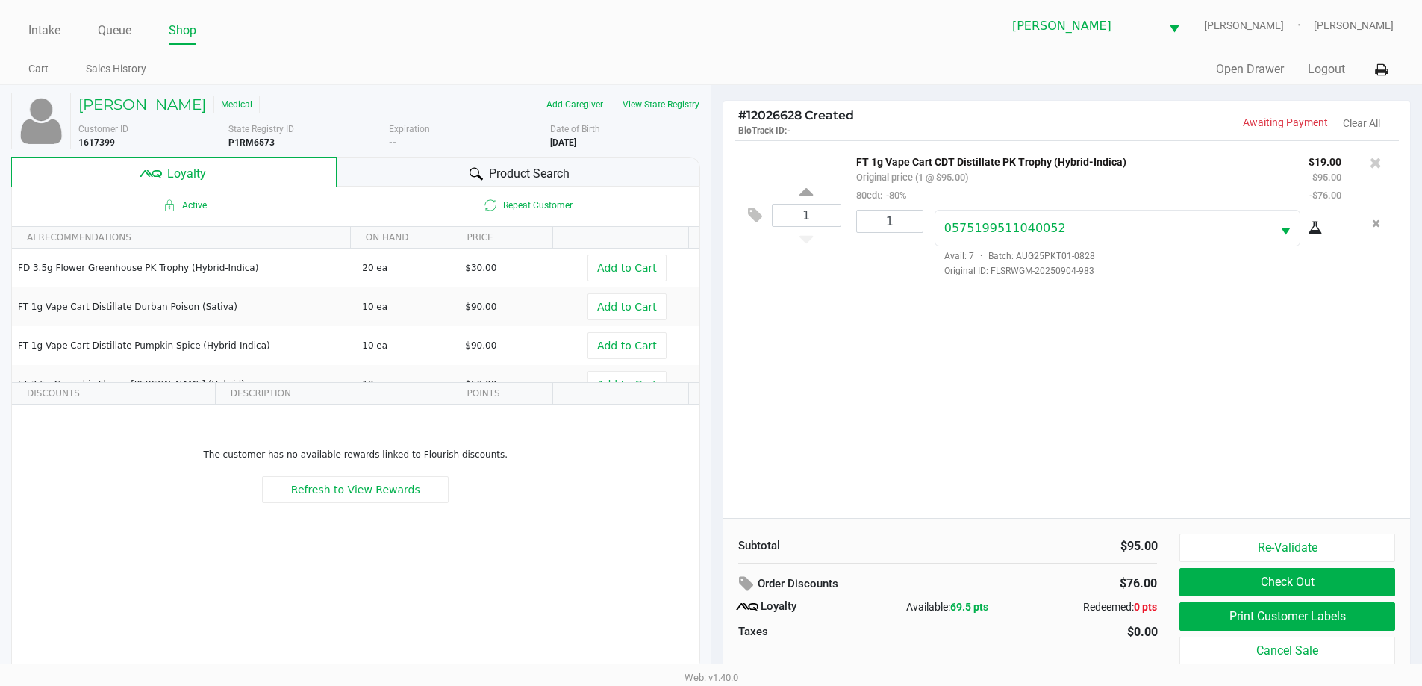
click at [499, 169] on span "Product Search" at bounding box center [529, 174] width 81 height 18
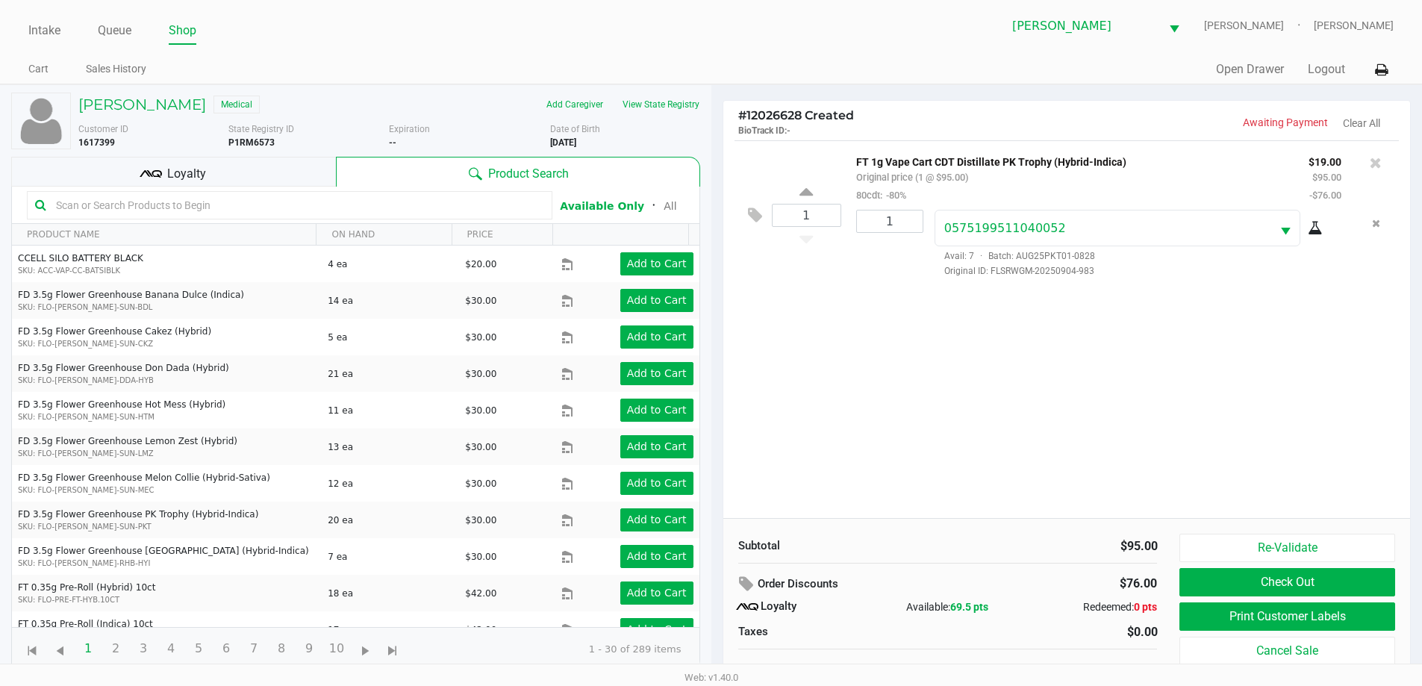
click at [1115, 424] on div "1 FT 1g Vape Cart CDT Distillate PK Trophy (Hybrid-Indica) Original price (1 @ …" at bounding box center [1067, 329] width 688 height 378
click at [1321, 556] on button "Re-Validate" at bounding box center [1287, 548] width 215 height 28
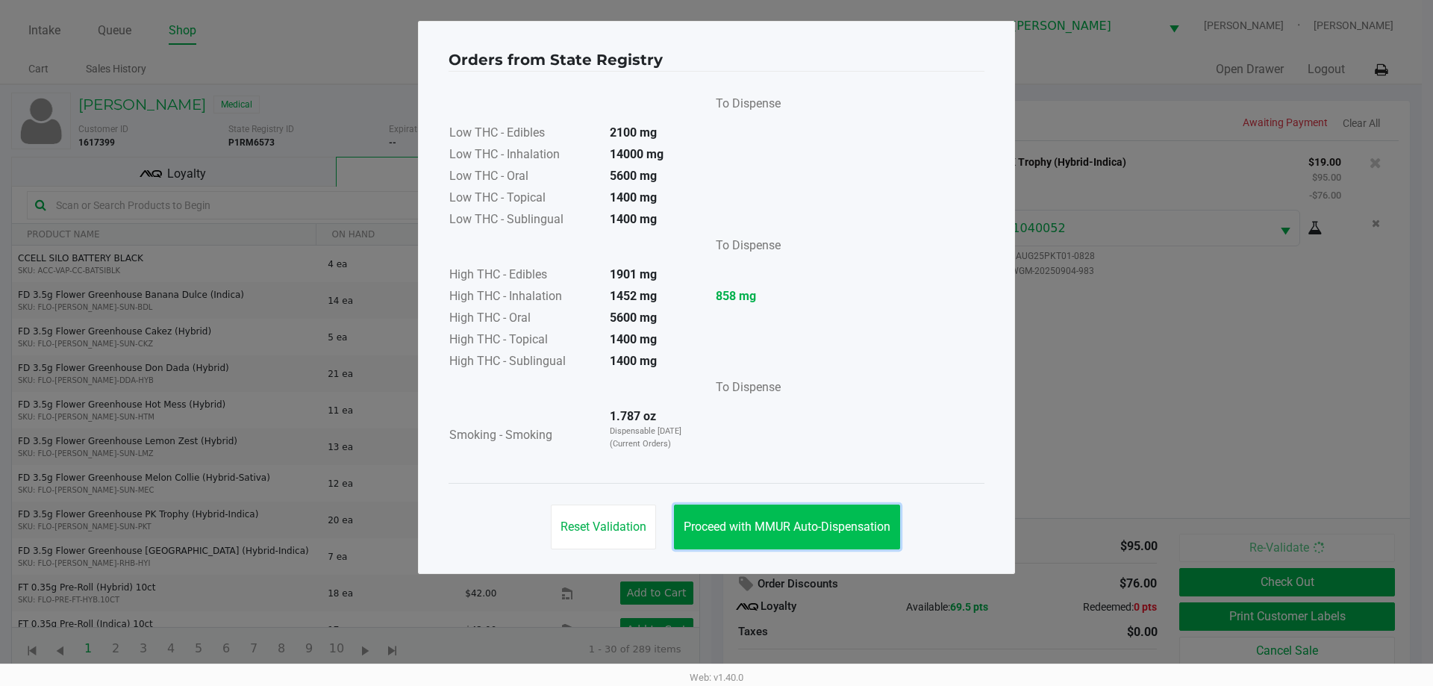
click at [859, 511] on button "Proceed with MMUR Auto-Dispensation" at bounding box center [787, 527] width 226 height 45
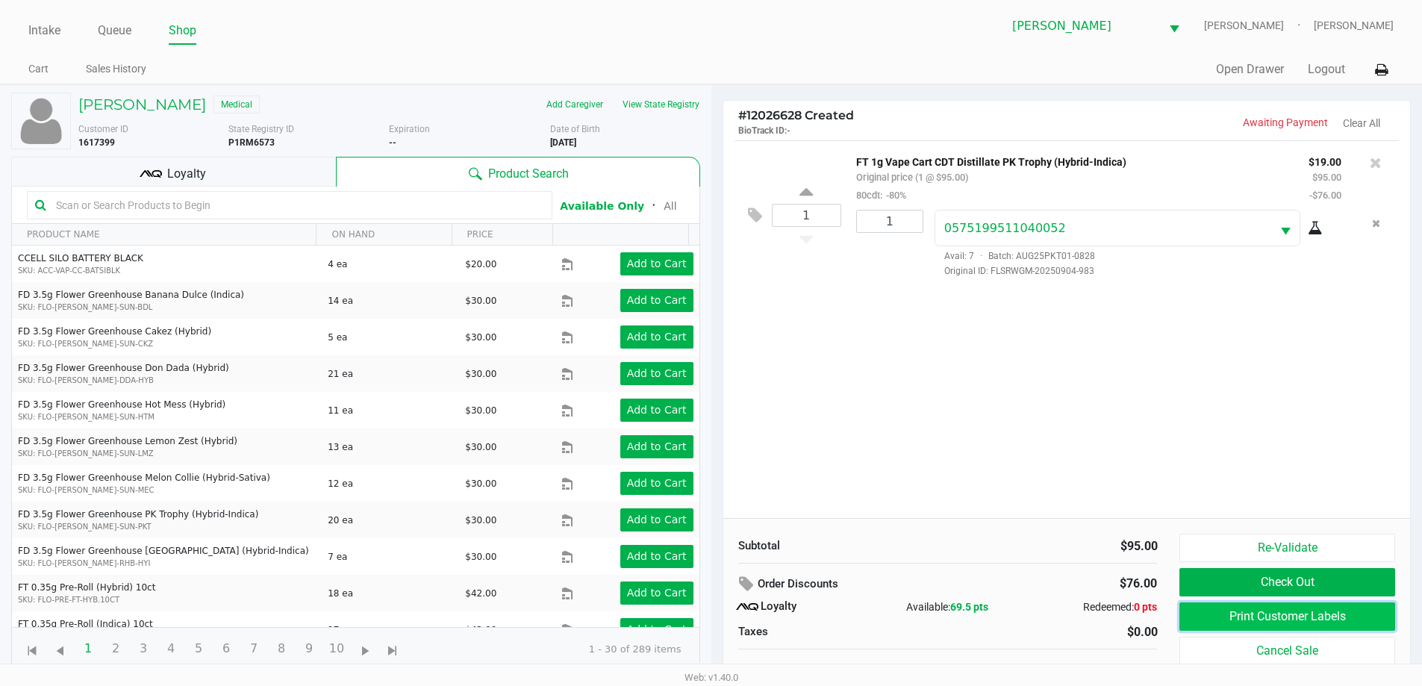
click at [1223, 614] on button "Print Customer Labels" at bounding box center [1287, 616] width 215 height 28
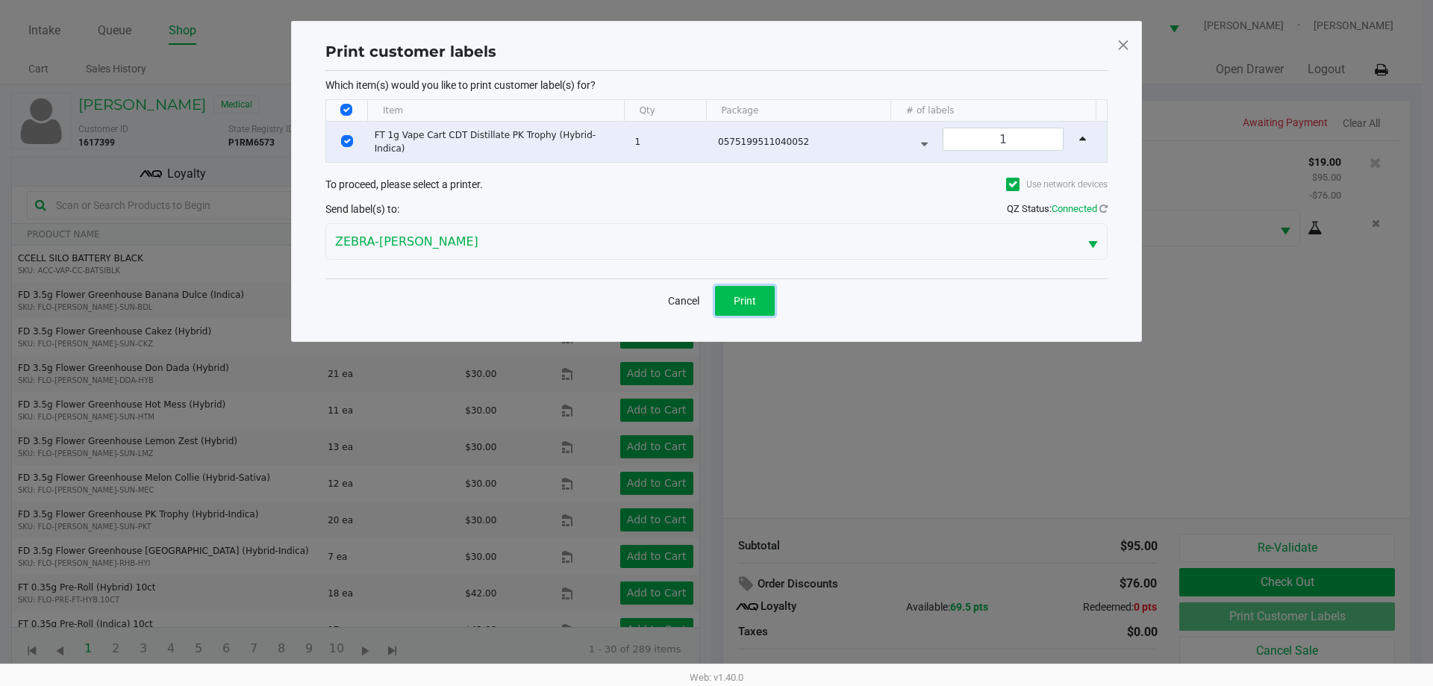
click at [743, 308] on button "Print" at bounding box center [745, 301] width 60 height 30
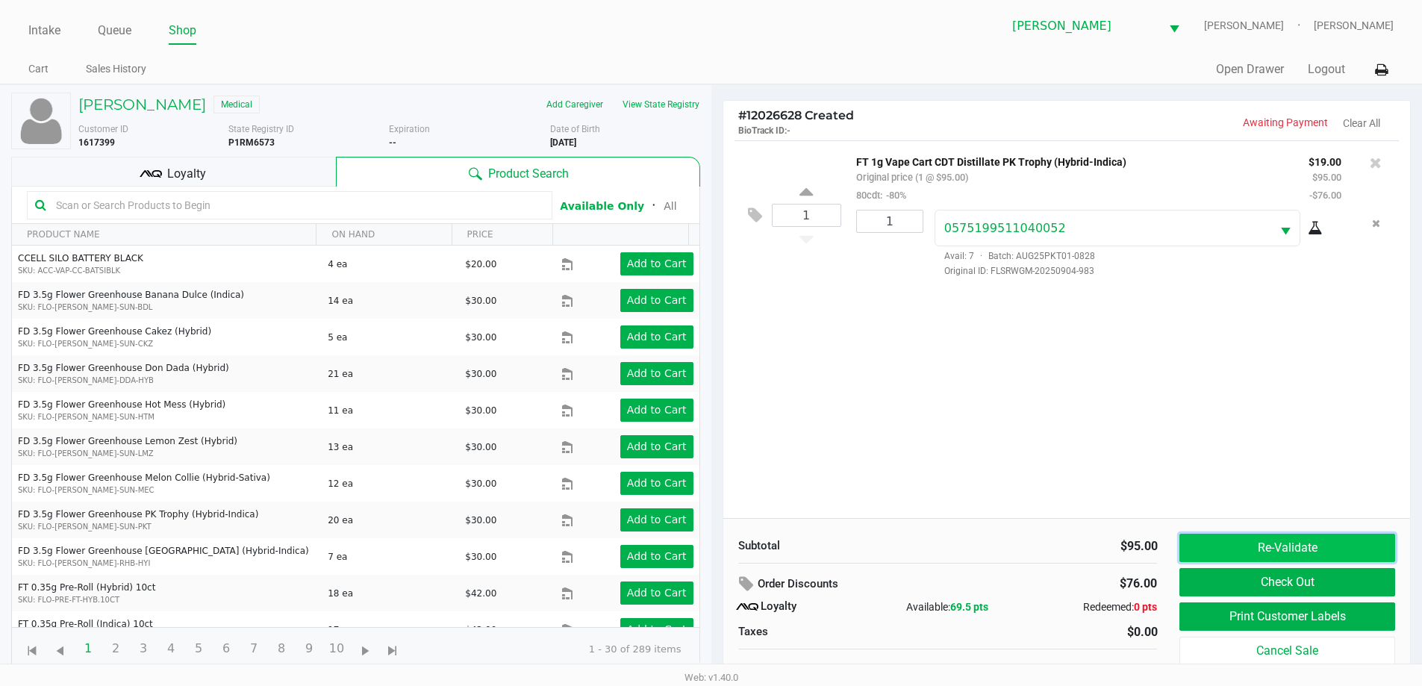
click at [1255, 546] on button "Re-Validate" at bounding box center [1287, 548] width 215 height 28
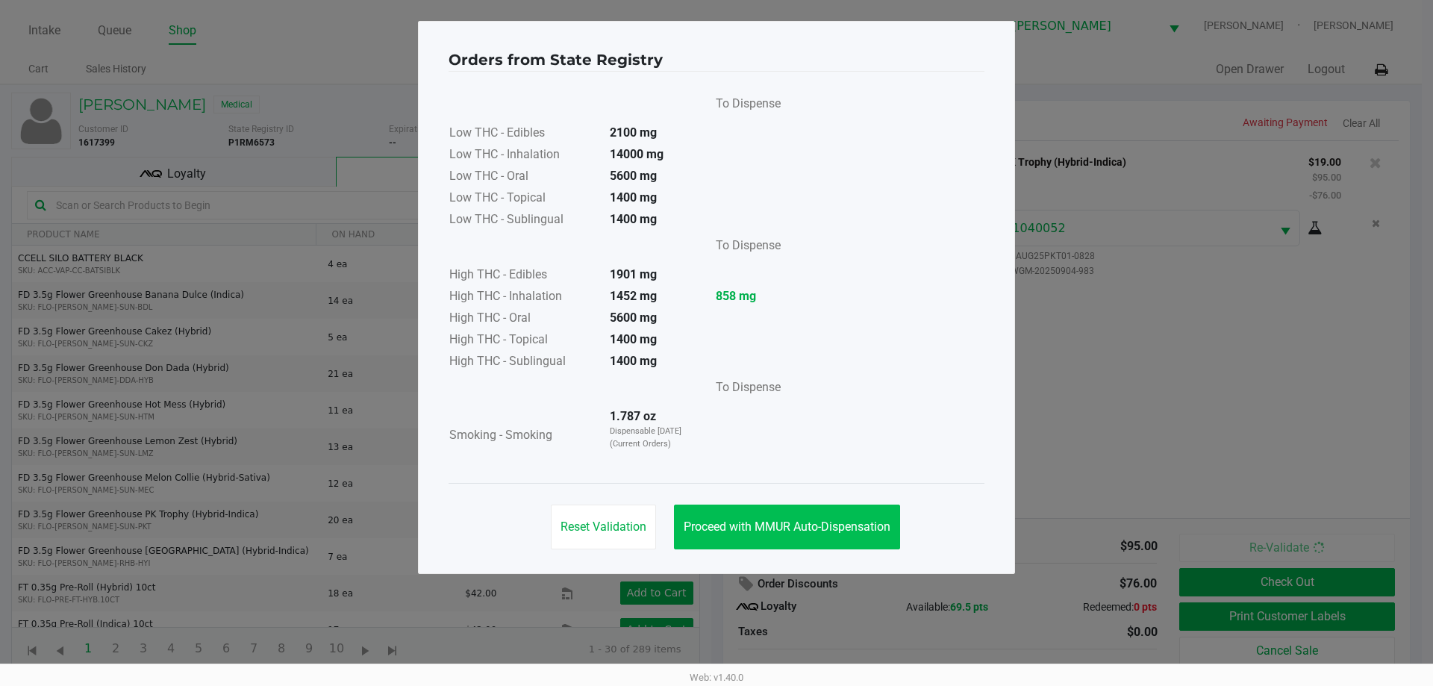
click at [812, 518] on button "Proceed with MMUR Auto-Dispensation" at bounding box center [787, 527] width 226 height 45
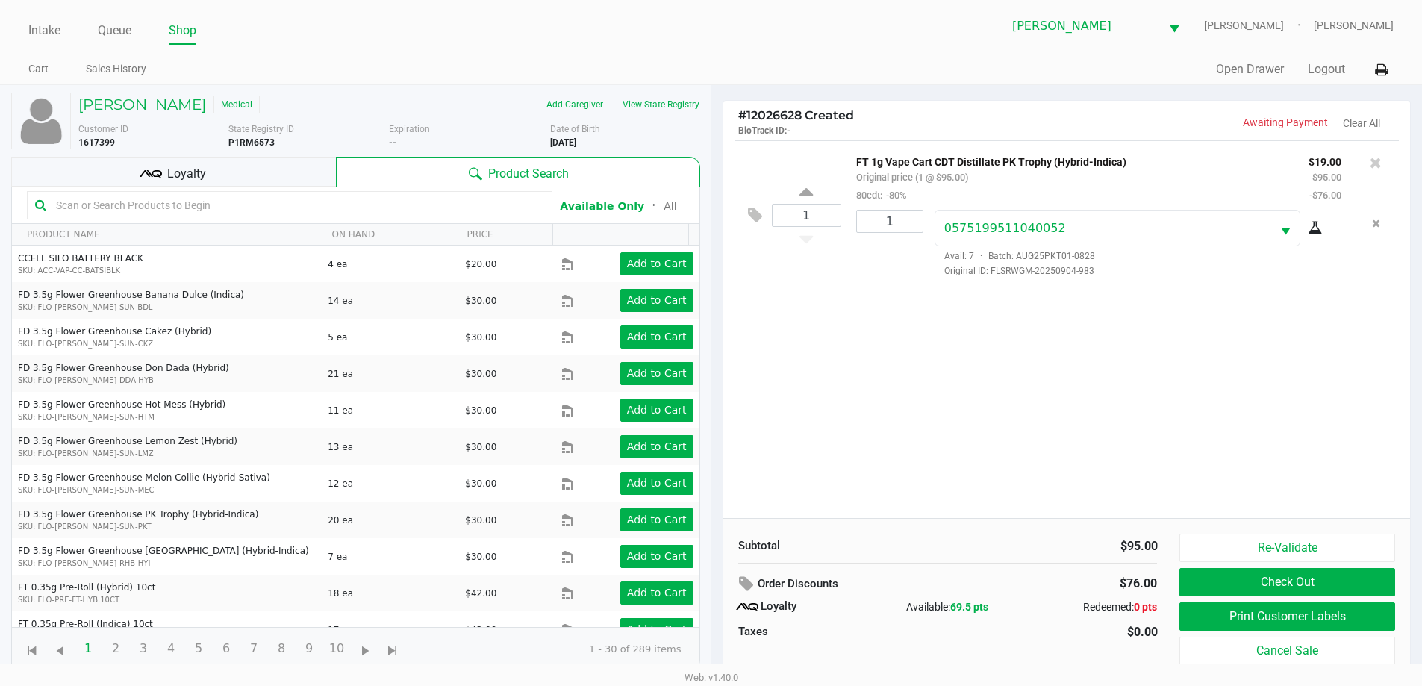
scroll to position [15, 0]
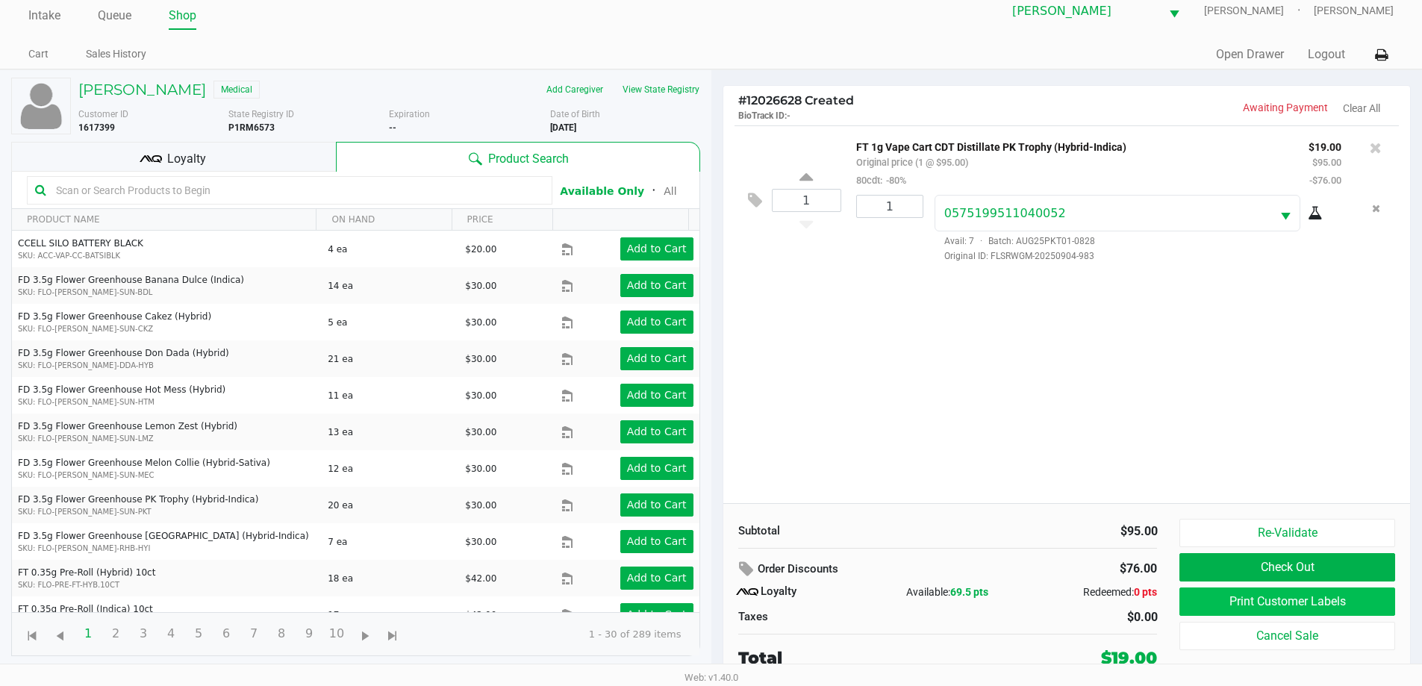
click at [1308, 598] on button "Print Customer Labels" at bounding box center [1287, 602] width 215 height 28
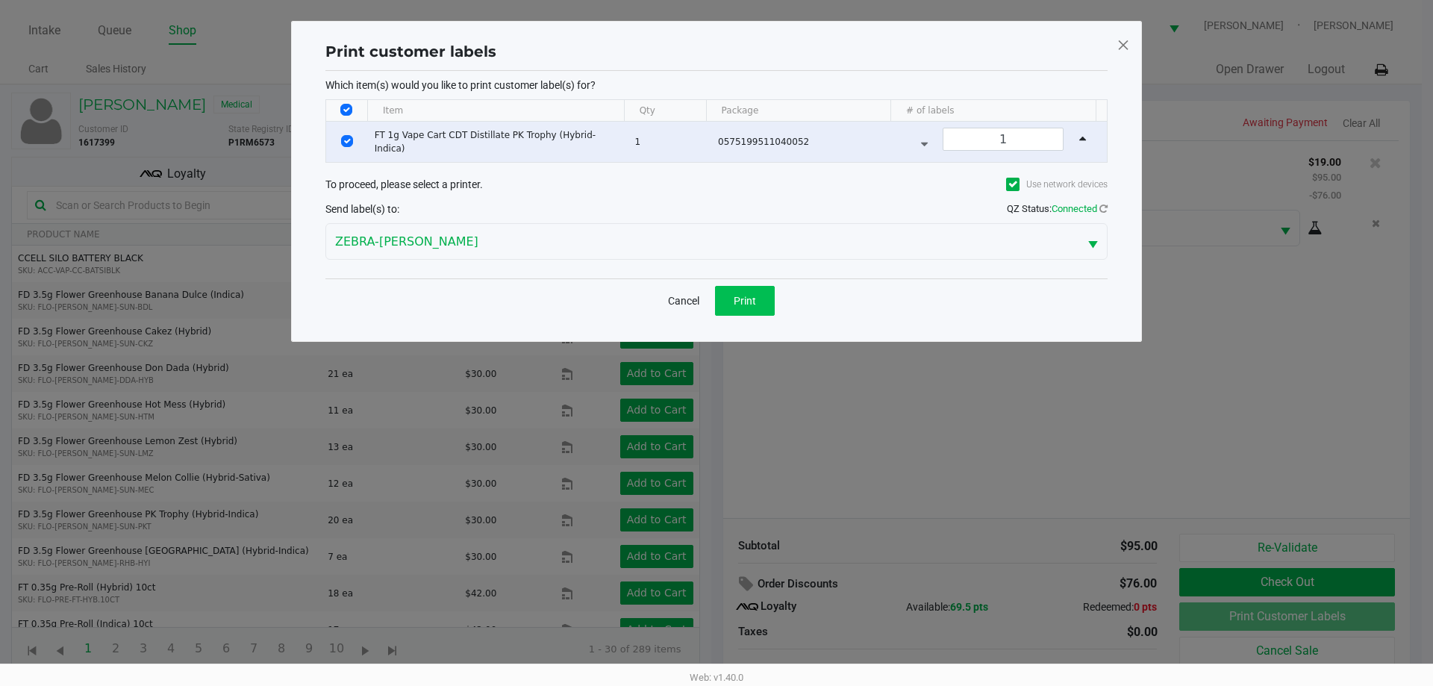
click at [758, 302] on button "Print" at bounding box center [745, 301] width 60 height 30
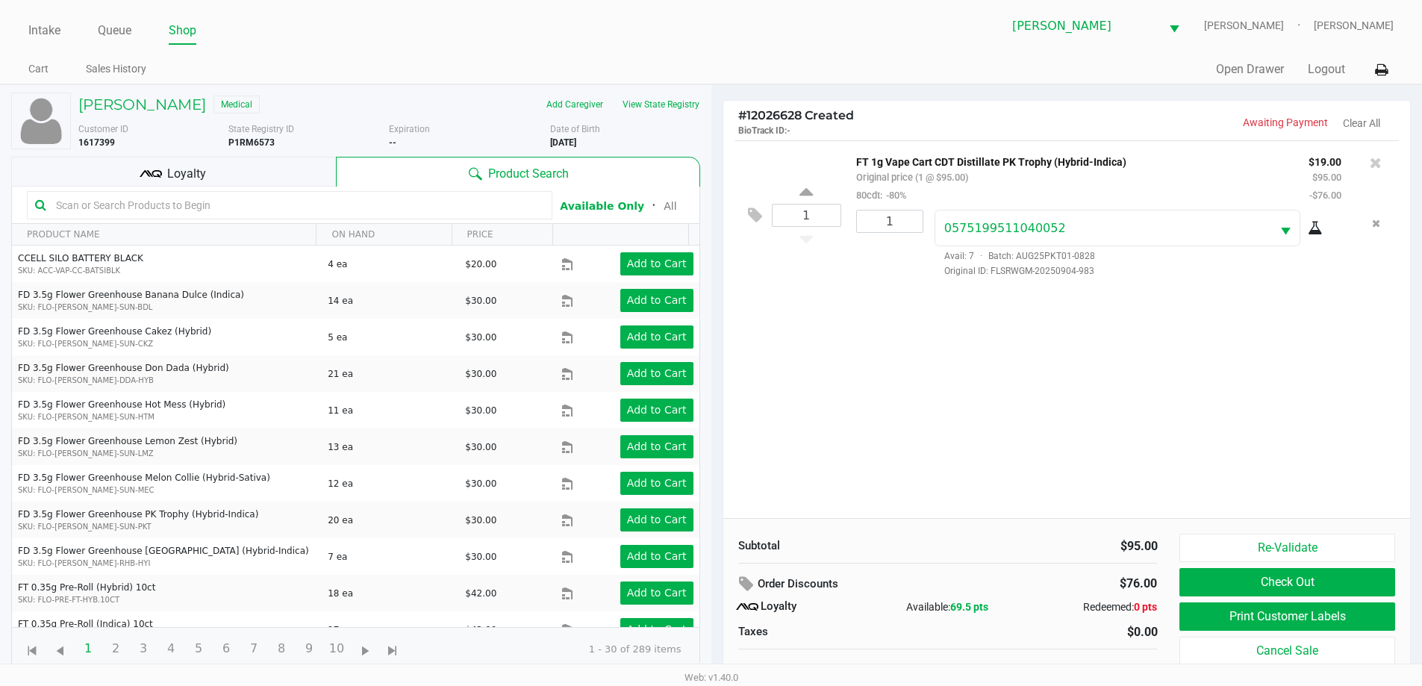
scroll to position [15, 0]
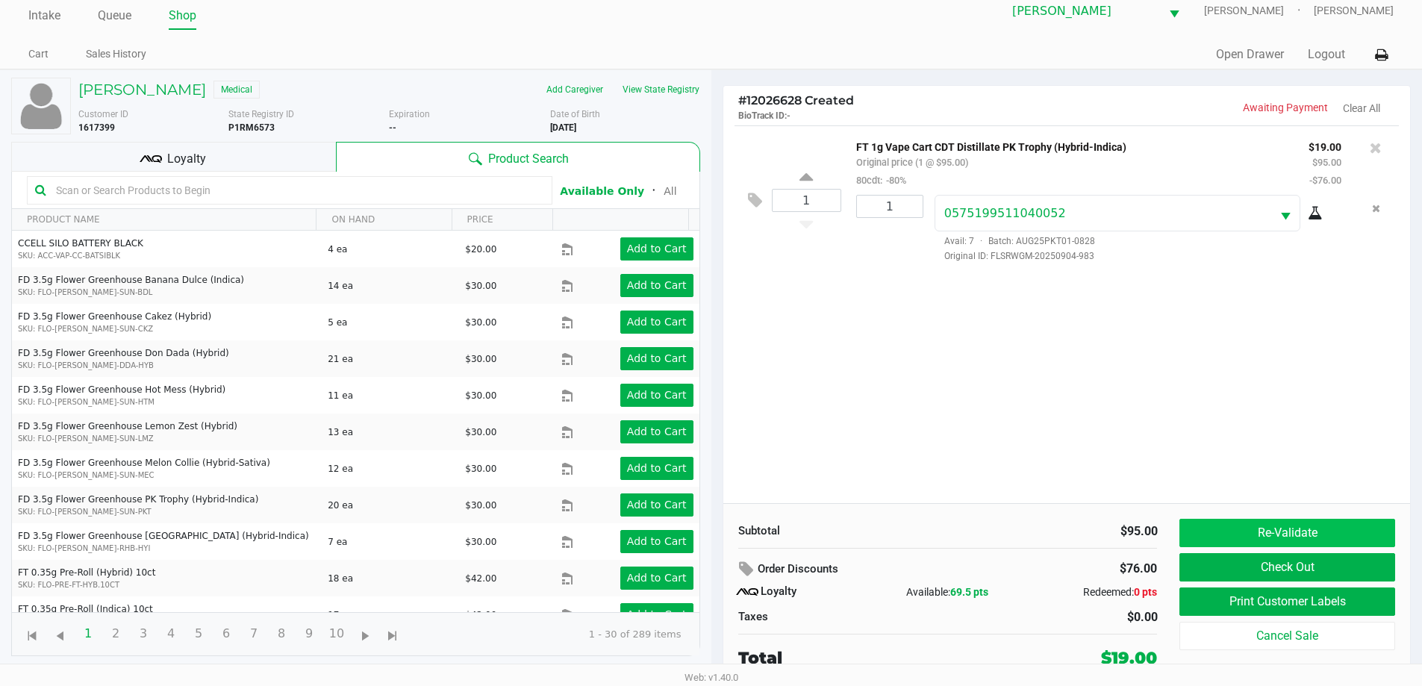
click at [1285, 535] on button "Re-Validate" at bounding box center [1287, 533] width 215 height 28
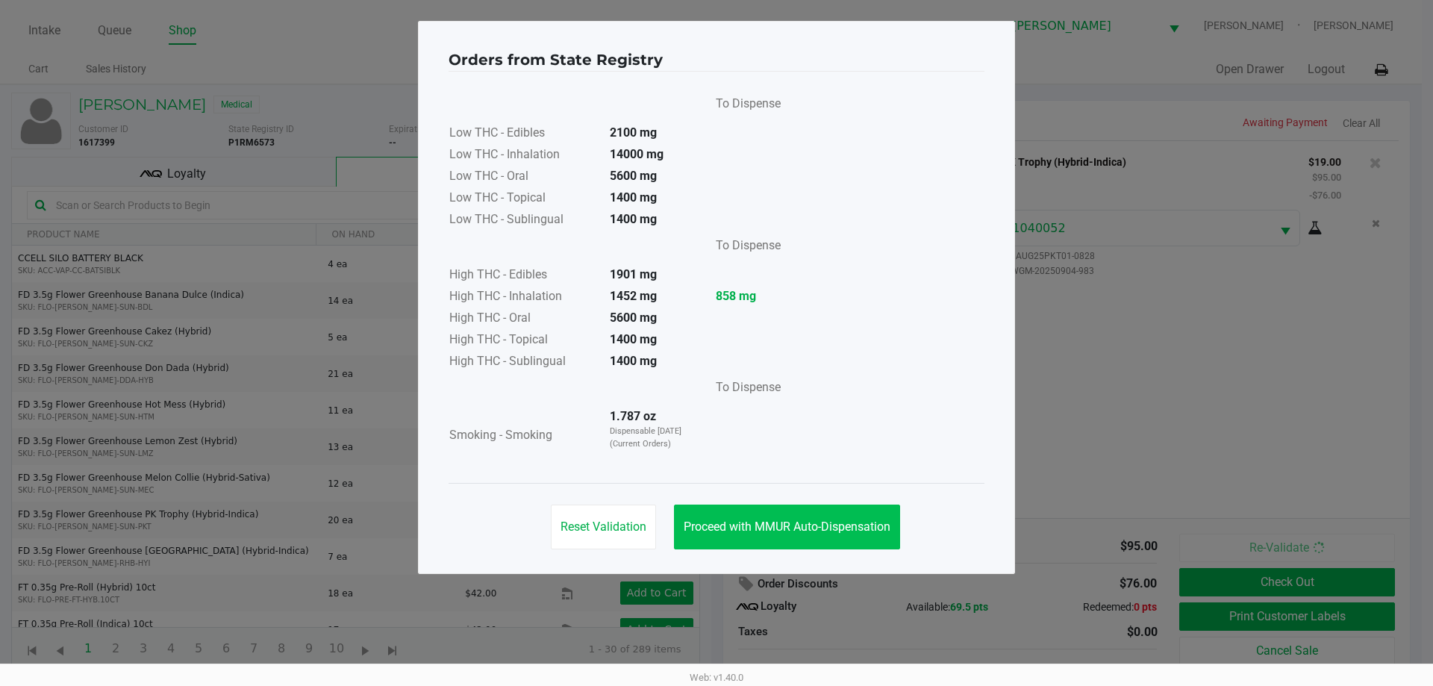
click at [829, 526] on span "Proceed with MMUR Auto-Dispensation" at bounding box center [787, 527] width 207 height 14
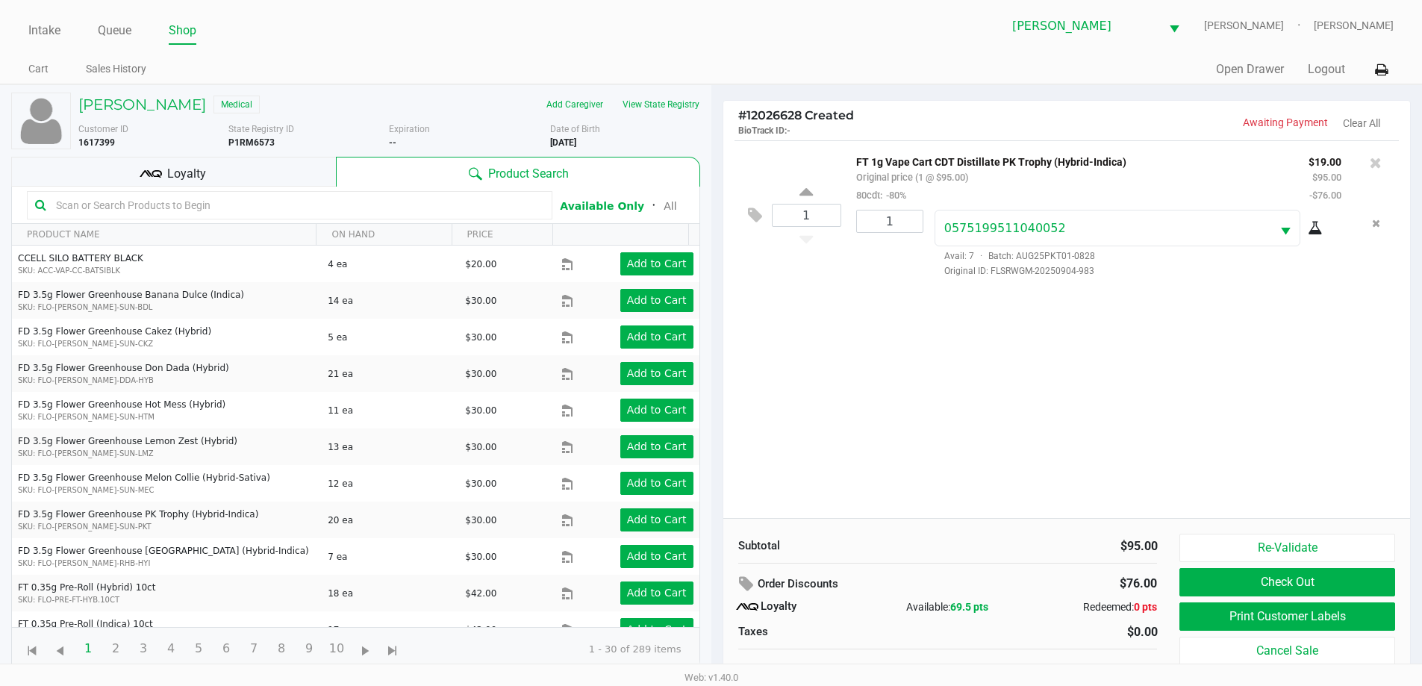
scroll to position [15, 0]
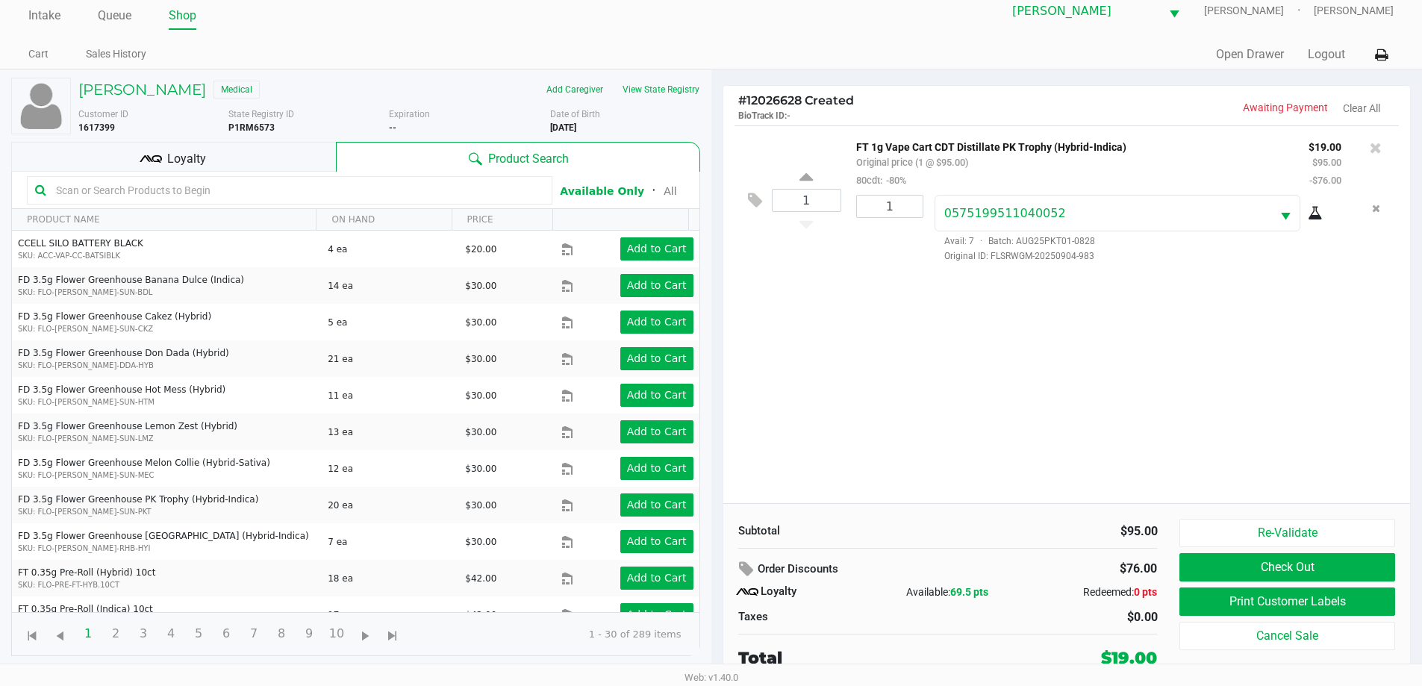
click at [299, 167] on div "Loyalty" at bounding box center [173, 157] width 325 height 30
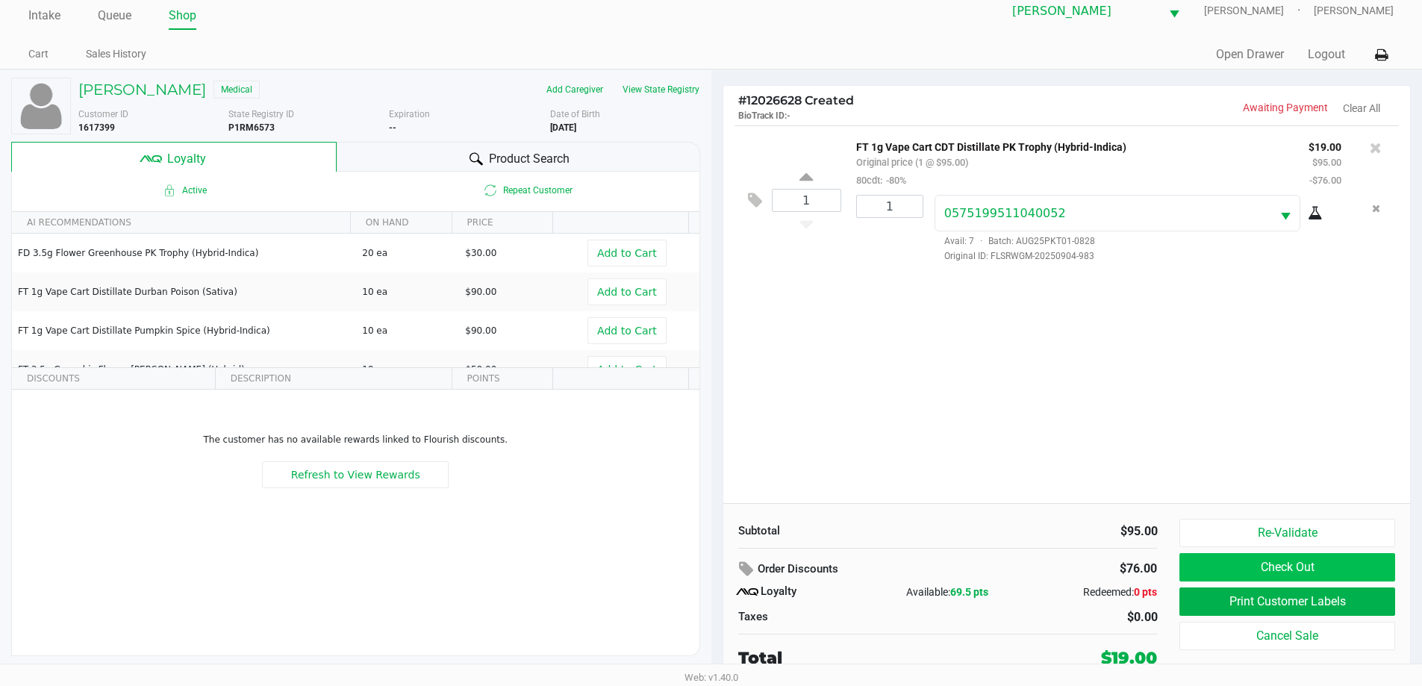
click at [1238, 562] on button "Check Out" at bounding box center [1287, 567] width 215 height 28
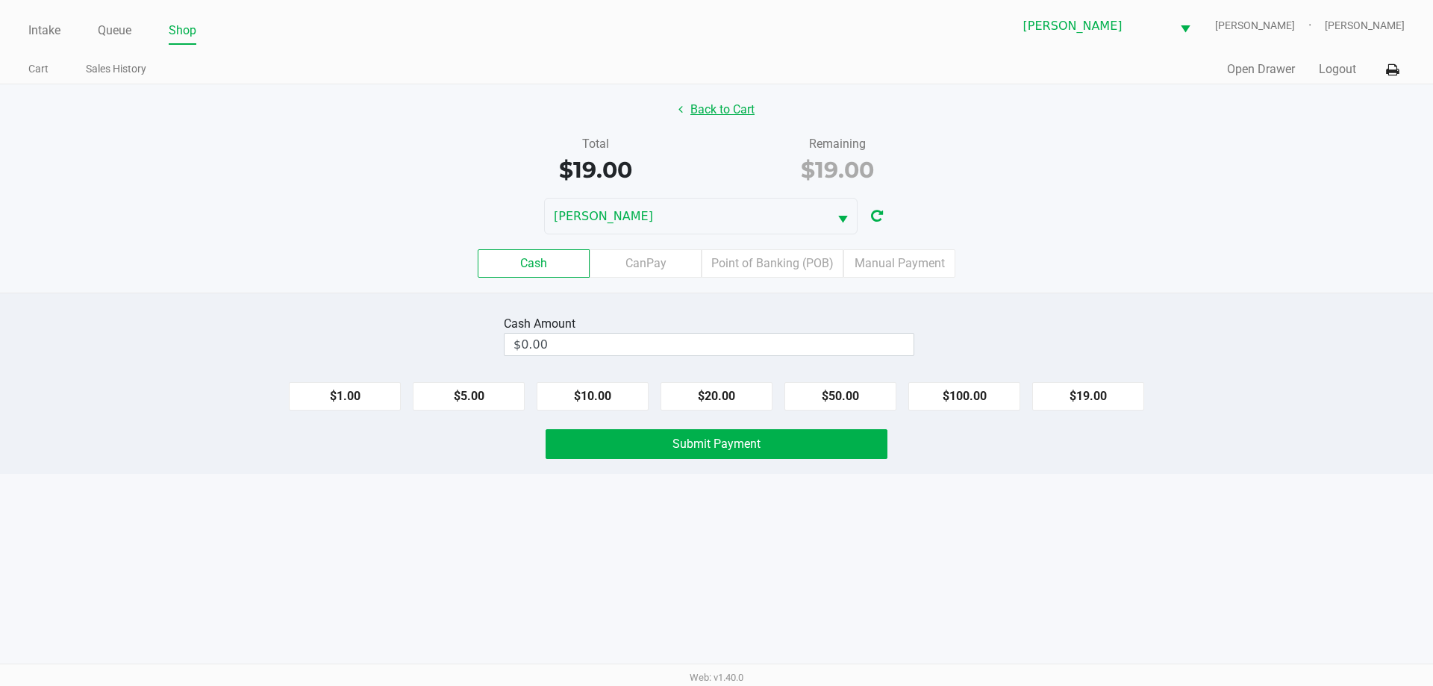
click at [726, 109] on button "Back to Cart" at bounding box center [717, 110] width 96 height 28
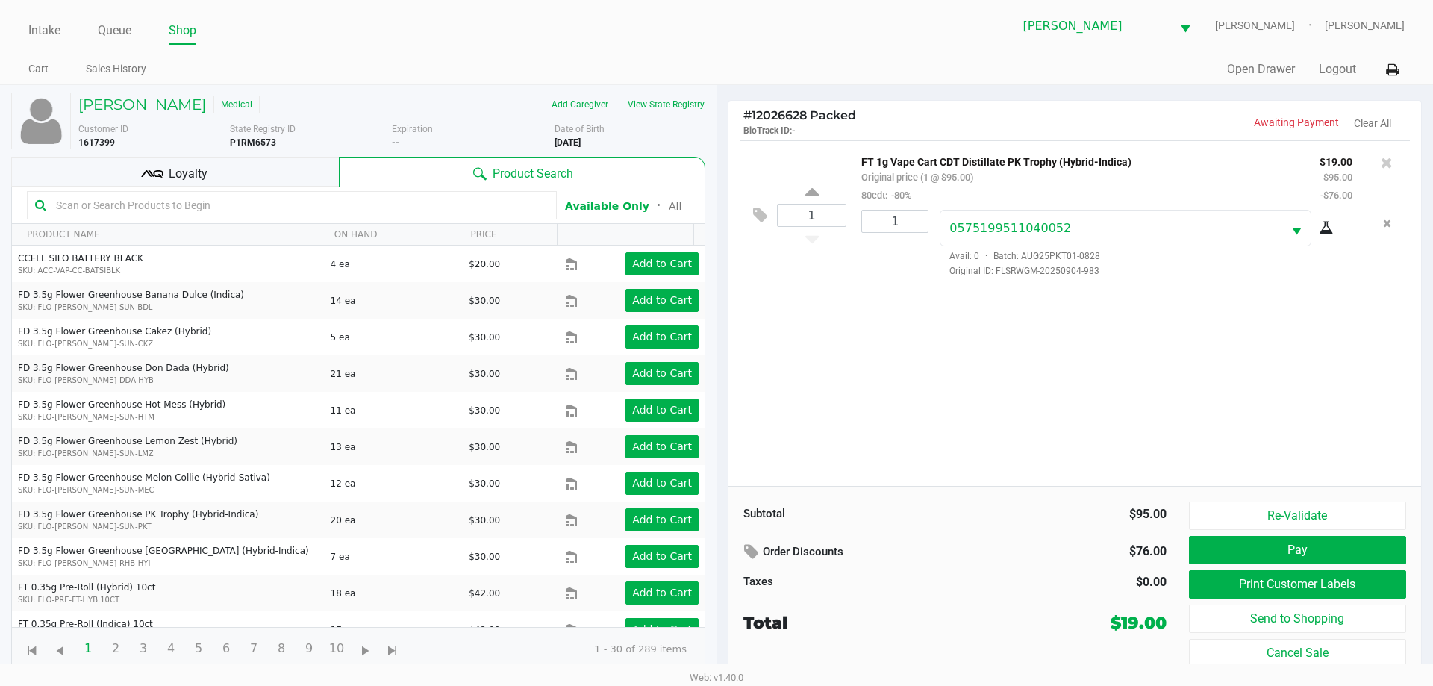
click at [196, 210] on input "text" at bounding box center [299, 205] width 499 height 22
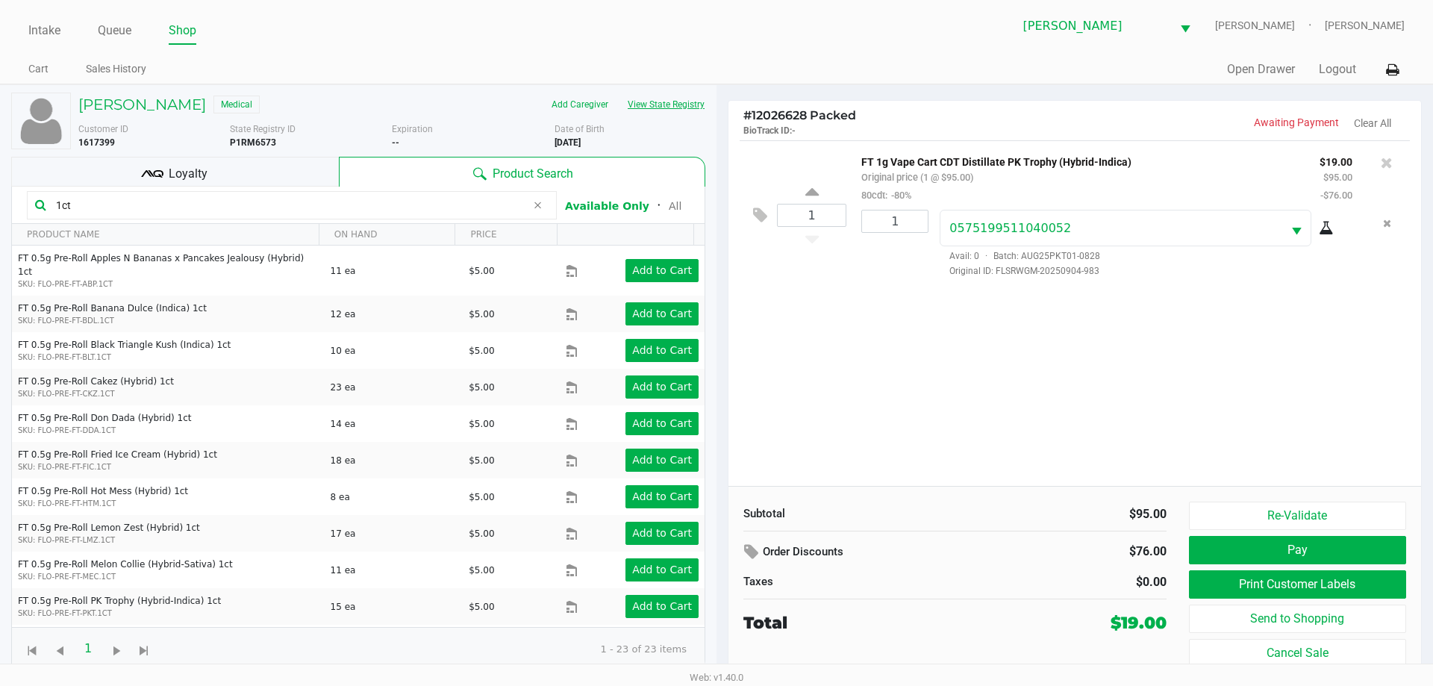
type input "1ct"
click at [673, 106] on button "View State Registry" at bounding box center [661, 105] width 87 height 24
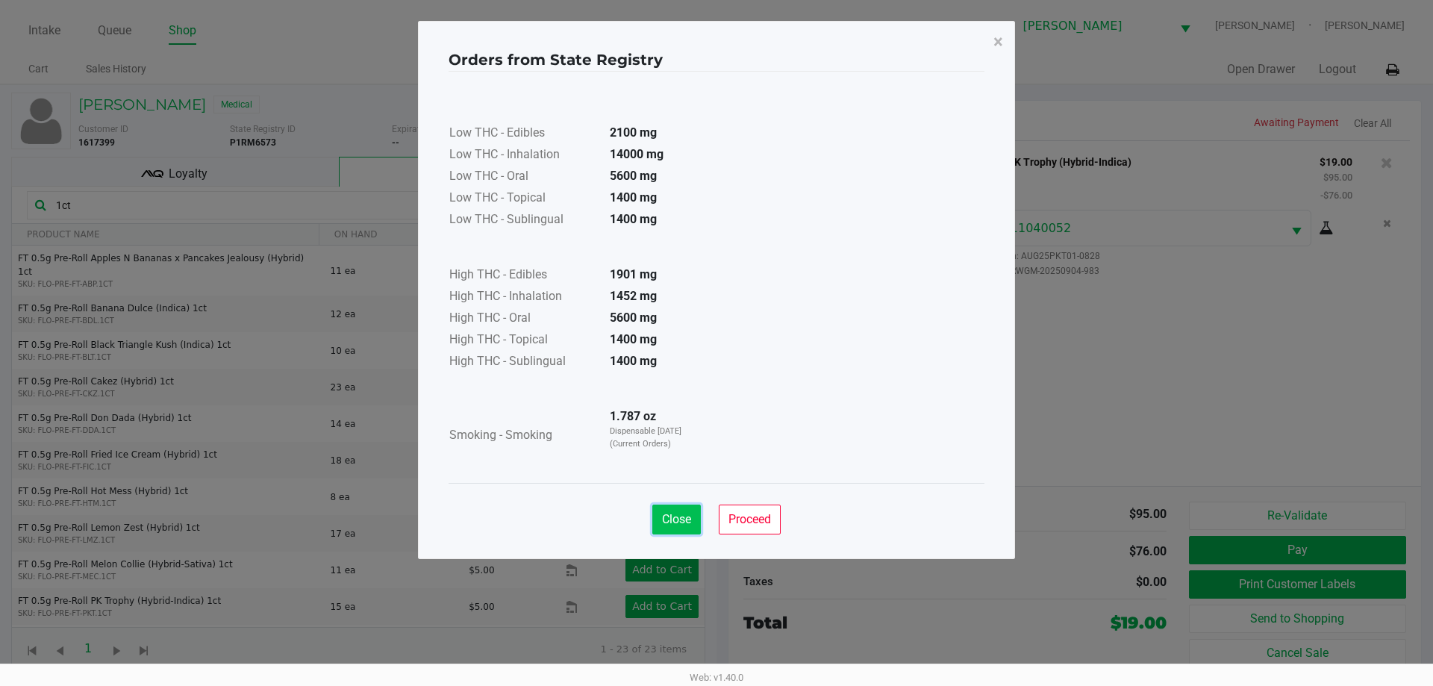
click at [686, 531] on button "Close" at bounding box center [676, 520] width 49 height 30
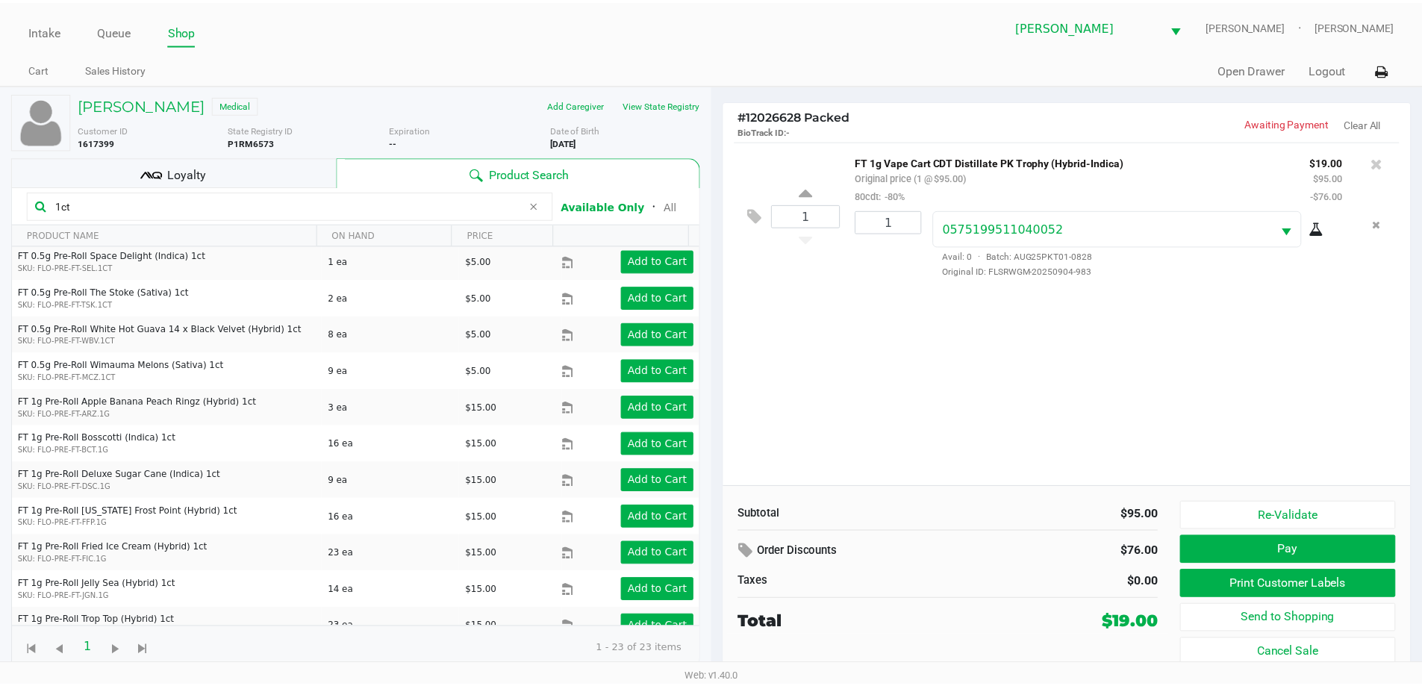
scroll to position [459, 0]
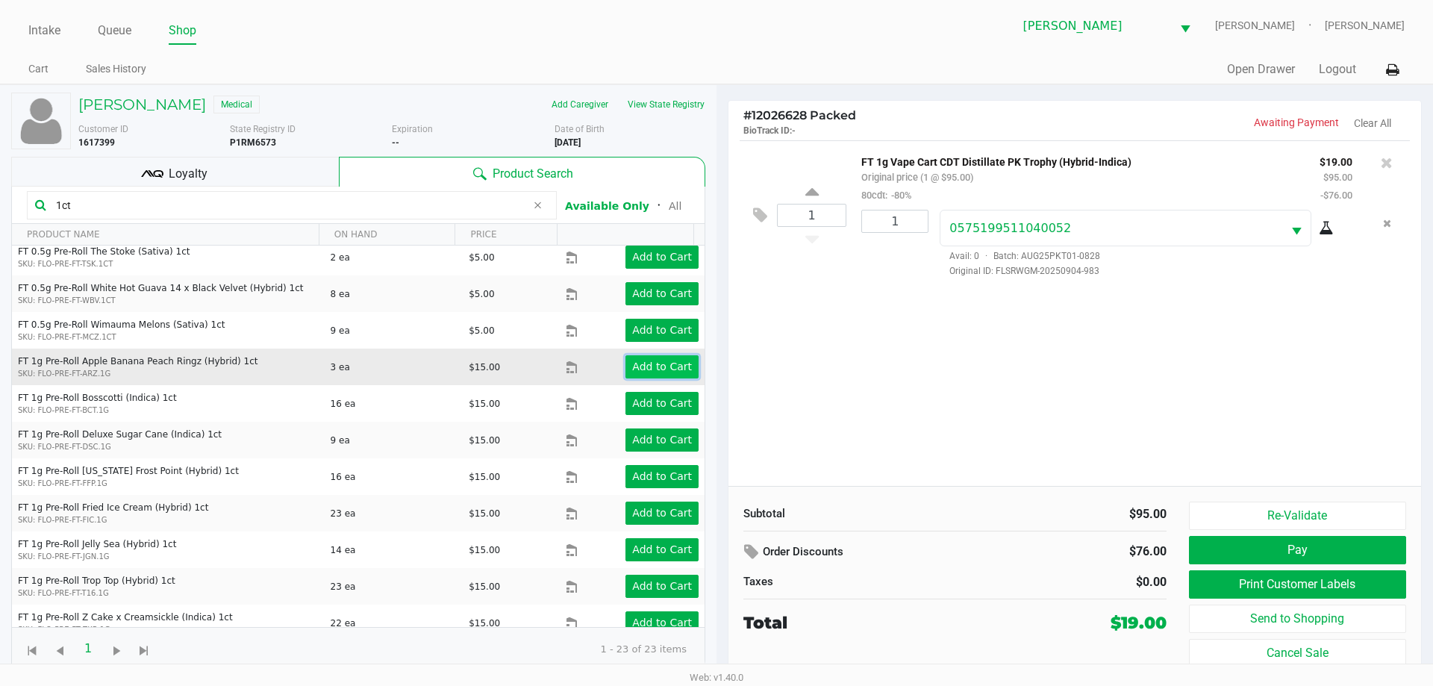
click at [638, 361] on app-button-loader "Add to Cart" at bounding box center [662, 367] width 60 height 12
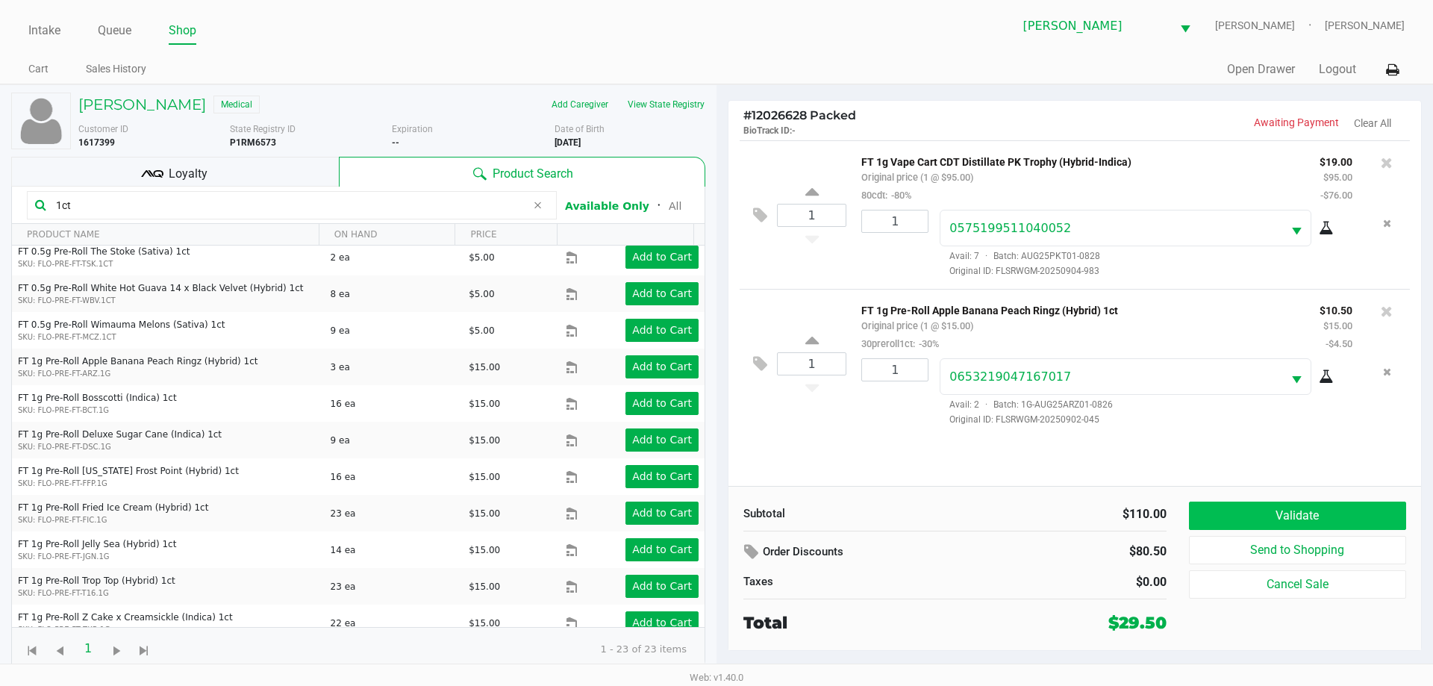
click at [1333, 512] on button "Validate" at bounding box center [1297, 516] width 217 height 28
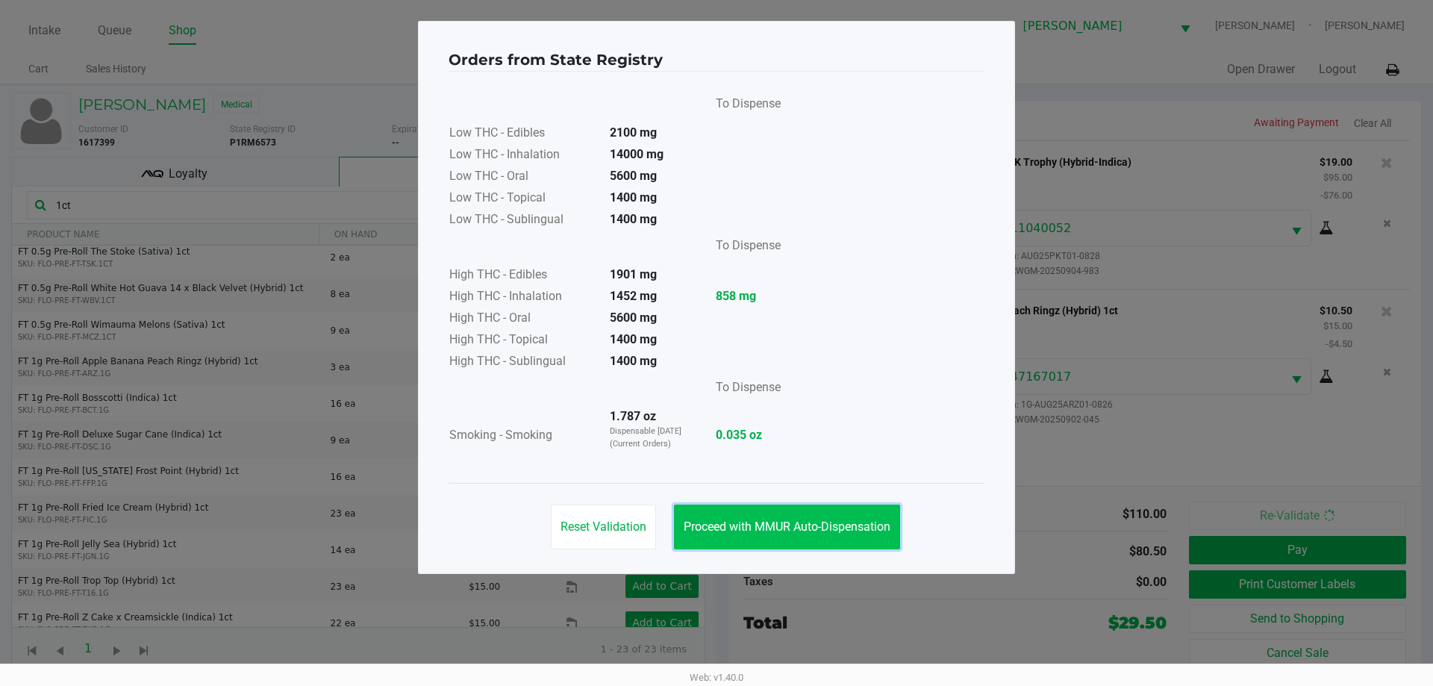
click at [807, 535] on button "Proceed with MMUR Auto-Dispensation" at bounding box center [787, 527] width 226 height 45
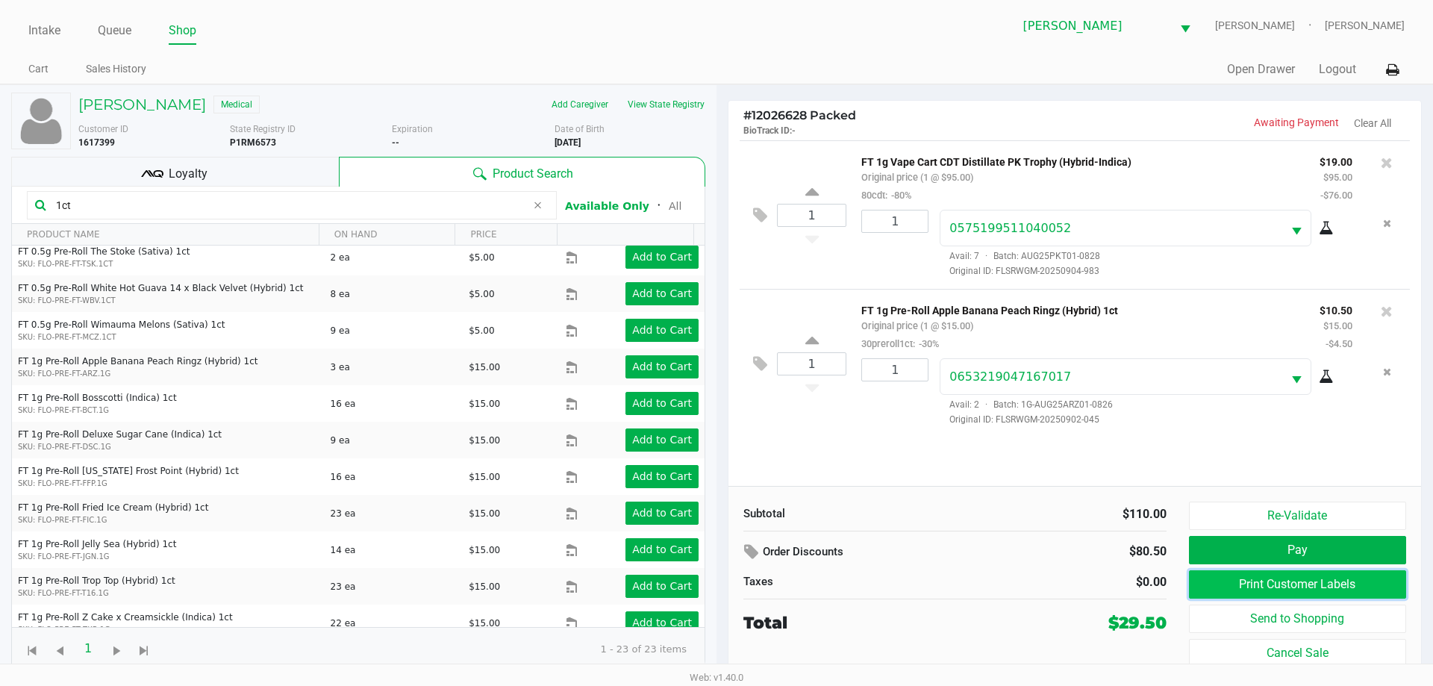
click at [1260, 581] on button "Print Customer Labels" at bounding box center [1297, 584] width 217 height 28
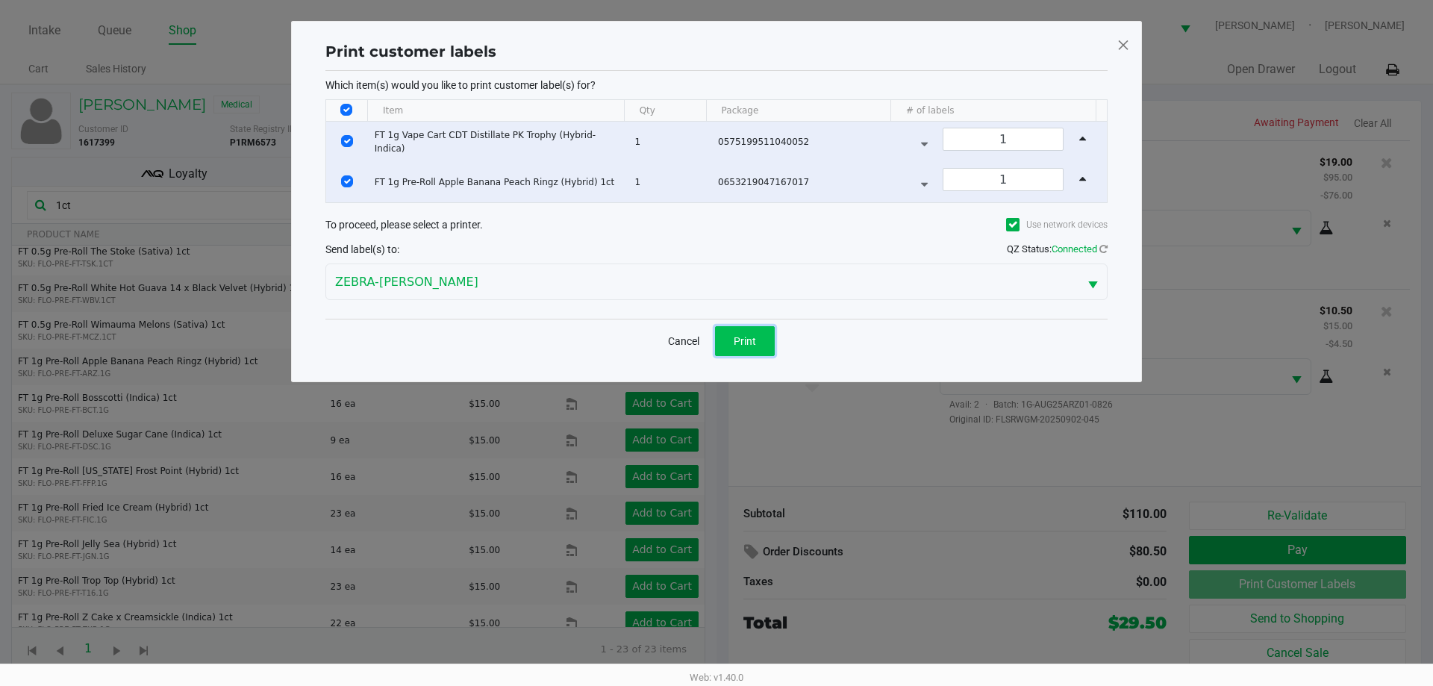
click at [741, 343] on span "Print" at bounding box center [745, 341] width 22 height 12
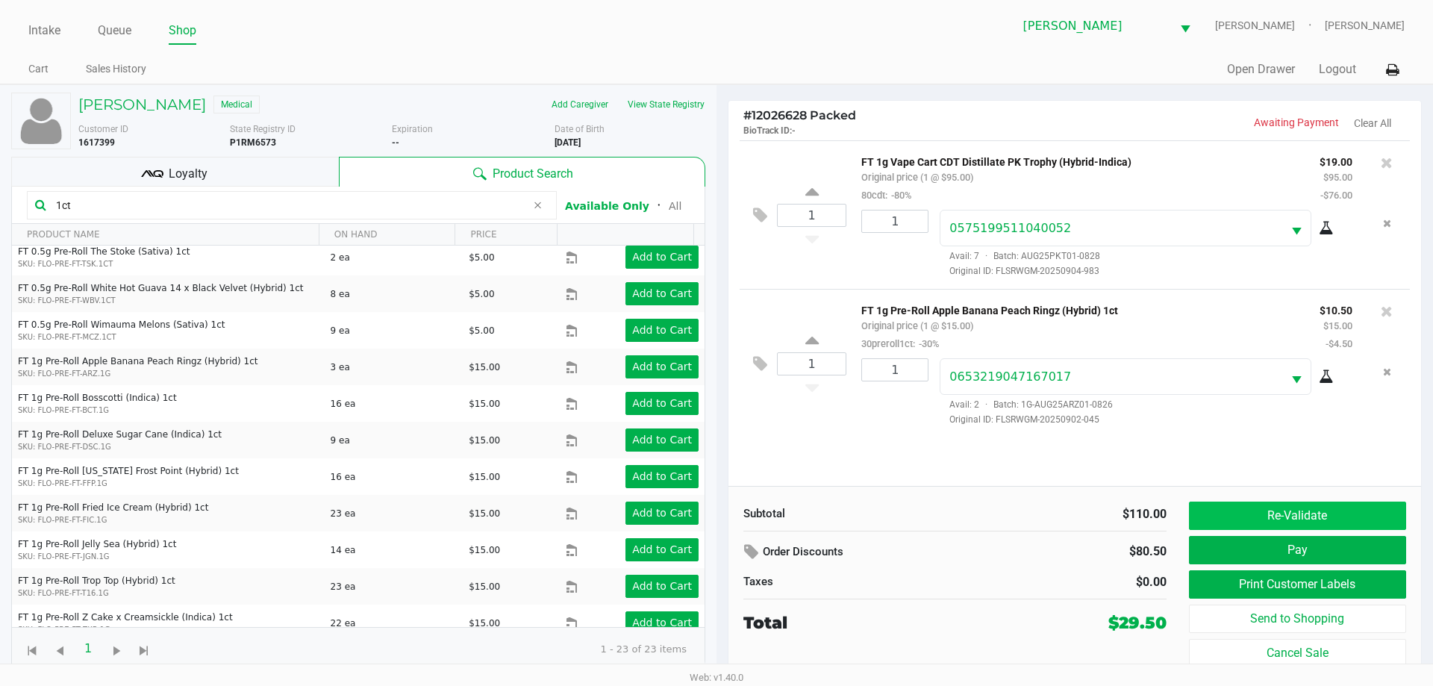
click at [1329, 516] on button "Re-Validate" at bounding box center [1297, 516] width 217 height 28
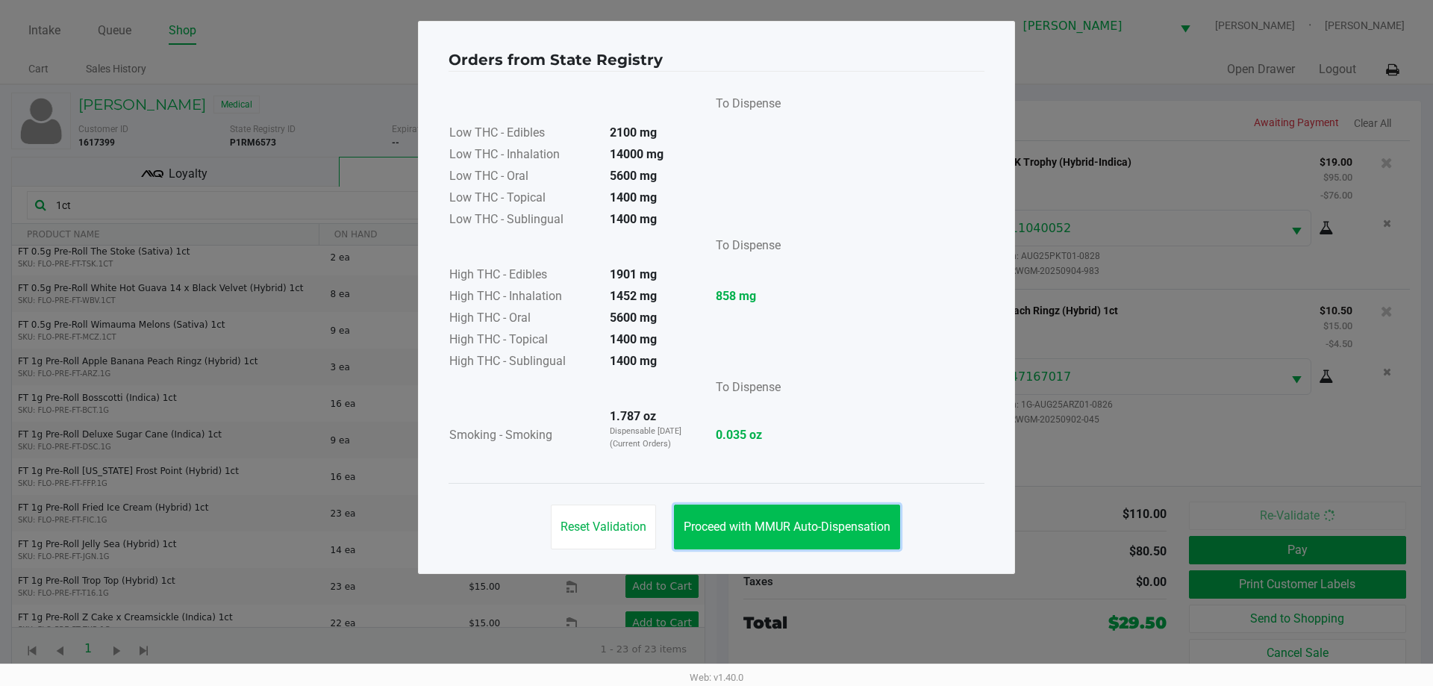
click at [831, 523] on span "Proceed with MMUR Auto-Dispensation" at bounding box center [787, 527] width 207 height 14
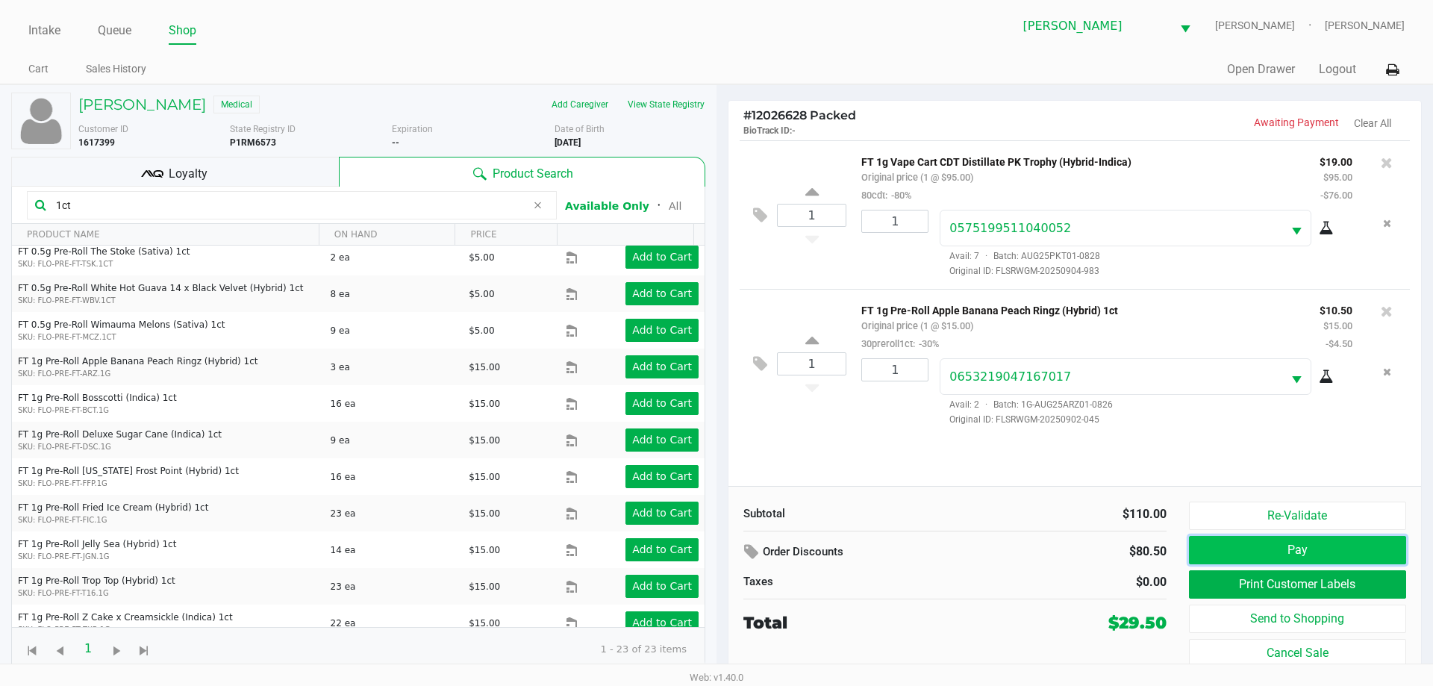
click at [1288, 540] on button "Pay" at bounding box center [1297, 550] width 217 height 28
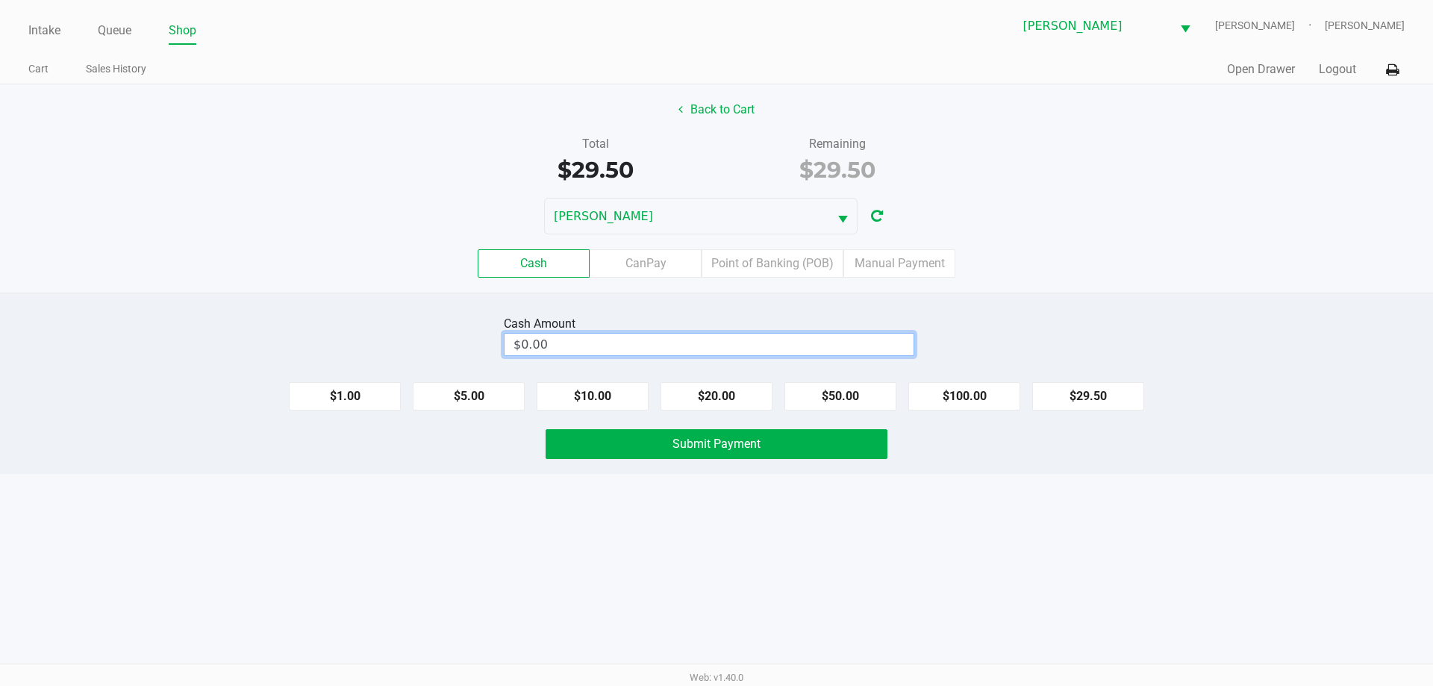
click at [728, 339] on input "$0.00" at bounding box center [709, 345] width 409 height 22
click at [821, 535] on div "Intake Queue Shop [PERSON_NAME] [PERSON_NAME] Cart Sales History Quick Sale Ope…" at bounding box center [716, 343] width 1433 height 686
type input "$30.00"
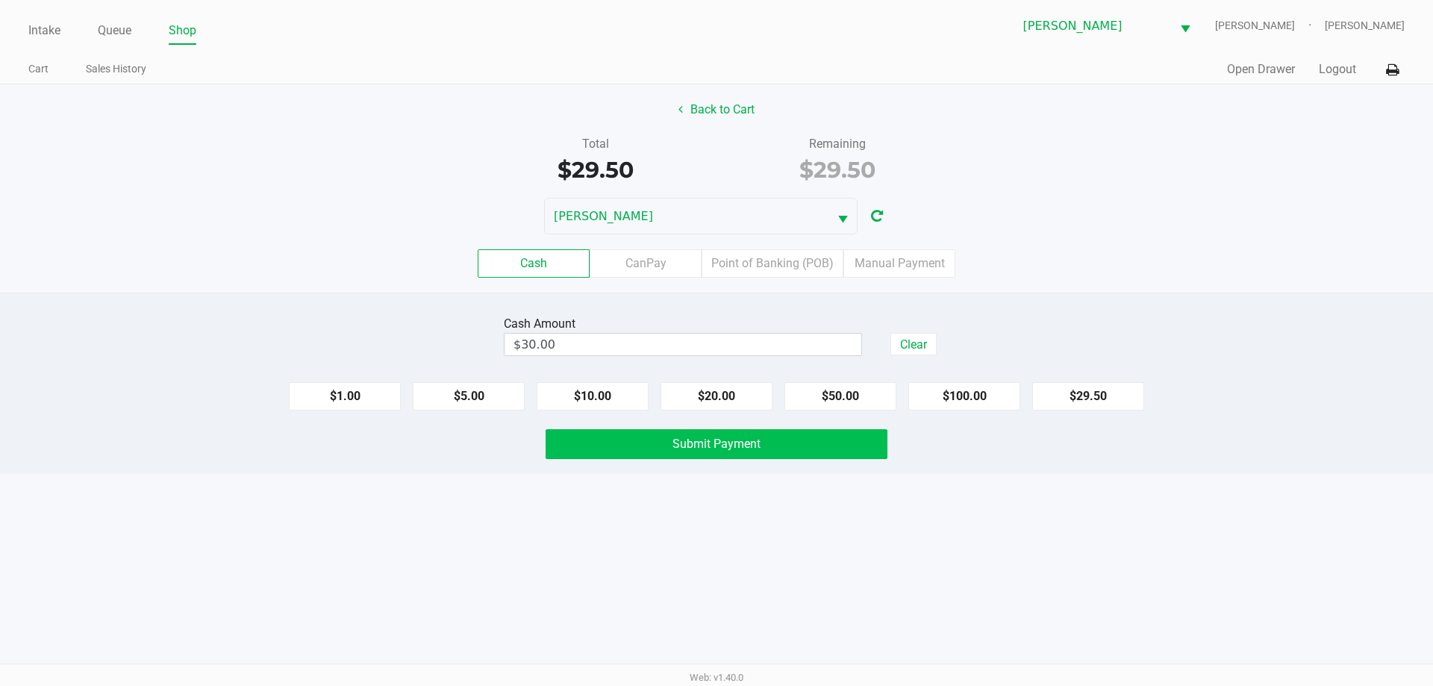
click at [809, 448] on button "Submit Payment" at bounding box center [717, 444] width 342 height 30
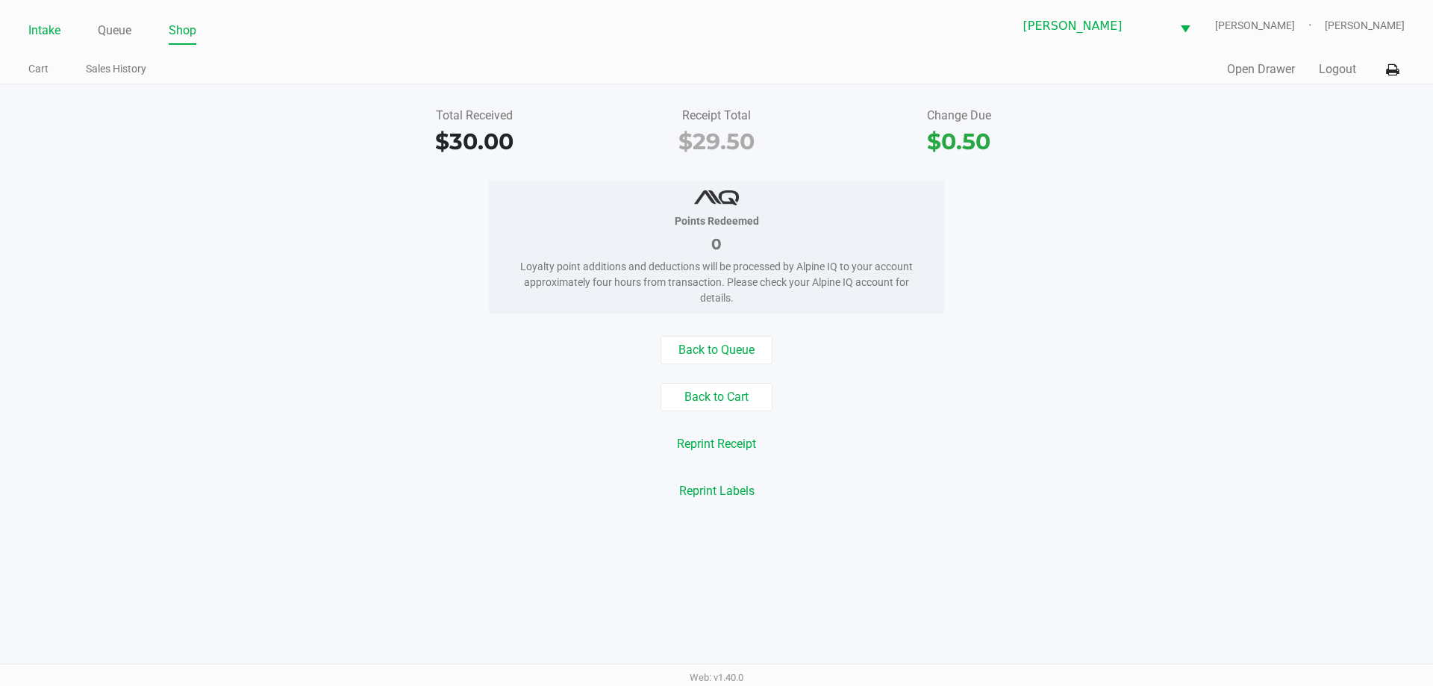
click at [40, 32] on link "Intake" at bounding box center [44, 30] width 32 height 21
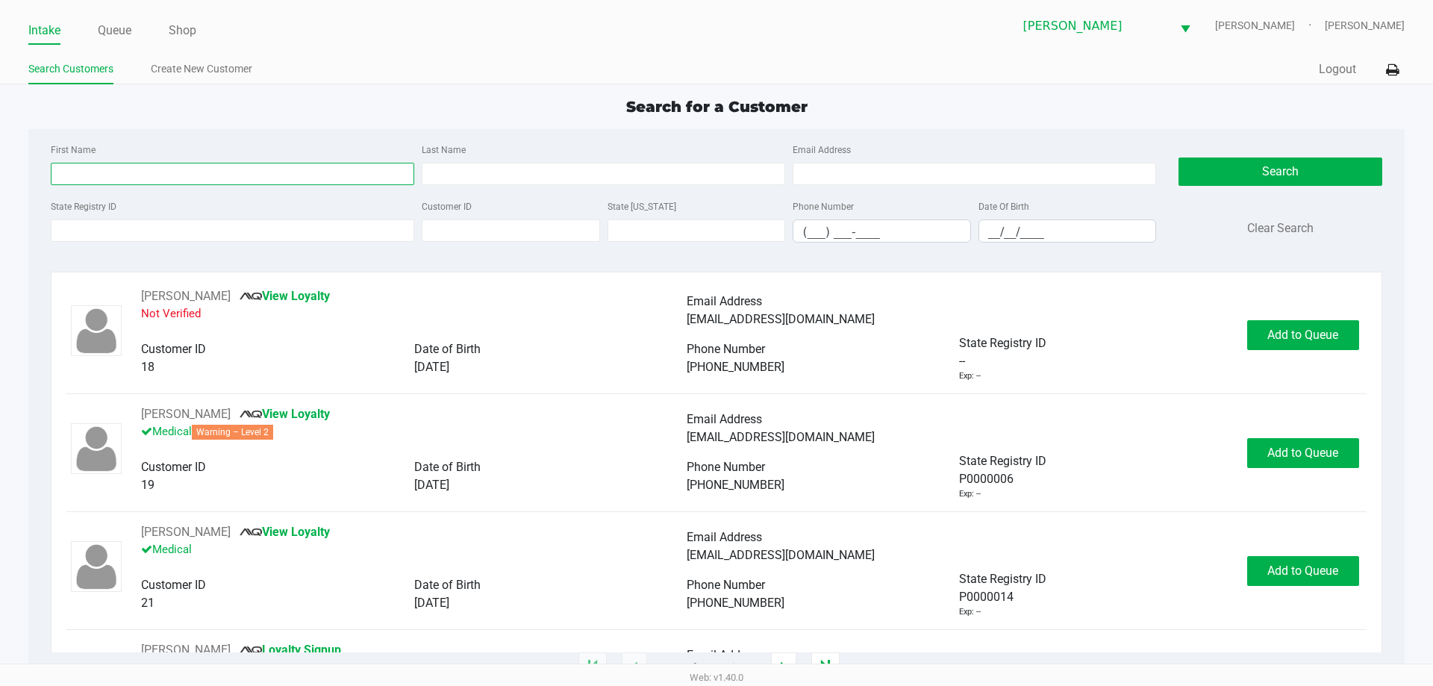
click at [364, 184] on input "First Name" at bounding box center [233, 174] width 364 height 22
type input "cel"
click at [560, 169] on input "Last Name" at bounding box center [604, 174] width 364 height 22
type input "mod"
click at [995, 230] on input "__/__/____" at bounding box center [1067, 231] width 177 height 23
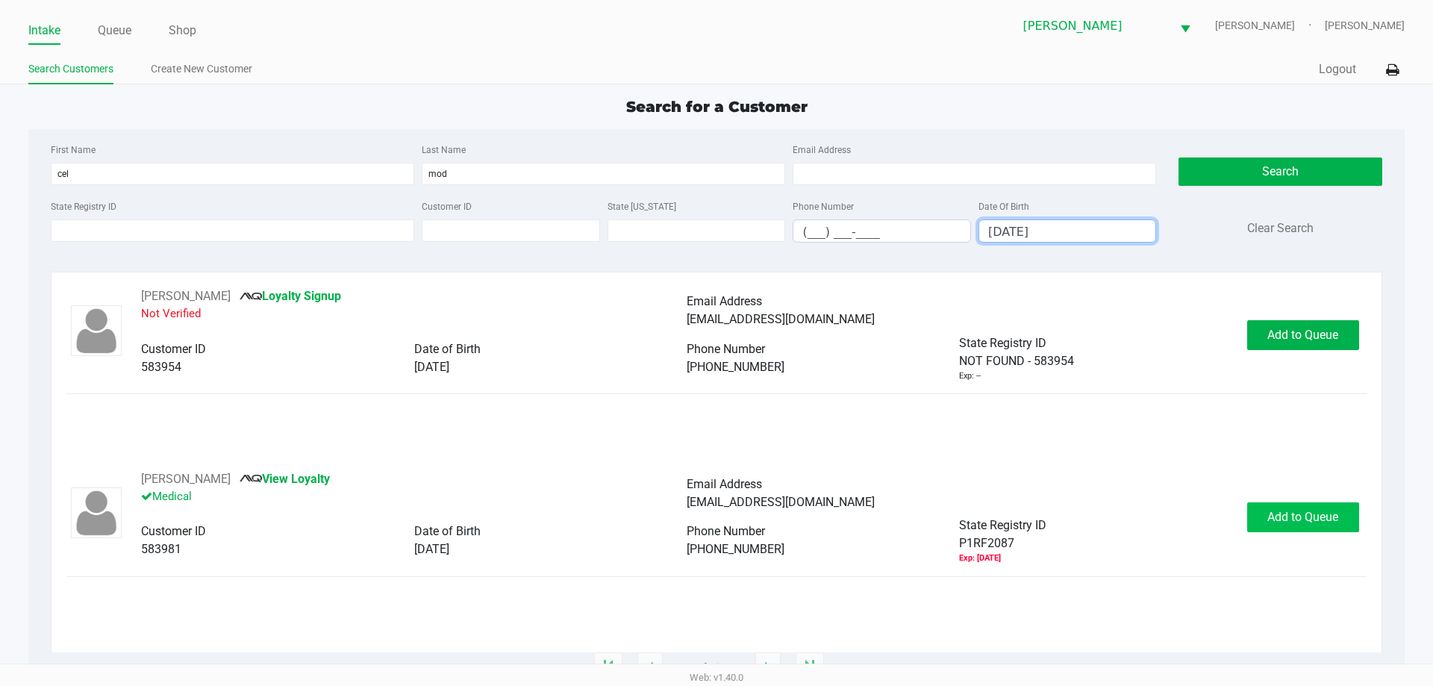
type input "[DATE]"
click at [1256, 511] on button "Add to Queue" at bounding box center [1303, 517] width 112 height 30
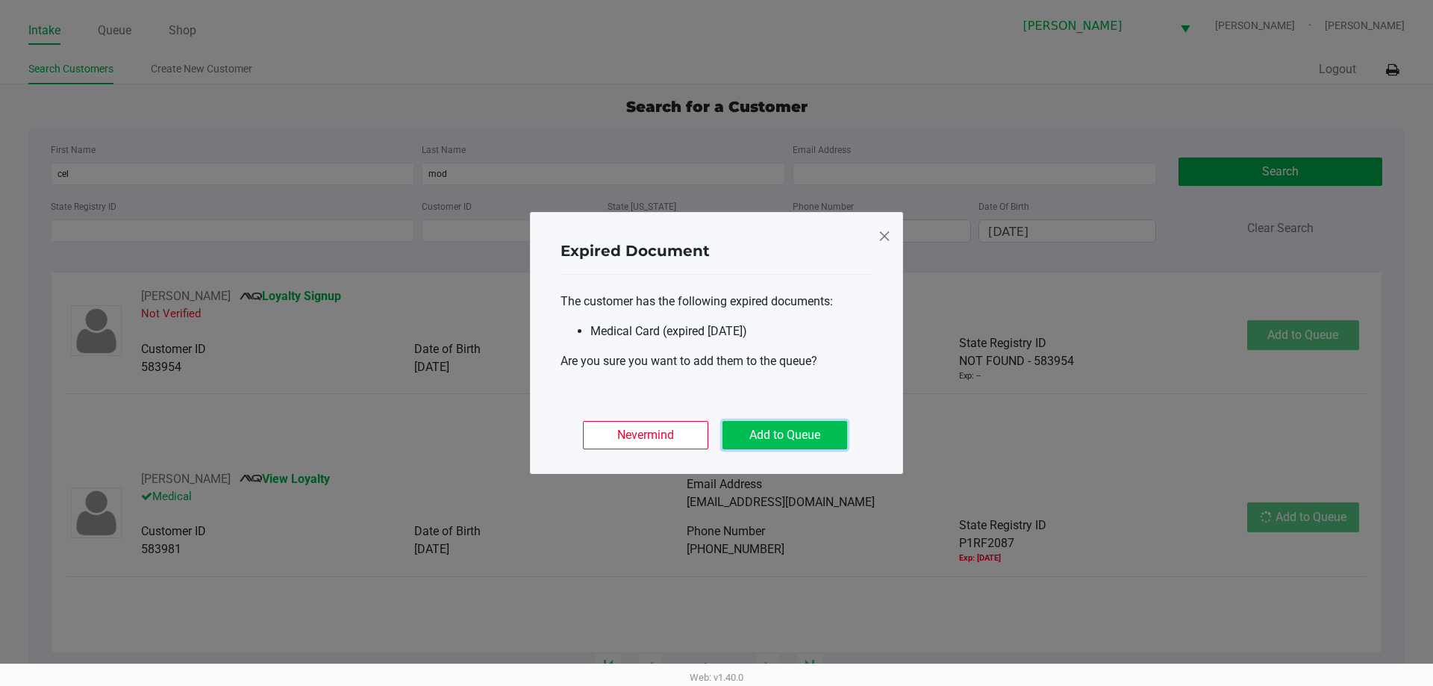
click at [800, 448] on button "Add to Queue" at bounding box center [785, 435] width 125 height 28
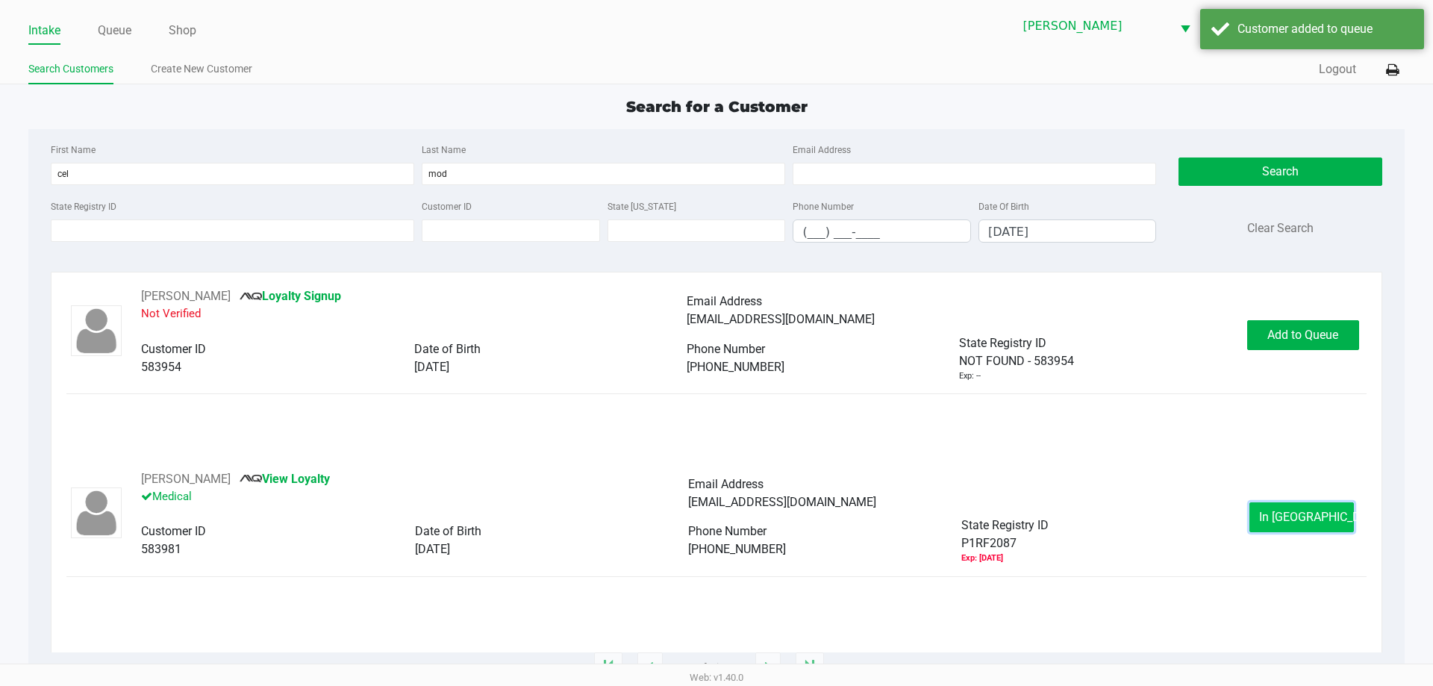
click at [1318, 517] on span "In [GEOGRAPHIC_DATA]" at bounding box center [1321, 517] width 125 height 14
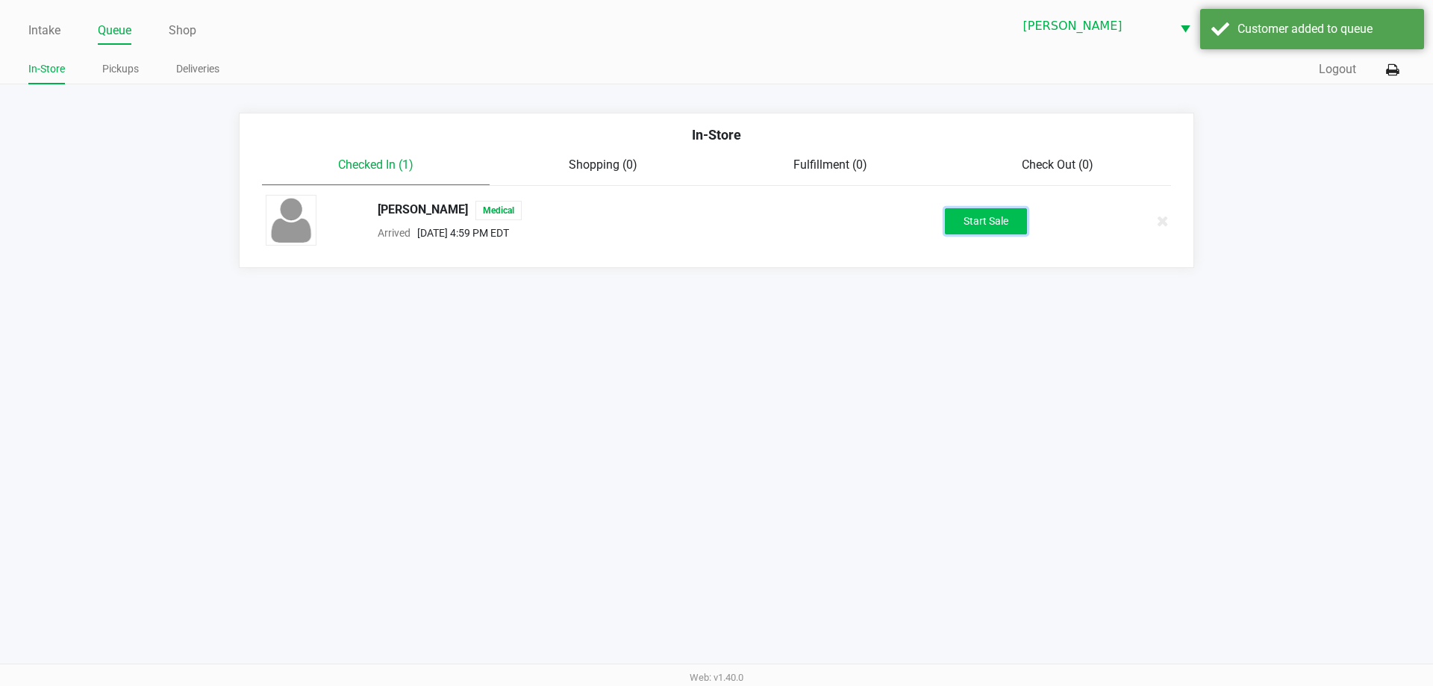
click at [976, 224] on button "Start Sale" at bounding box center [986, 221] width 82 height 26
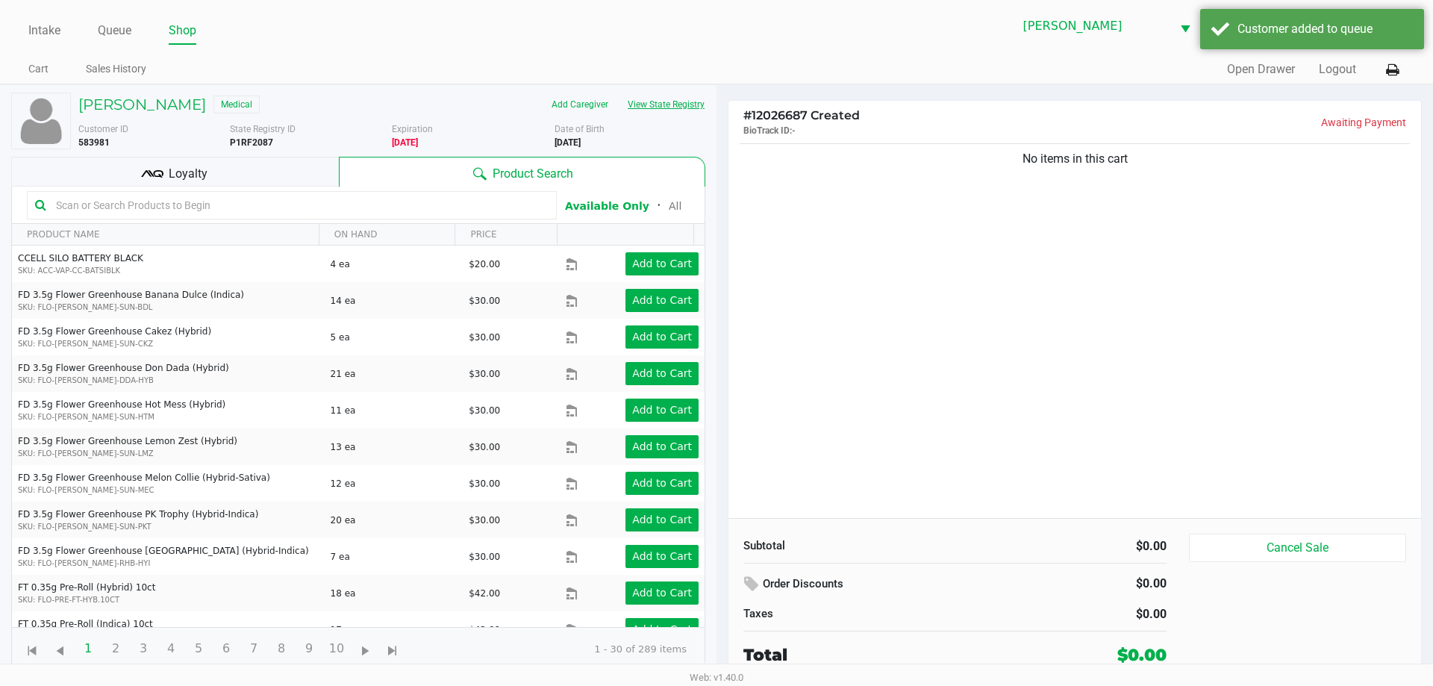
click at [649, 108] on button "View State Registry" at bounding box center [661, 105] width 87 height 24
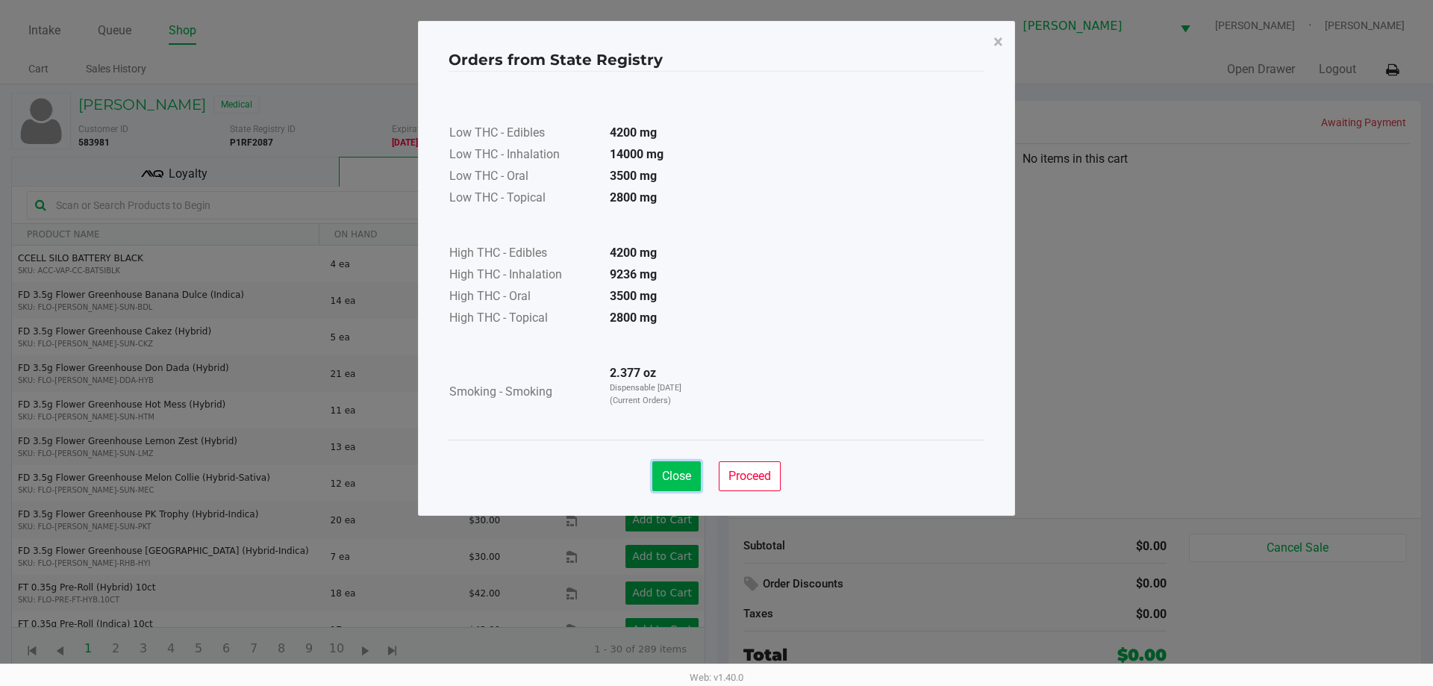
click at [670, 490] on button "Close" at bounding box center [676, 476] width 49 height 30
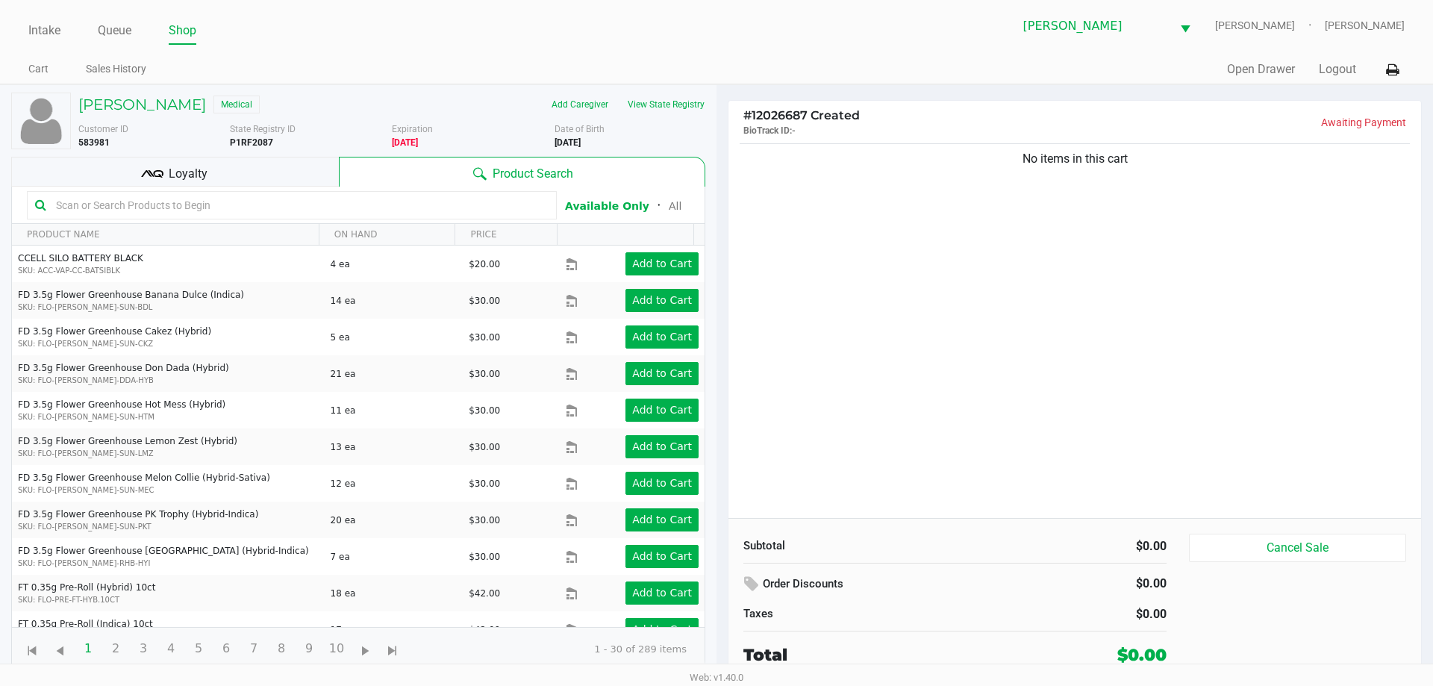
click at [266, 215] on input "text" at bounding box center [299, 205] width 499 height 22
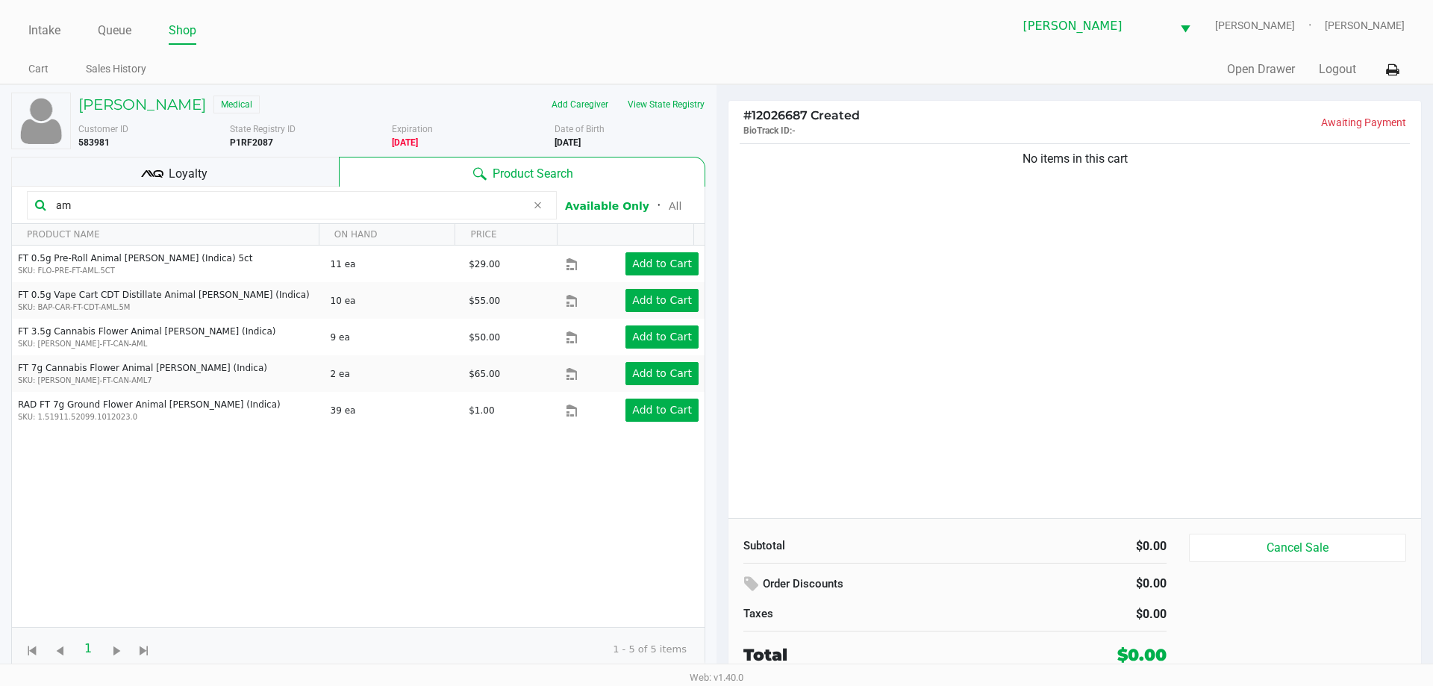
type input "a"
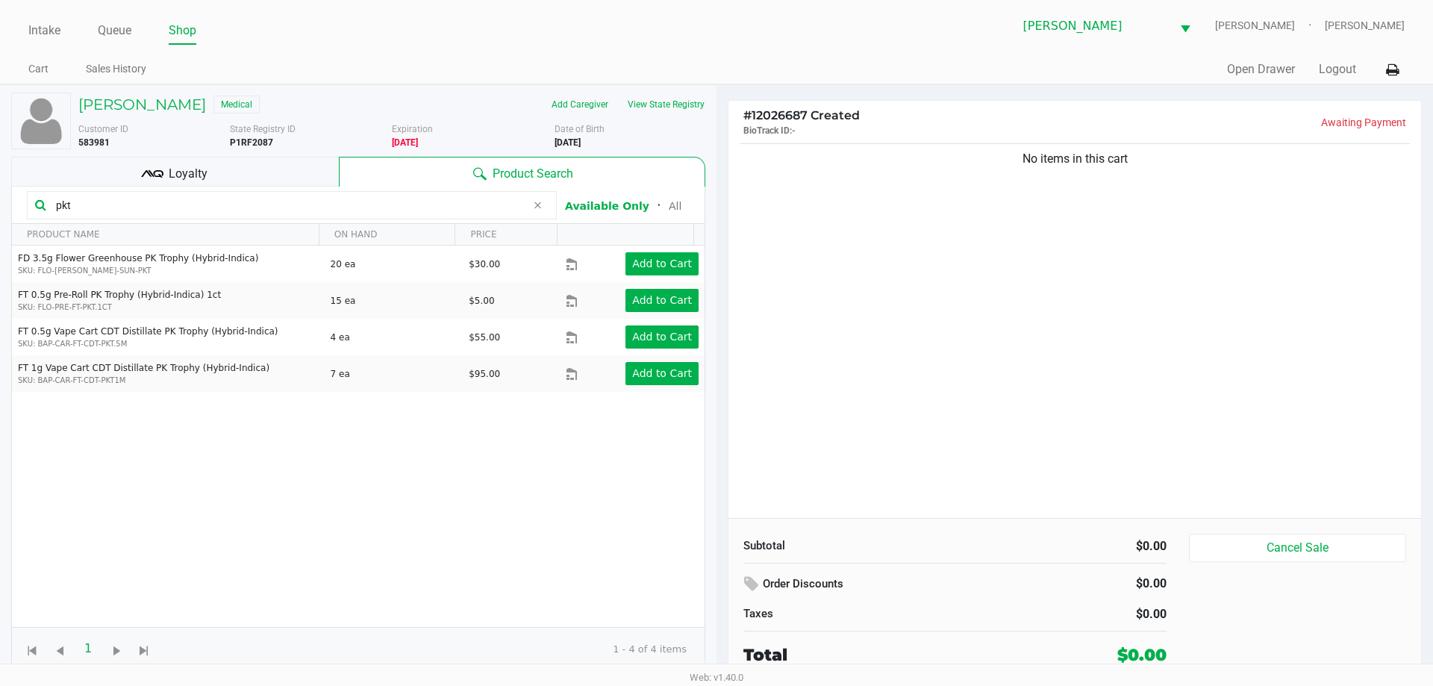
click at [325, 443] on div "FD 3.5g Flower Greenhouse PK Trophy (Hybrid-Indica) SKU: FLO-[PERSON_NAME]-SUN-…" at bounding box center [358, 436] width 693 height 381
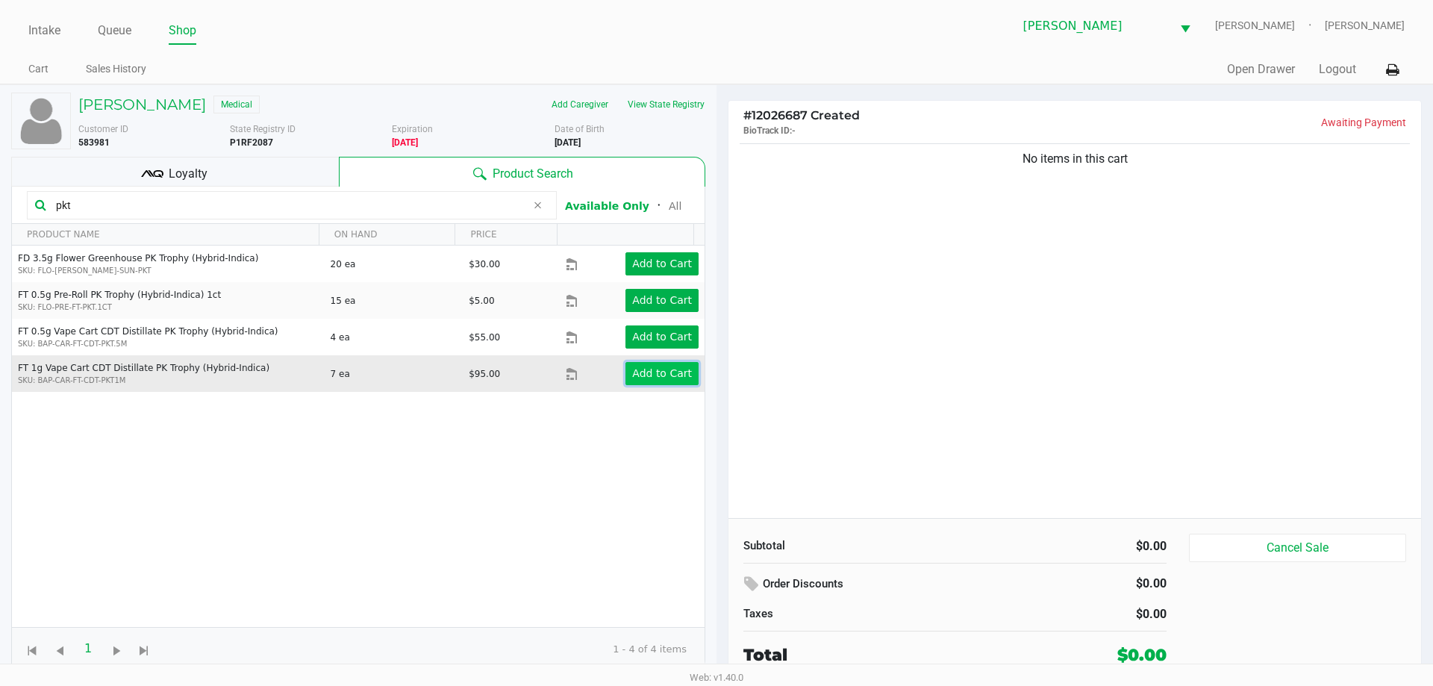
click at [643, 370] on app-button-loader "Add to Cart" at bounding box center [662, 373] width 60 height 12
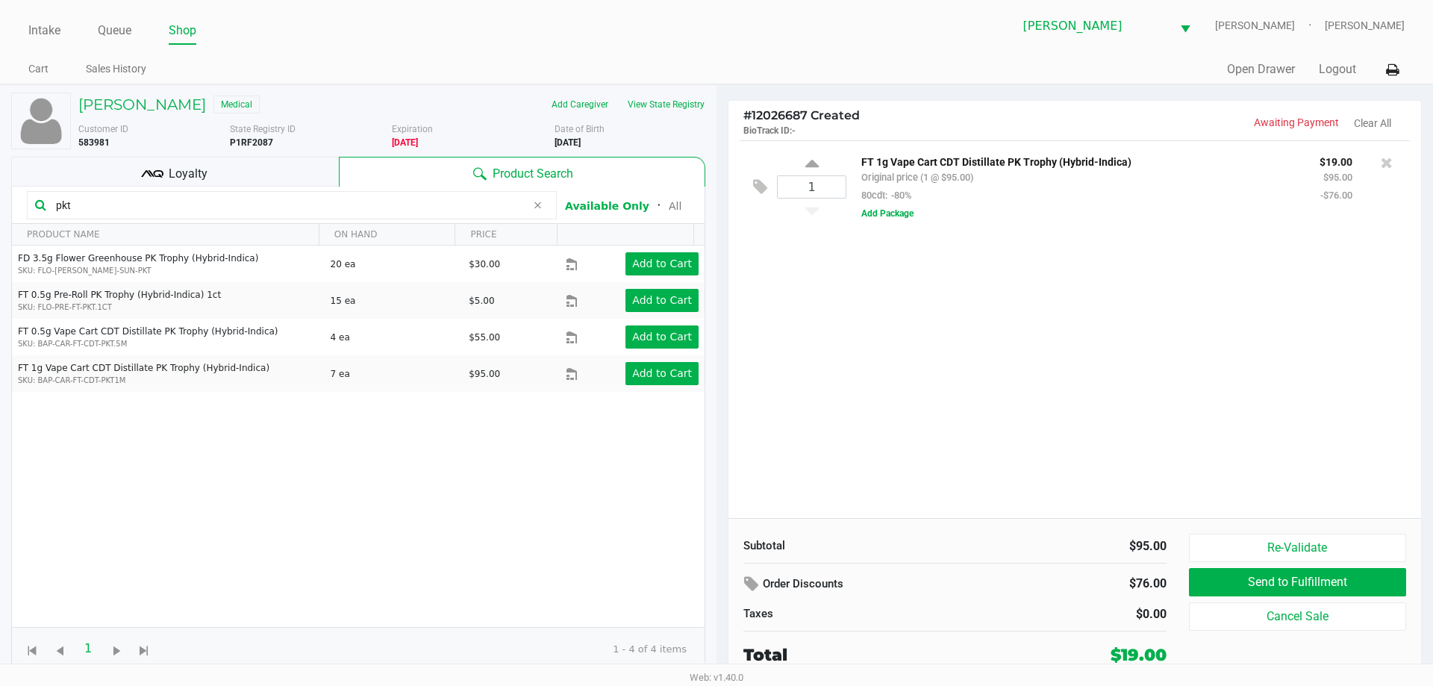
click at [87, 205] on input "pkt" at bounding box center [288, 205] width 476 height 22
type input "p"
type input "z cake"
click at [174, 538] on div "FT 1g Pre-Roll Z Cake x Creamsickle (Indica) 1ct SKU: FLO-PRE-FT-ZKR.1G 22 ea $…" at bounding box center [358, 436] width 693 height 381
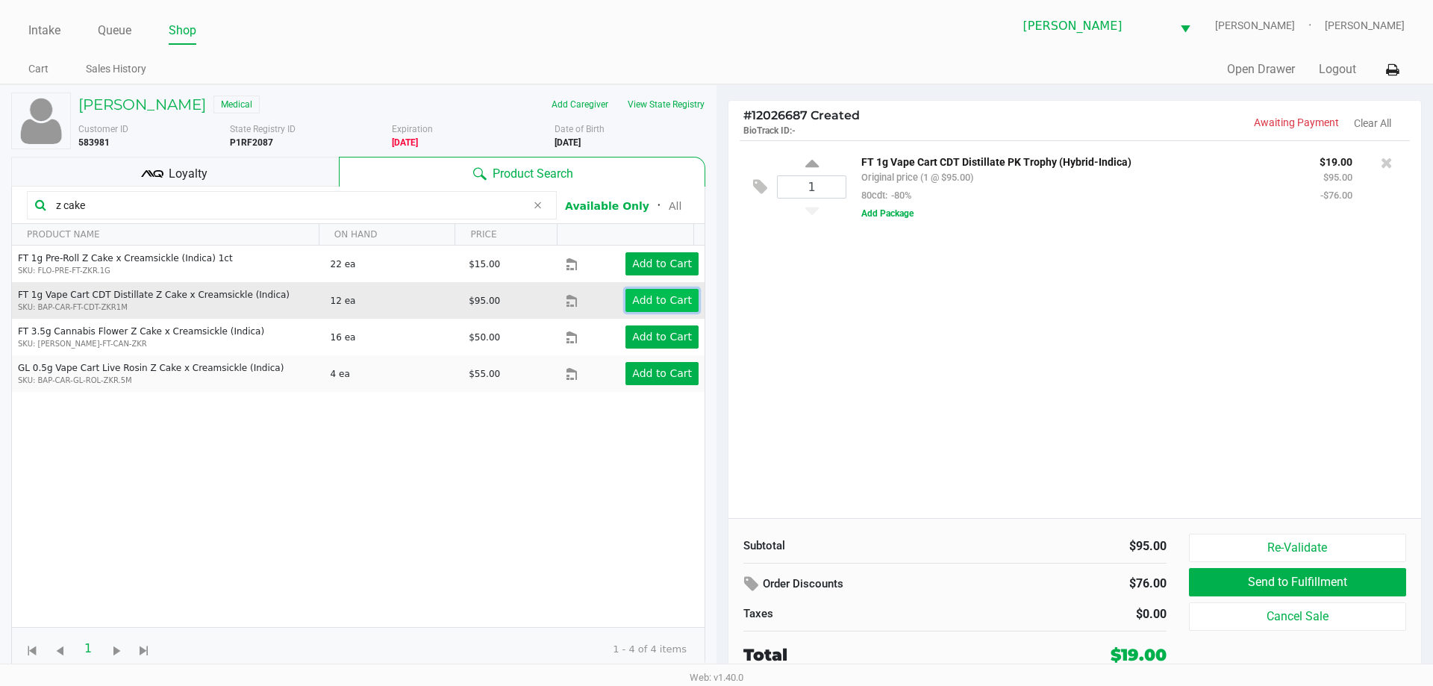
click at [673, 300] on app-button-loader "Add to Cart" at bounding box center [662, 300] width 60 height 12
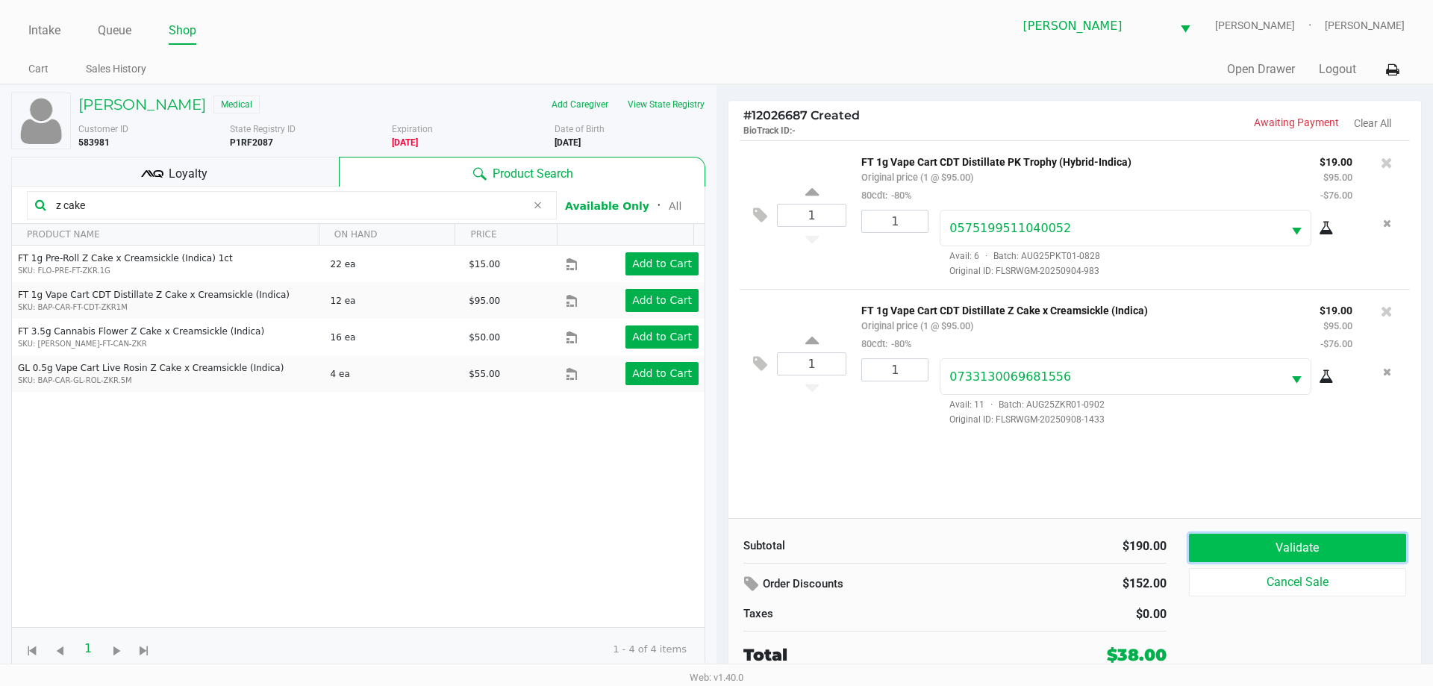
click at [1281, 546] on button "Validate" at bounding box center [1297, 548] width 217 height 28
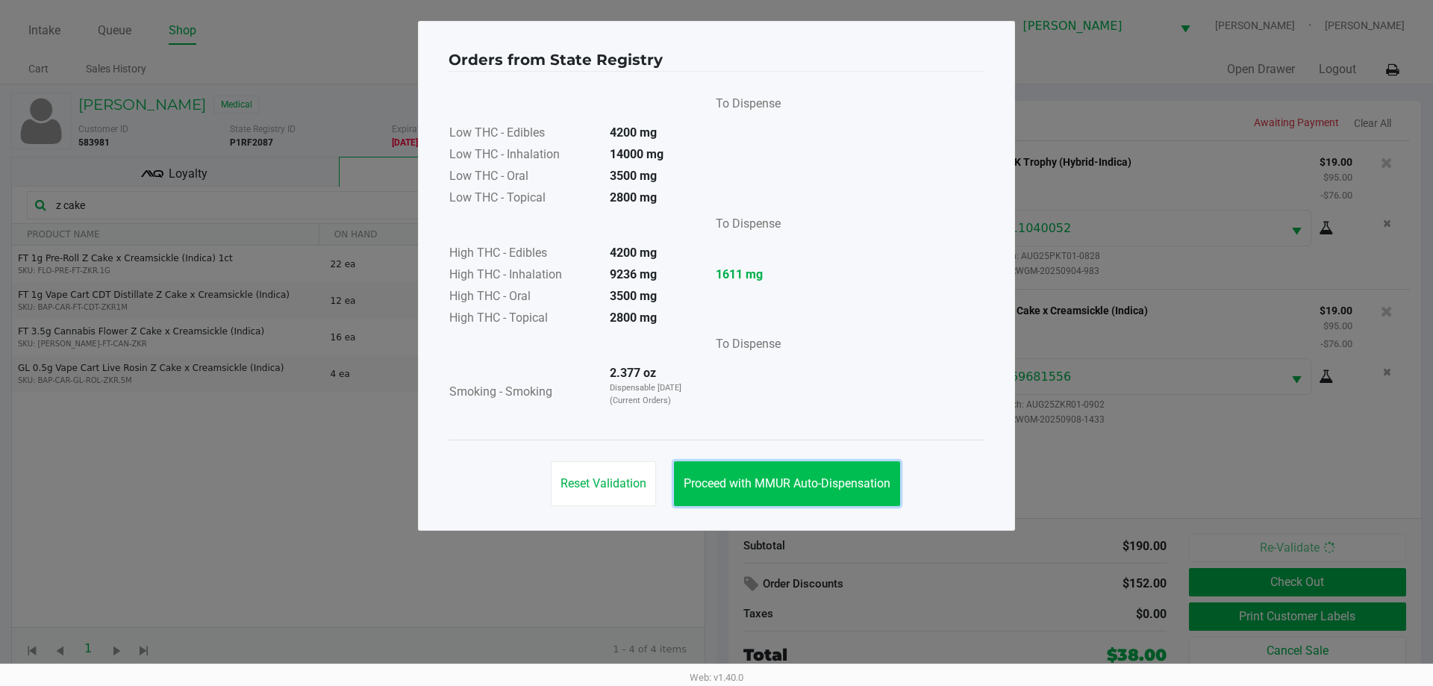
click at [851, 475] on button "Proceed with MMUR Auto-Dispensation" at bounding box center [787, 483] width 226 height 45
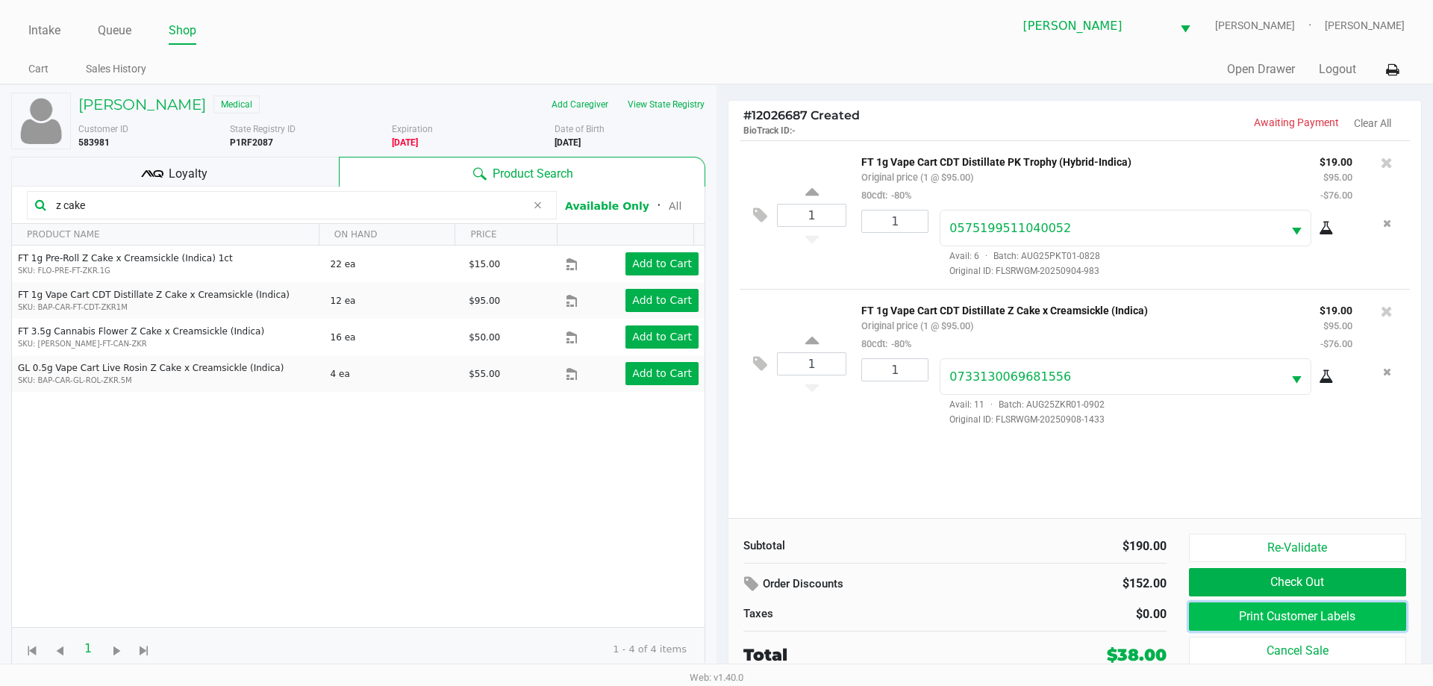
click at [1292, 616] on button "Print Customer Labels" at bounding box center [1297, 616] width 217 height 28
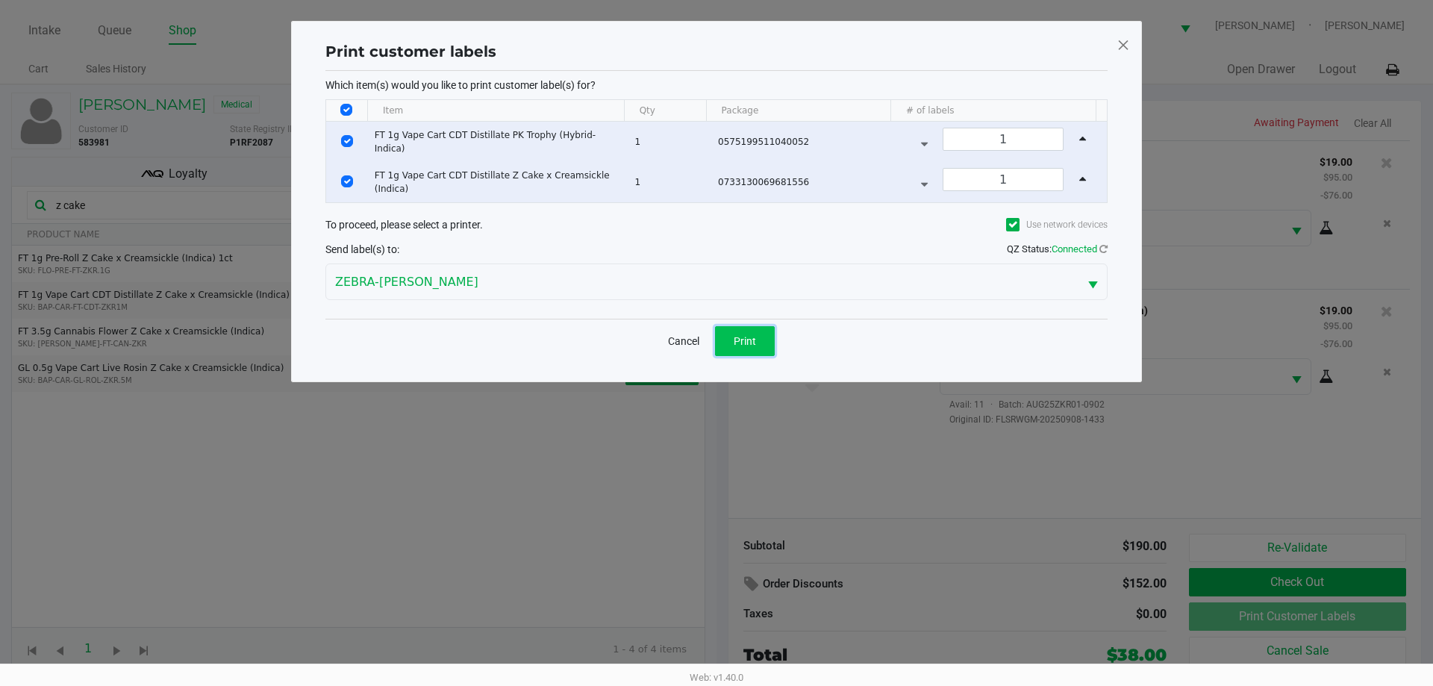
click at [741, 332] on button "Print" at bounding box center [745, 341] width 60 height 30
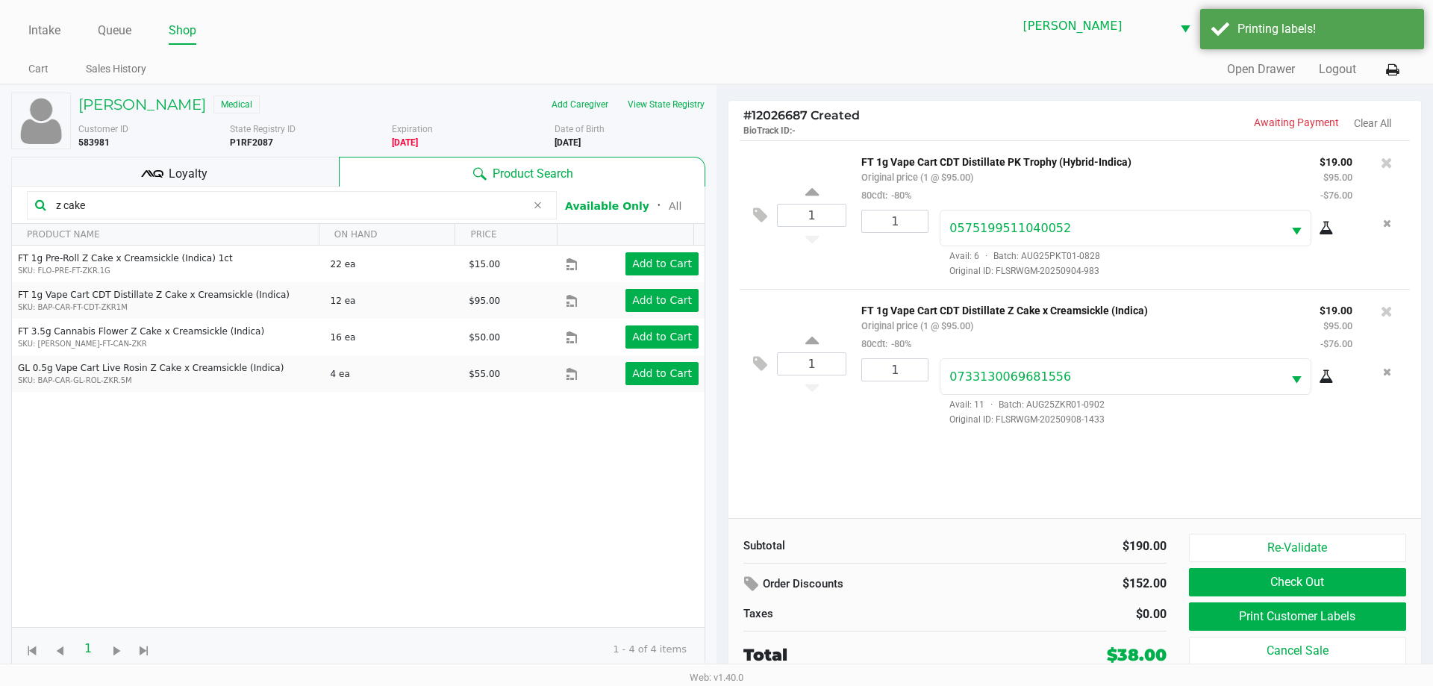
click at [296, 163] on div "Loyalty" at bounding box center [175, 172] width 328 height 30
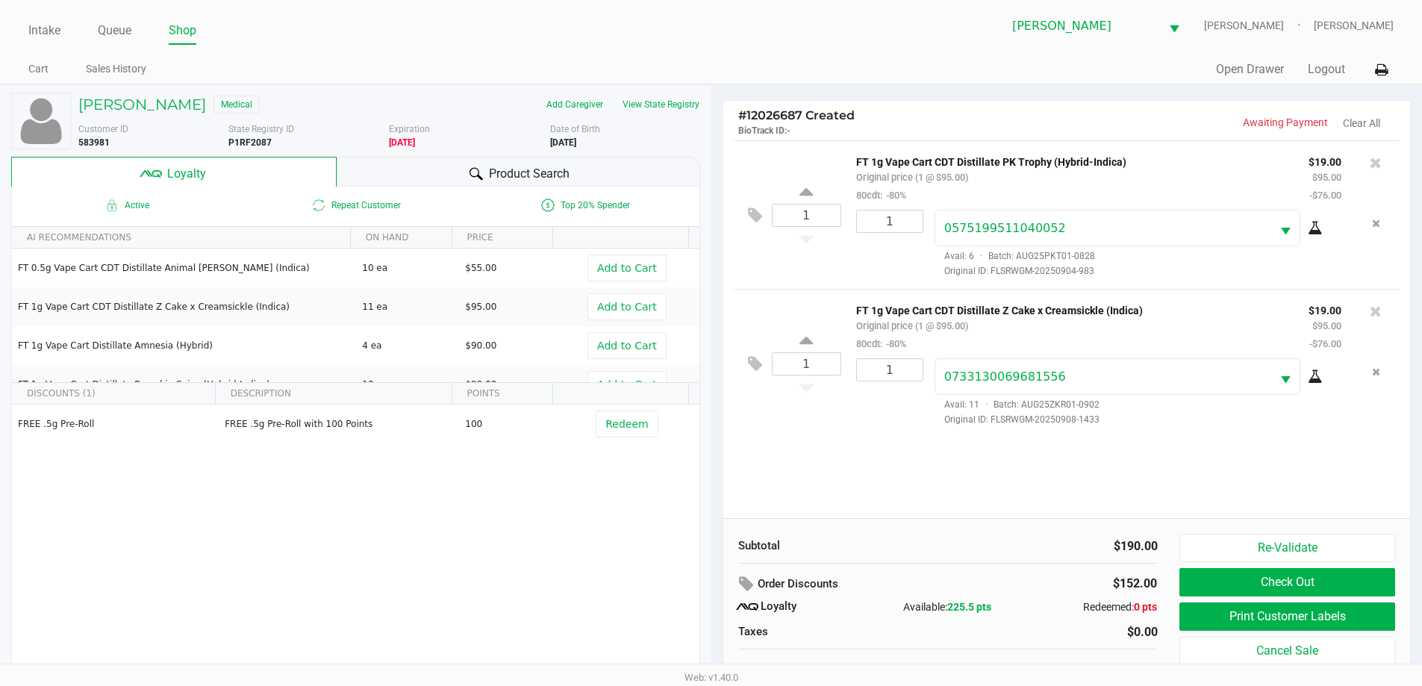
scroll to position [15, 0]
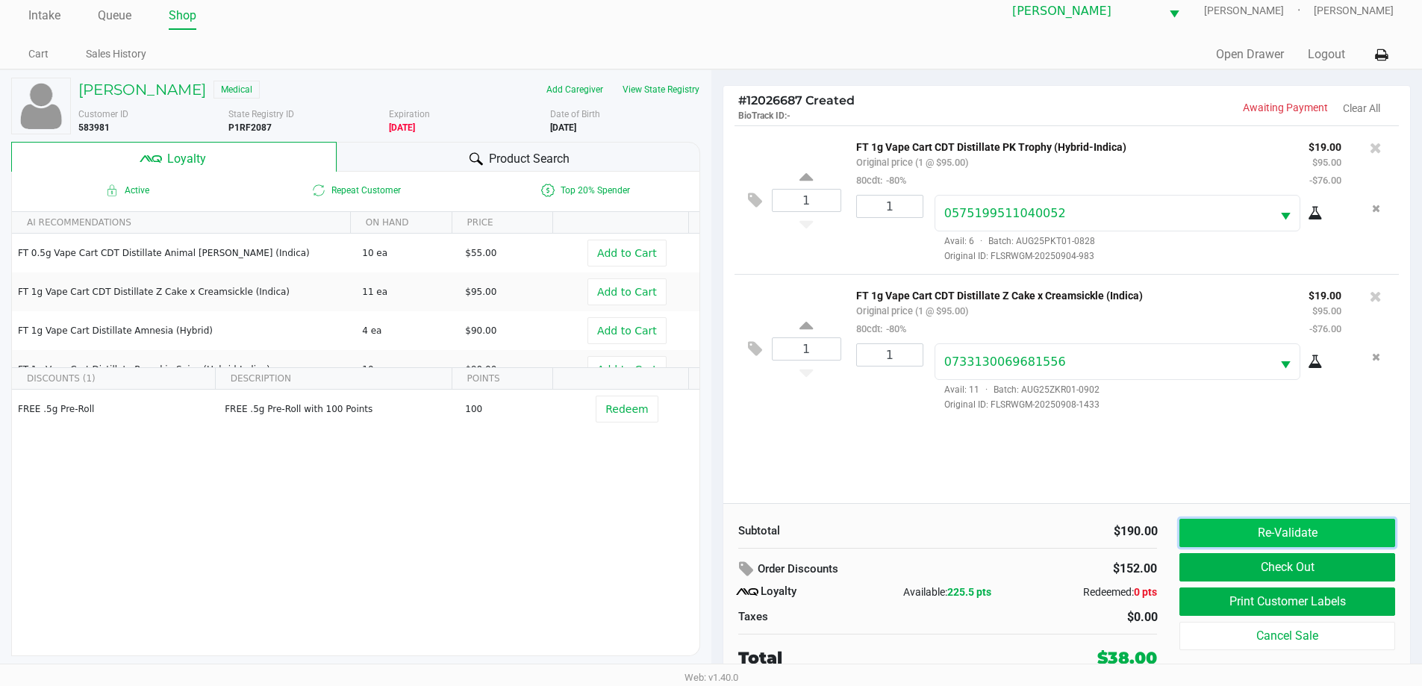
click at [1346, 526] on button "Re-Validate" at bounding box center [1287, 533] width 215 height 28
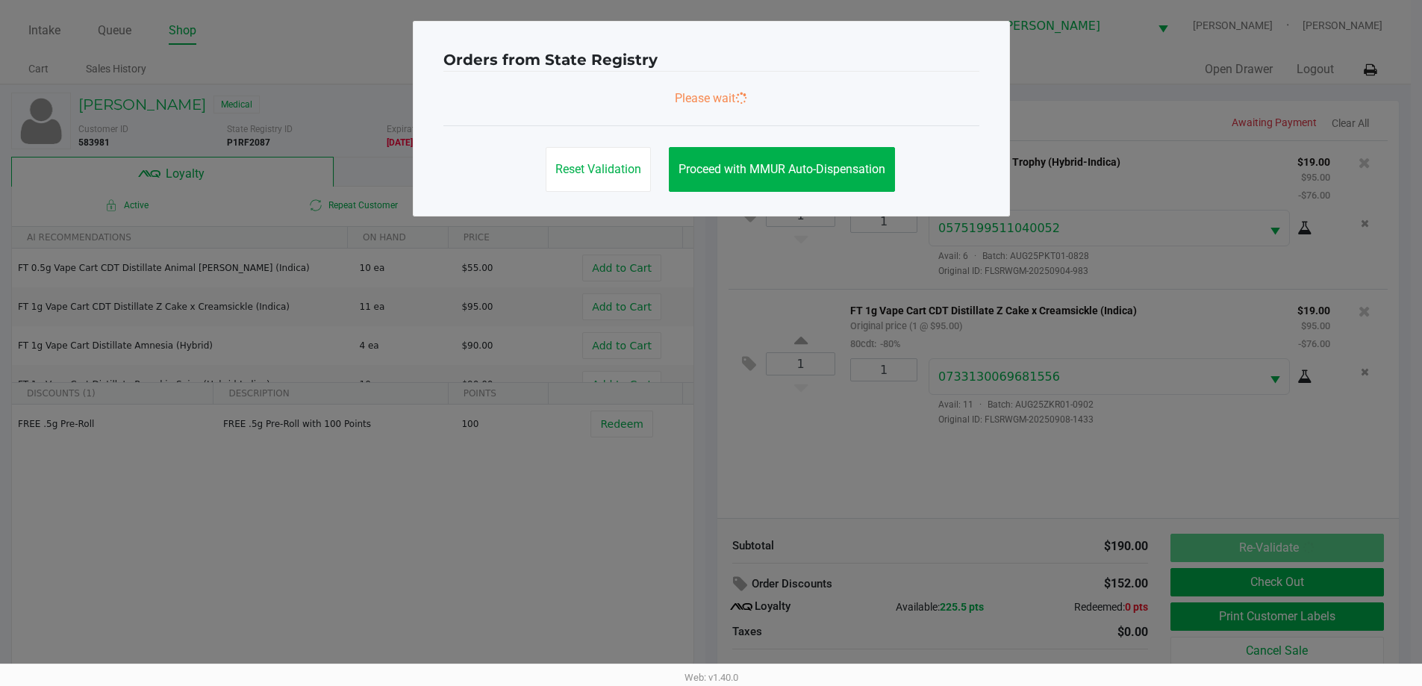
scroll to position [0, 0]
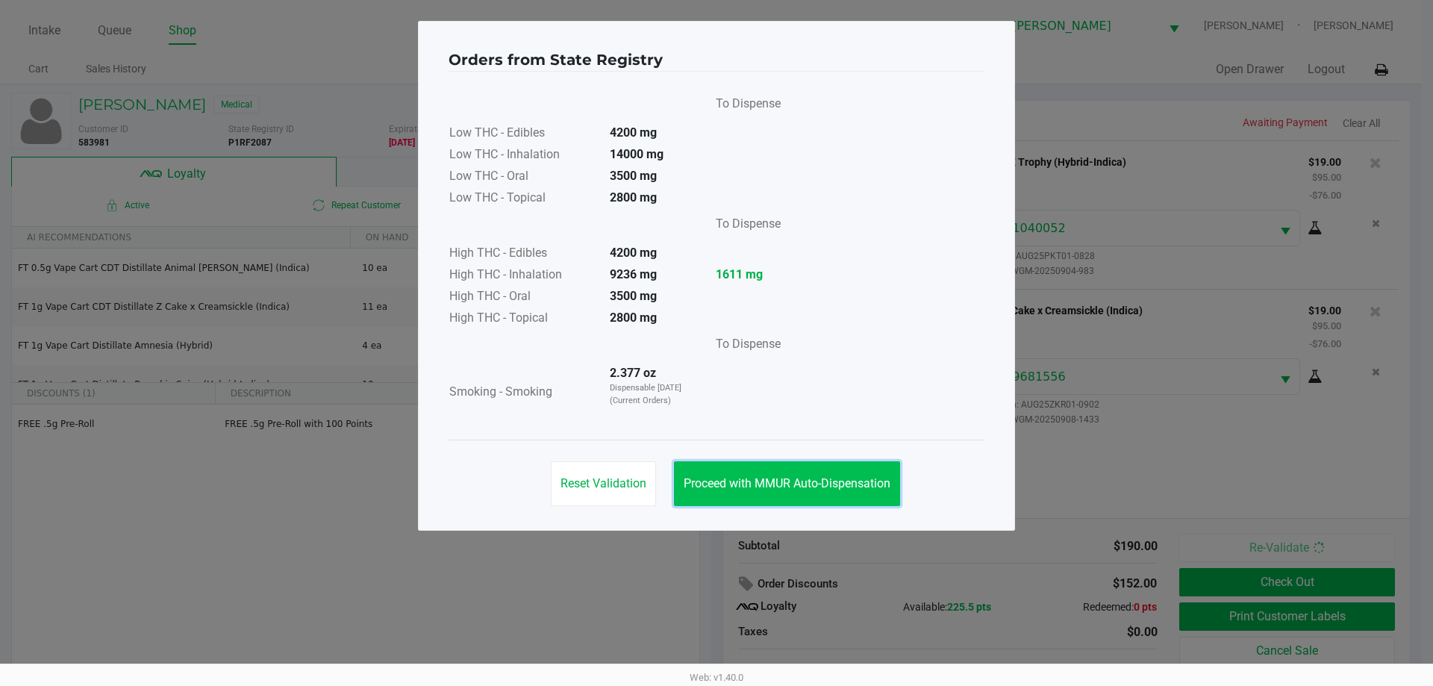
click at [863, 494] on button "Proceed with MMUR Auto-Dispensation" at bounding box center [787, 483] width 226 height 45
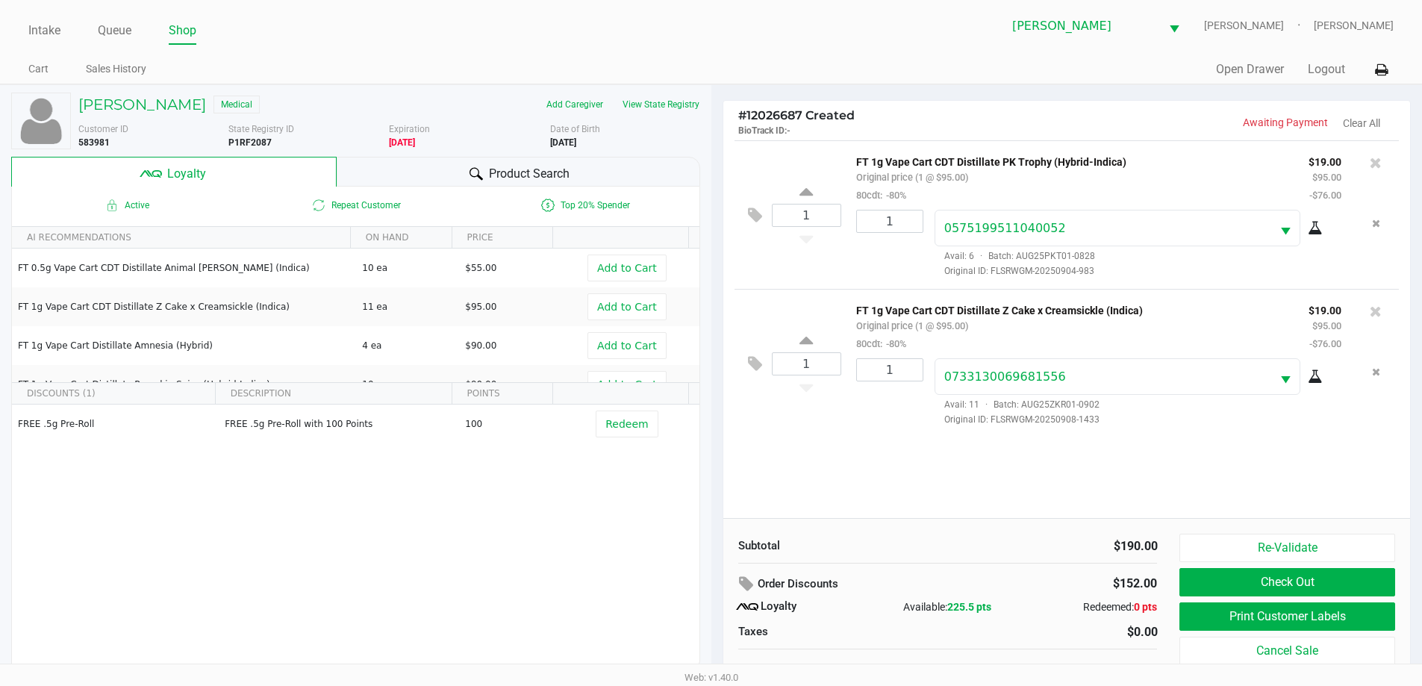
scroll to position [15, 0]
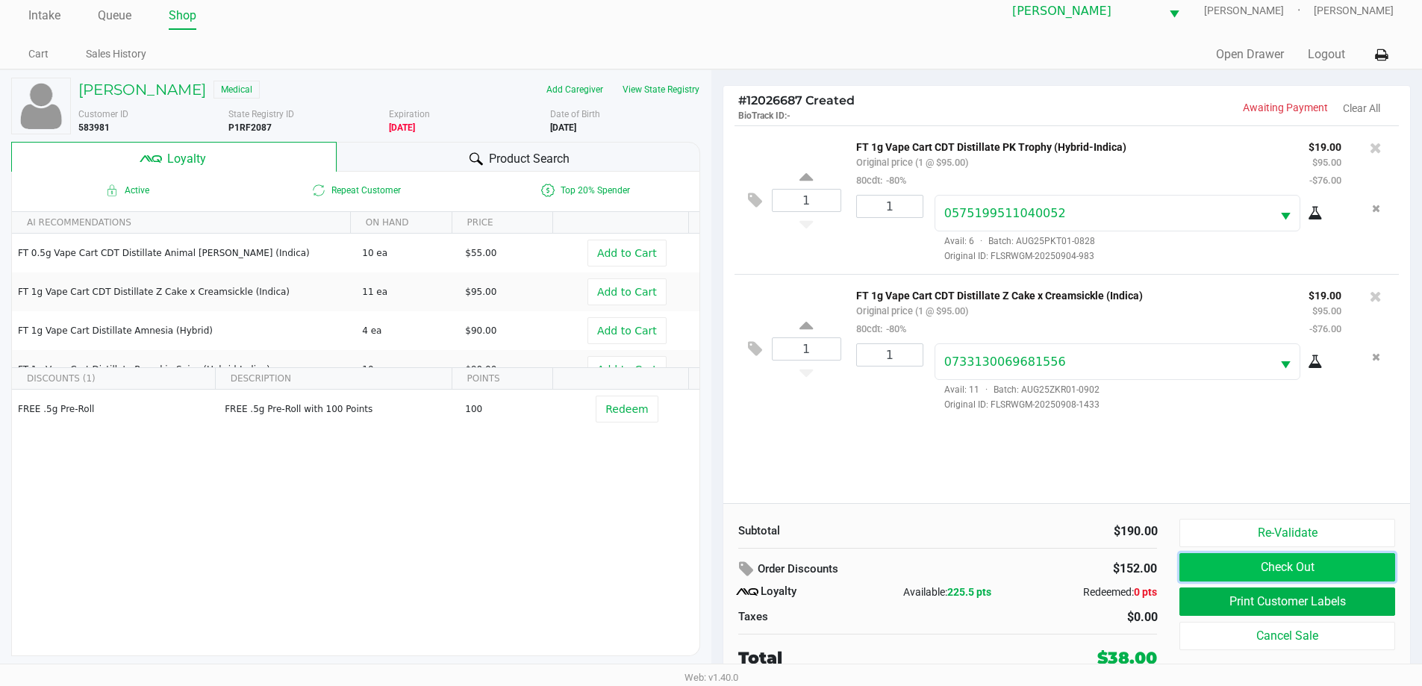
click at [1321, 564] on button "Check Out" at bounding box center [1287, 567] width 215 height 28
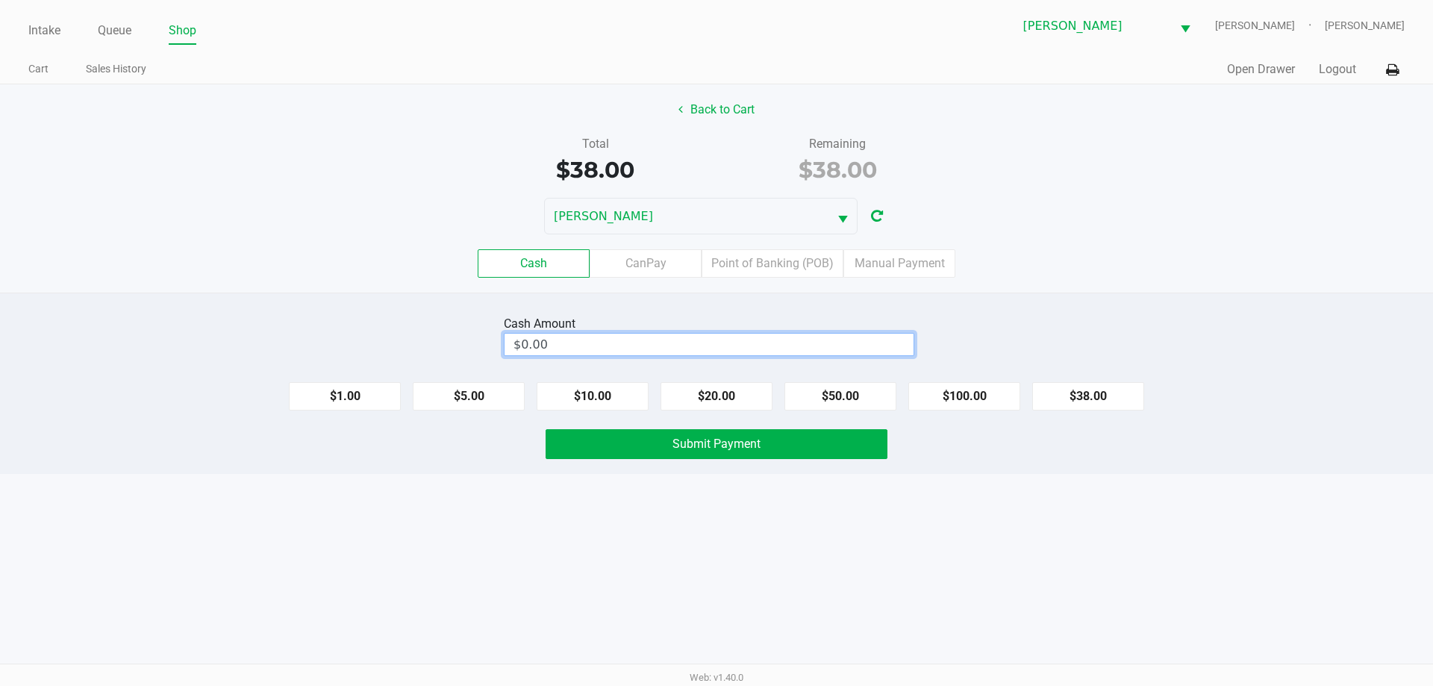
click at [839, 346] on input "$0.00" at bounding box center [709, 345] width 409 height 22
click at [980, 544] on div "Intake Queue Shop [PERSON_NAME] [PERSON_NAME] Cart Sales History Quick Sale Ope…" at bounding box center [716, 343] width 1433 height 686
type input "$40.00"
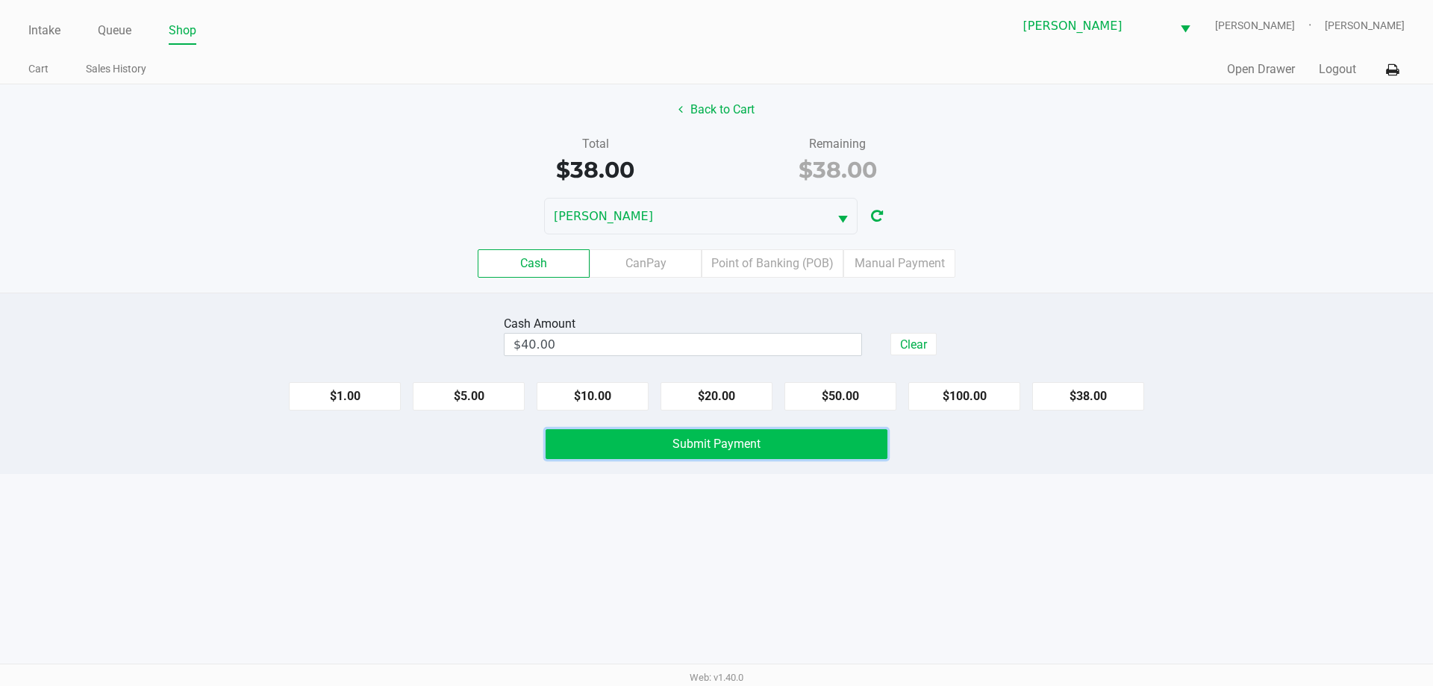
click at [827, 446] on button "Submit Payment" at bounding box center [717, 444] width 342 height 30
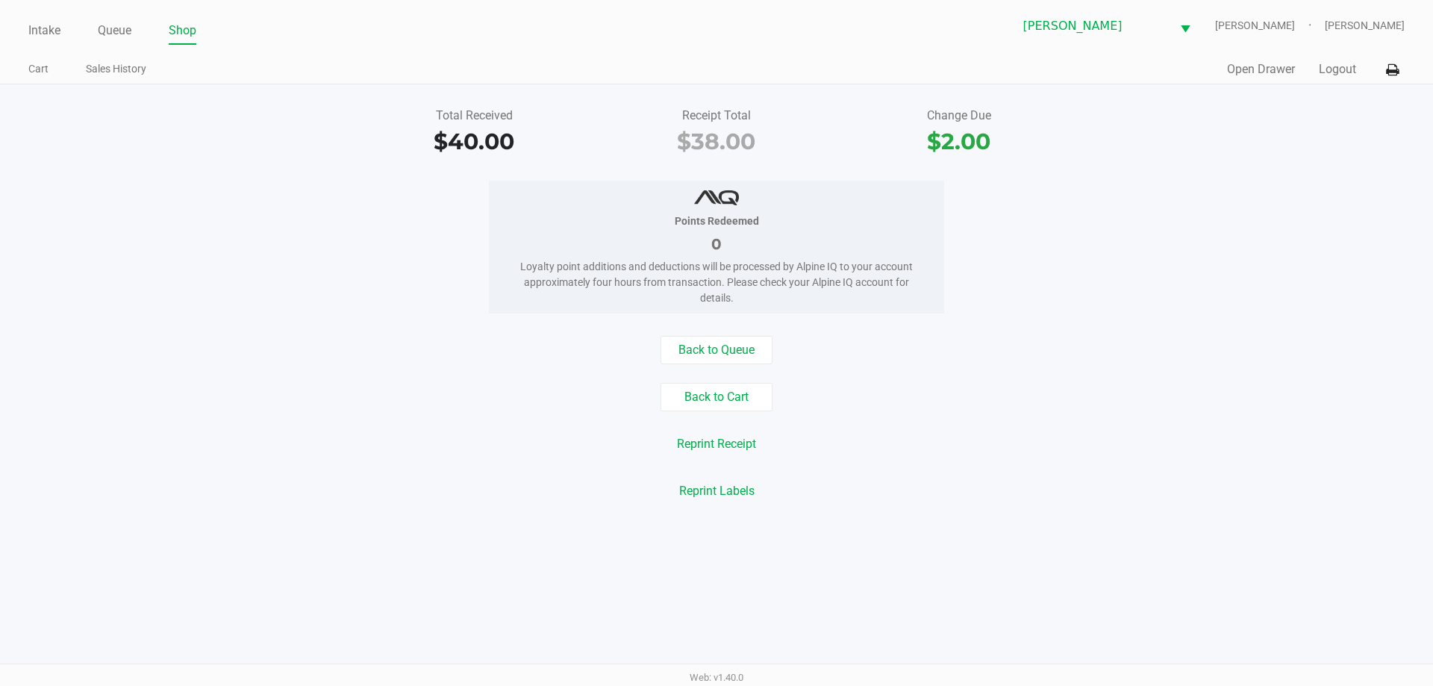
click at [45, 40] on link "Intake" at bounding box center [44, 30] width 32 height 21
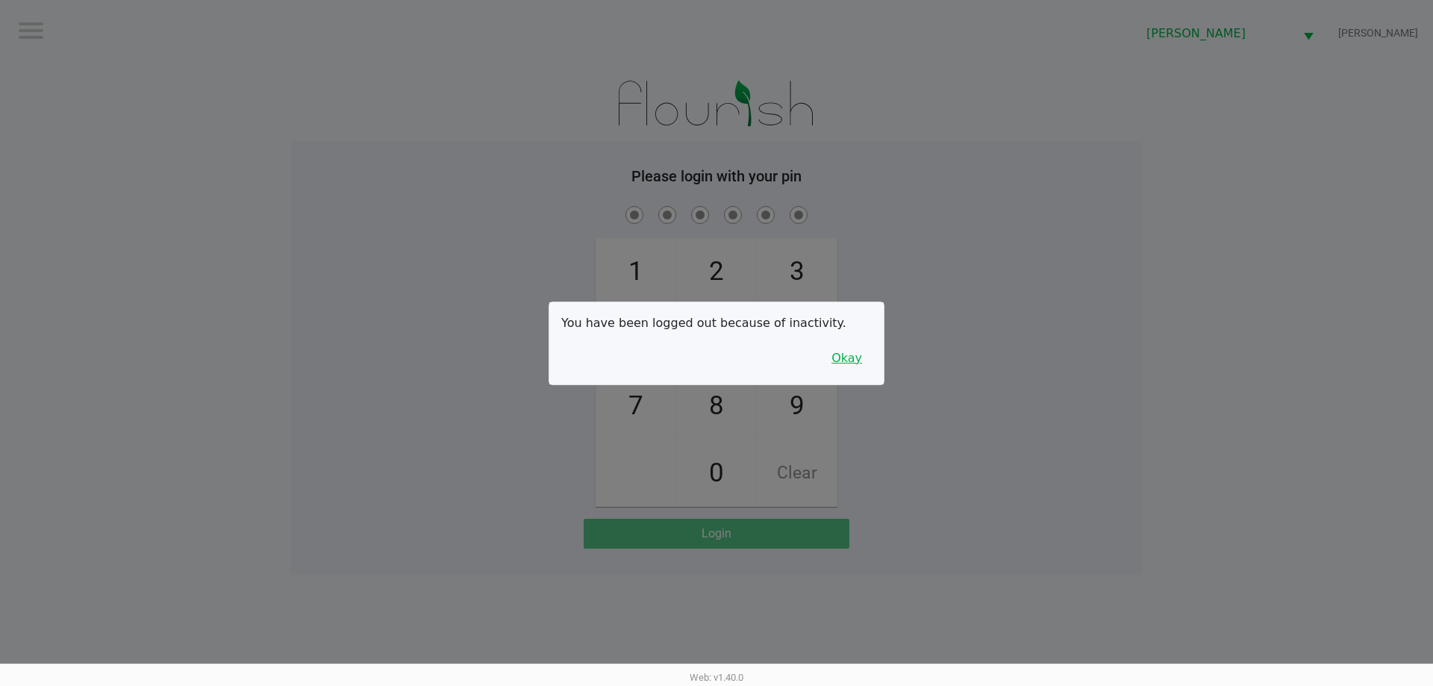
click at [844, 347] on button "Okay" at bounding box center [847, 358] width 50 height 28
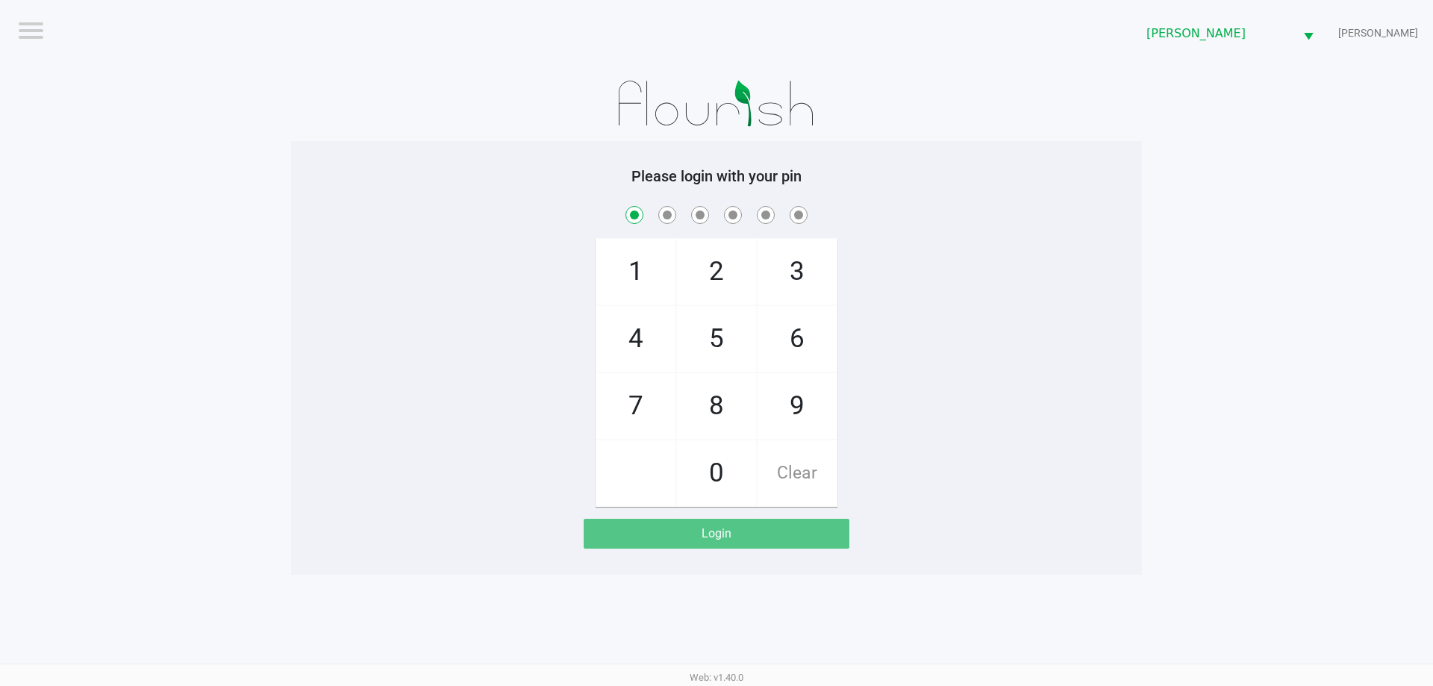
checkbox input "true"
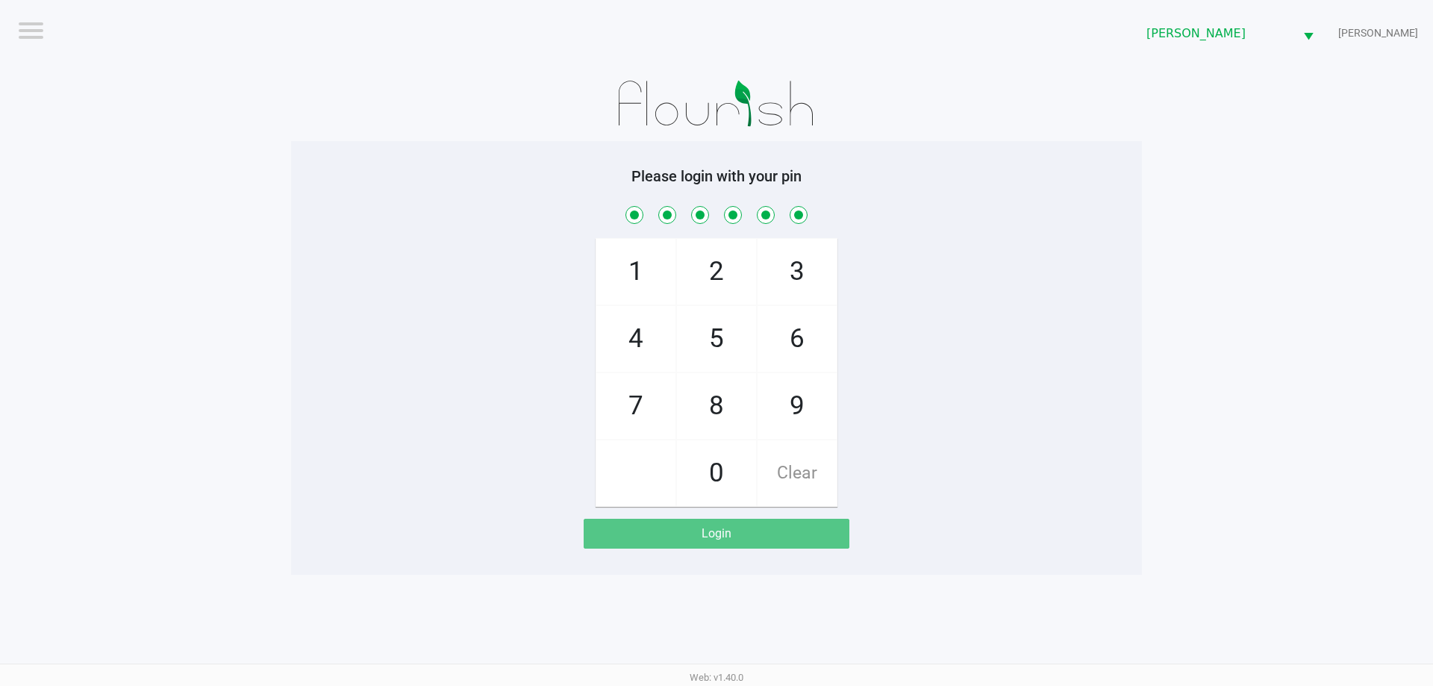
checkbox input "true"
